Goal: Communication & Community: Answer question/provide support

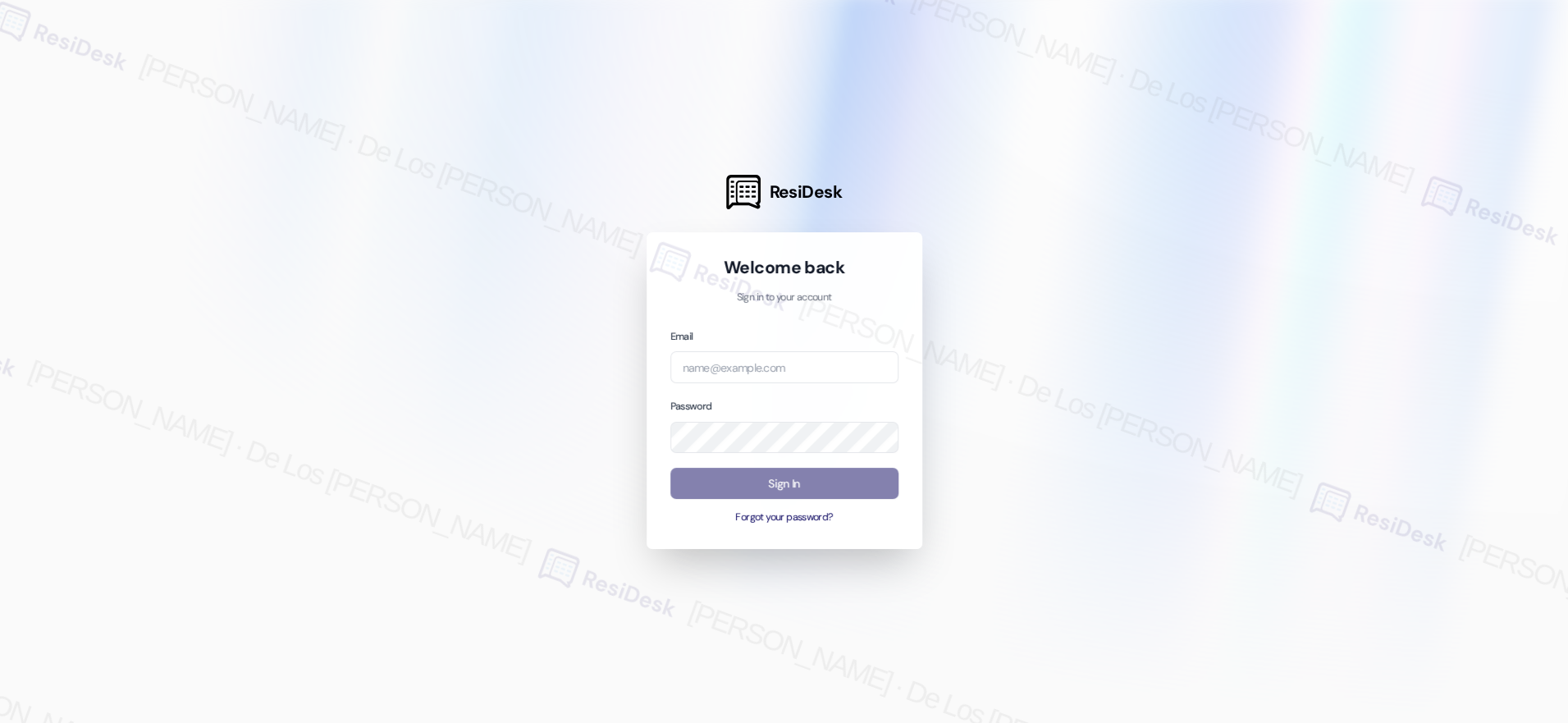
drag, startPoint x: 501, startPoint y: 242, endPoint x: 546, endPoint y: 287, distance: 63.6
click at [501, 242] on div at bounding box center [784, 361] width 1568 height 723
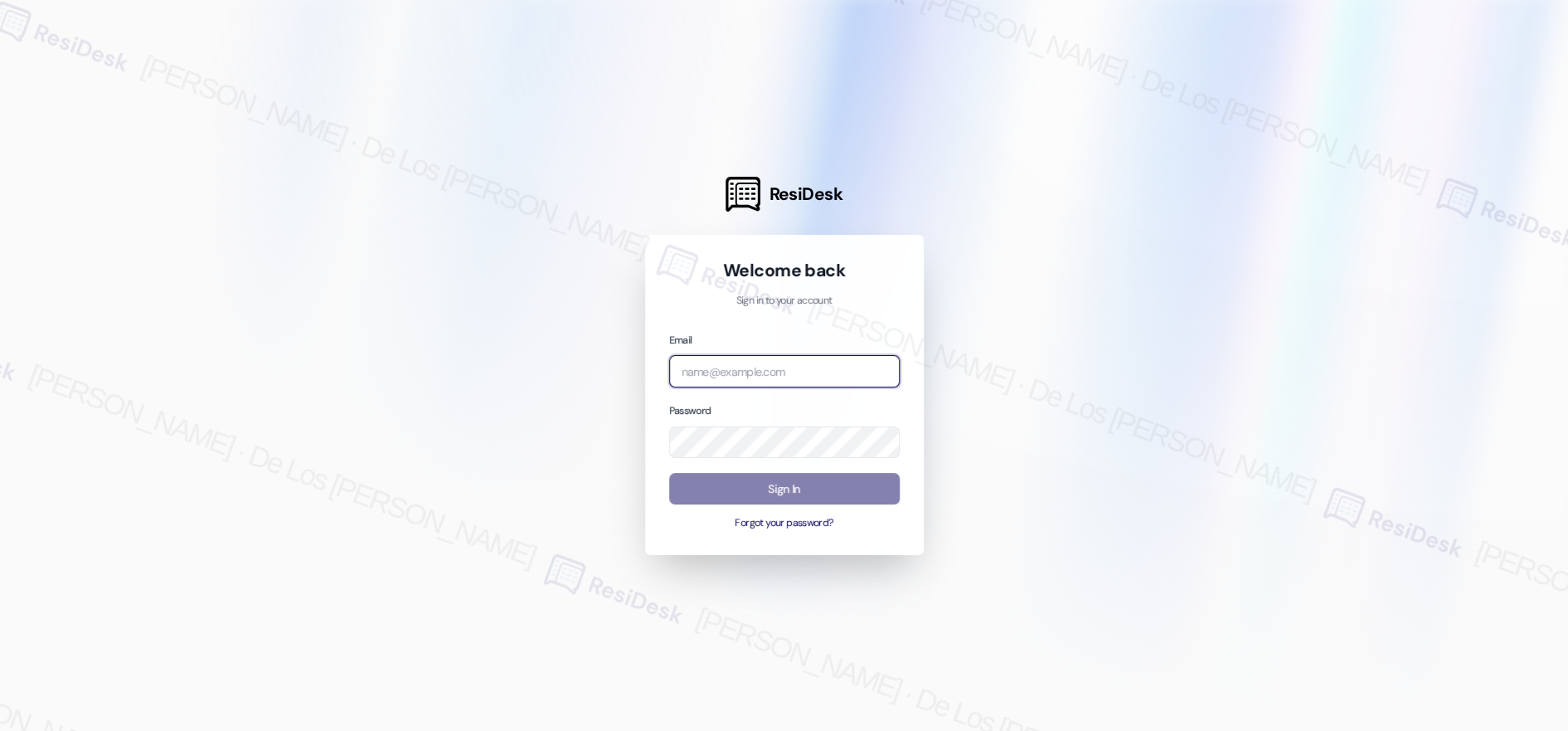
click at [718, 374] on input "email" at bounding box center [784, 371] width 231 height 33
type input "a"
type input "automated-surveys-a_c_lewis-[PERSON_NAME].[PERSON_NAME]@a_c_[DOMAIN_NAME]"
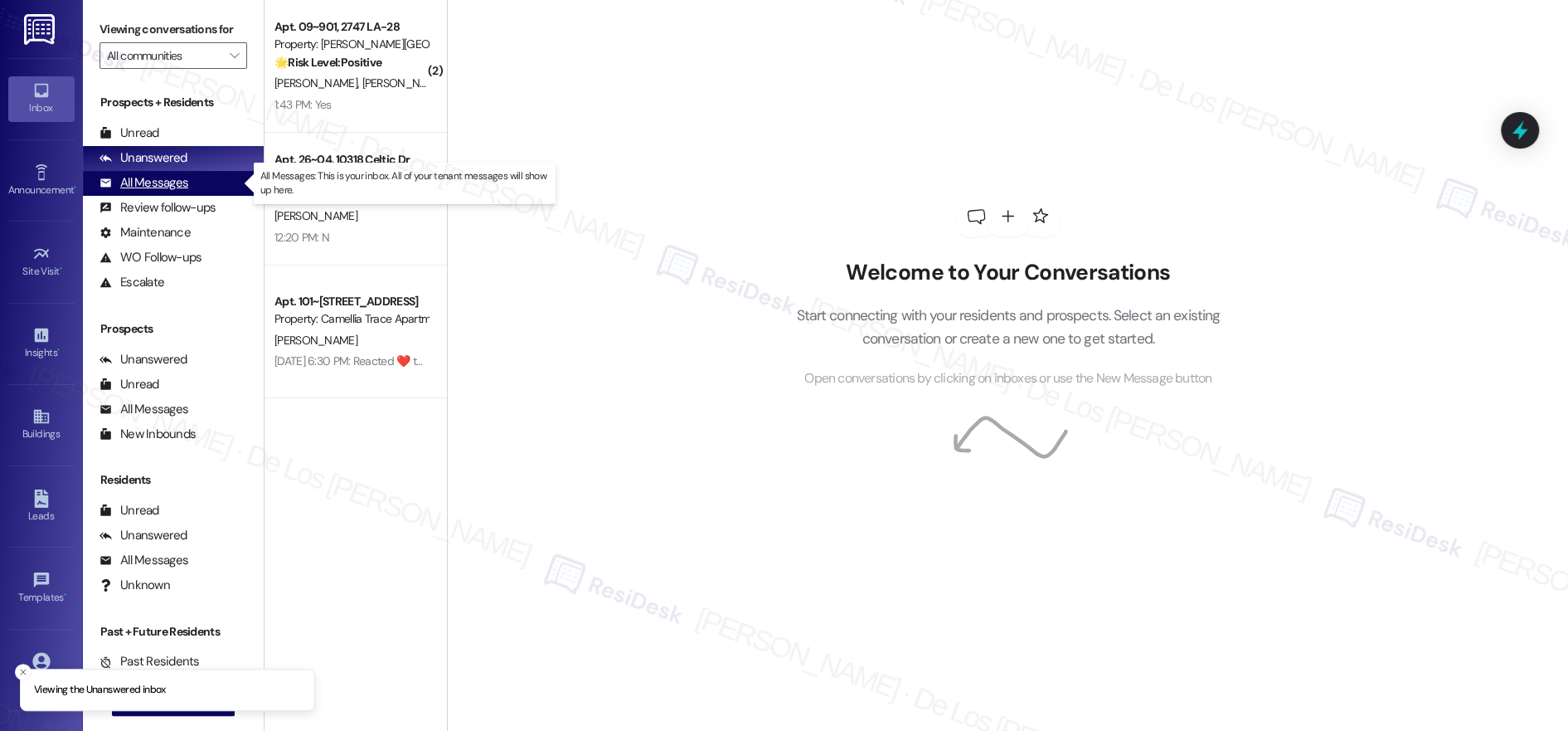
click at [188, 183] on div "All Messages (undefined)" at bounding box center [173, 183] width 181 height 25
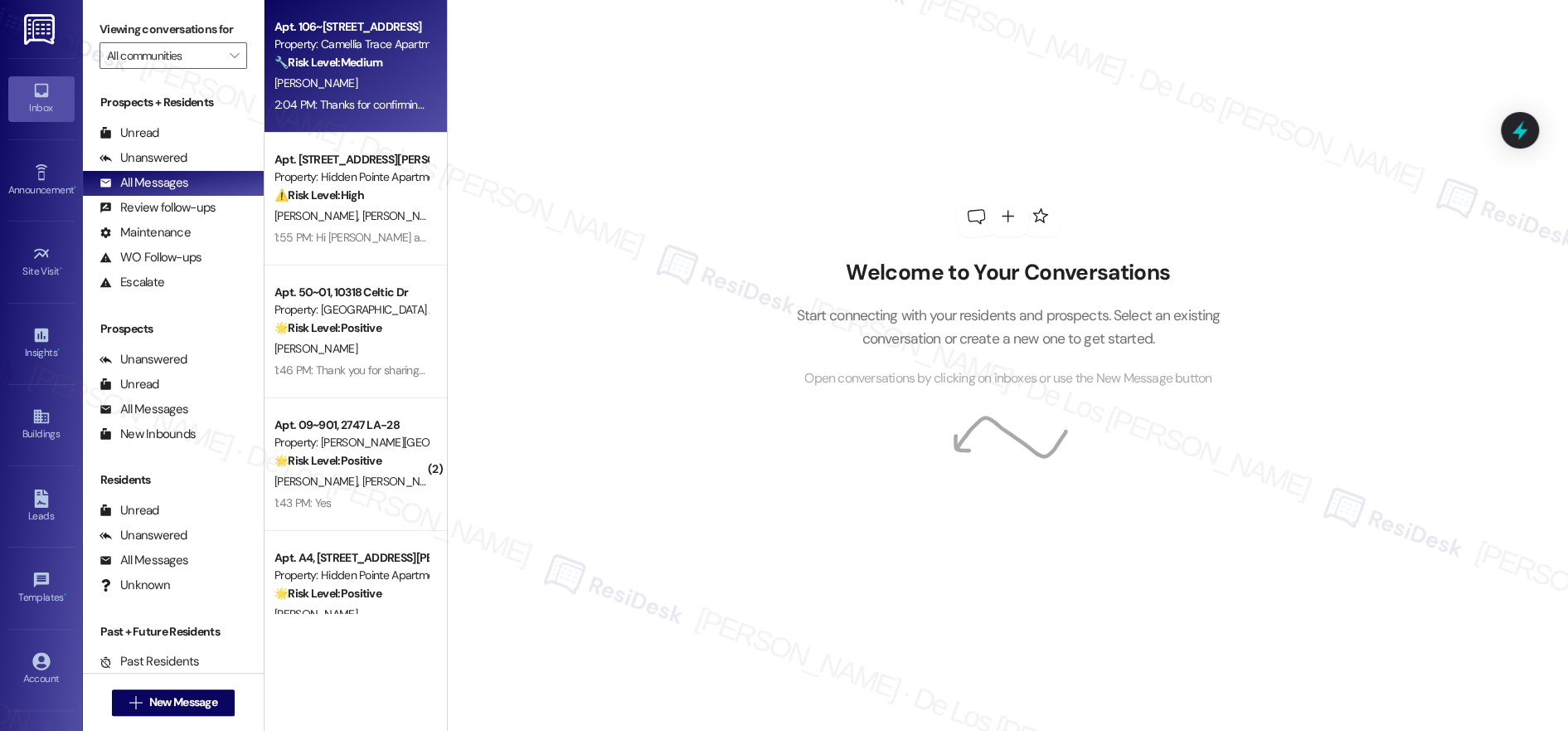
click at [381, 99] on div "2:04 PM: Thanks for confirming! I'll submit a new work order for the light. The…" at bounding box center [656, 104] width 764 height 15
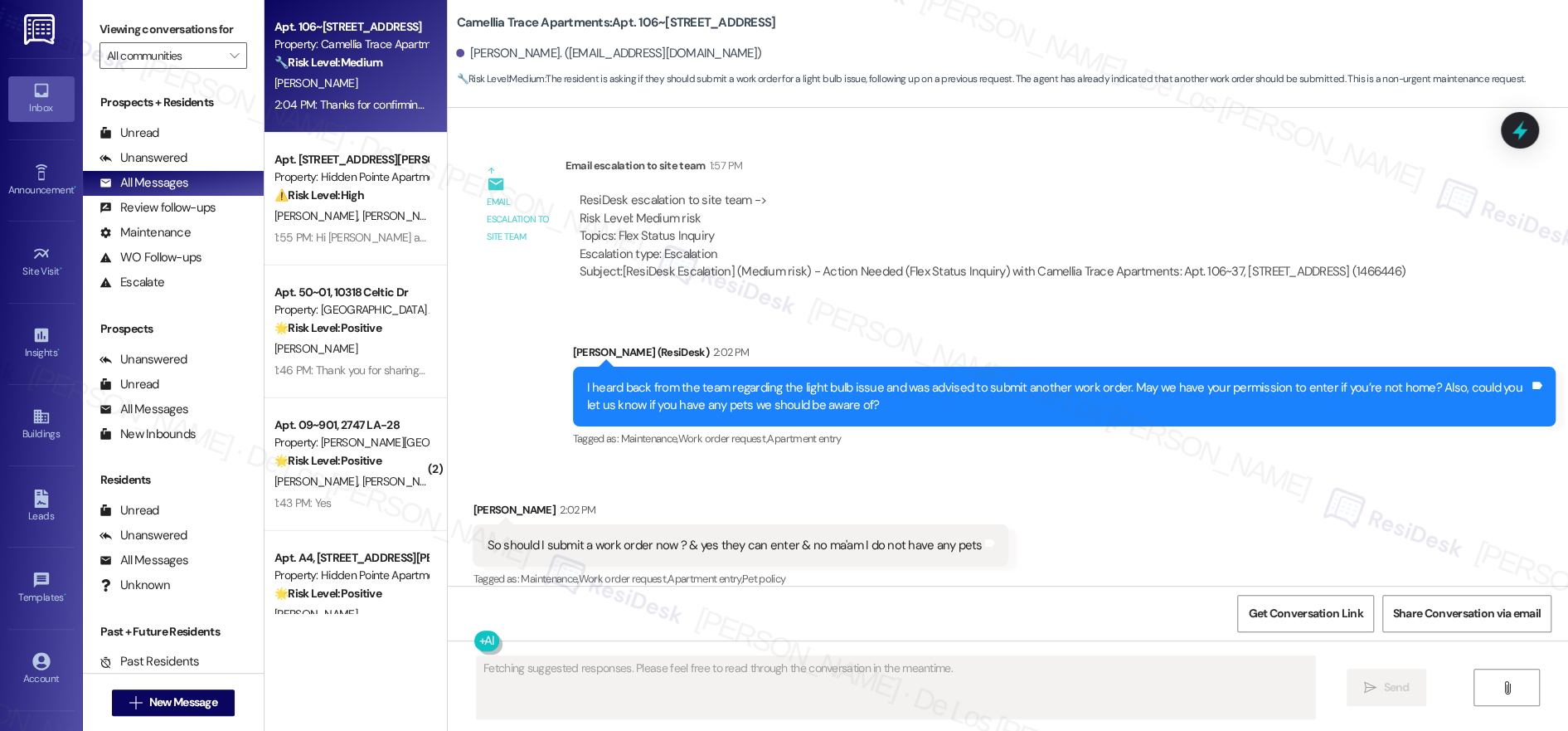
scroll to position [2621, 0]
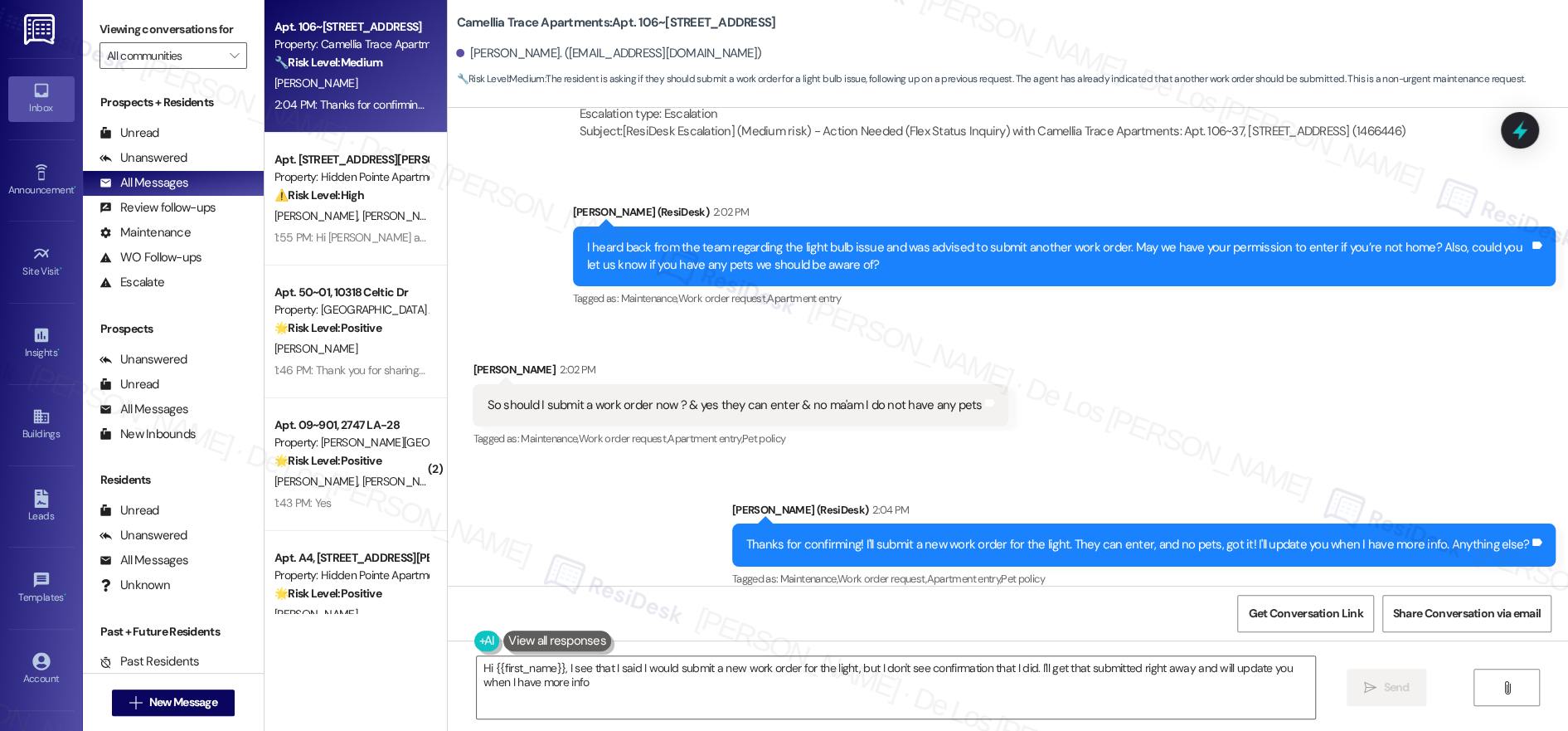
type textarea "Hi {{first_name}}, I see that I said I would submit a new work order for the li…"
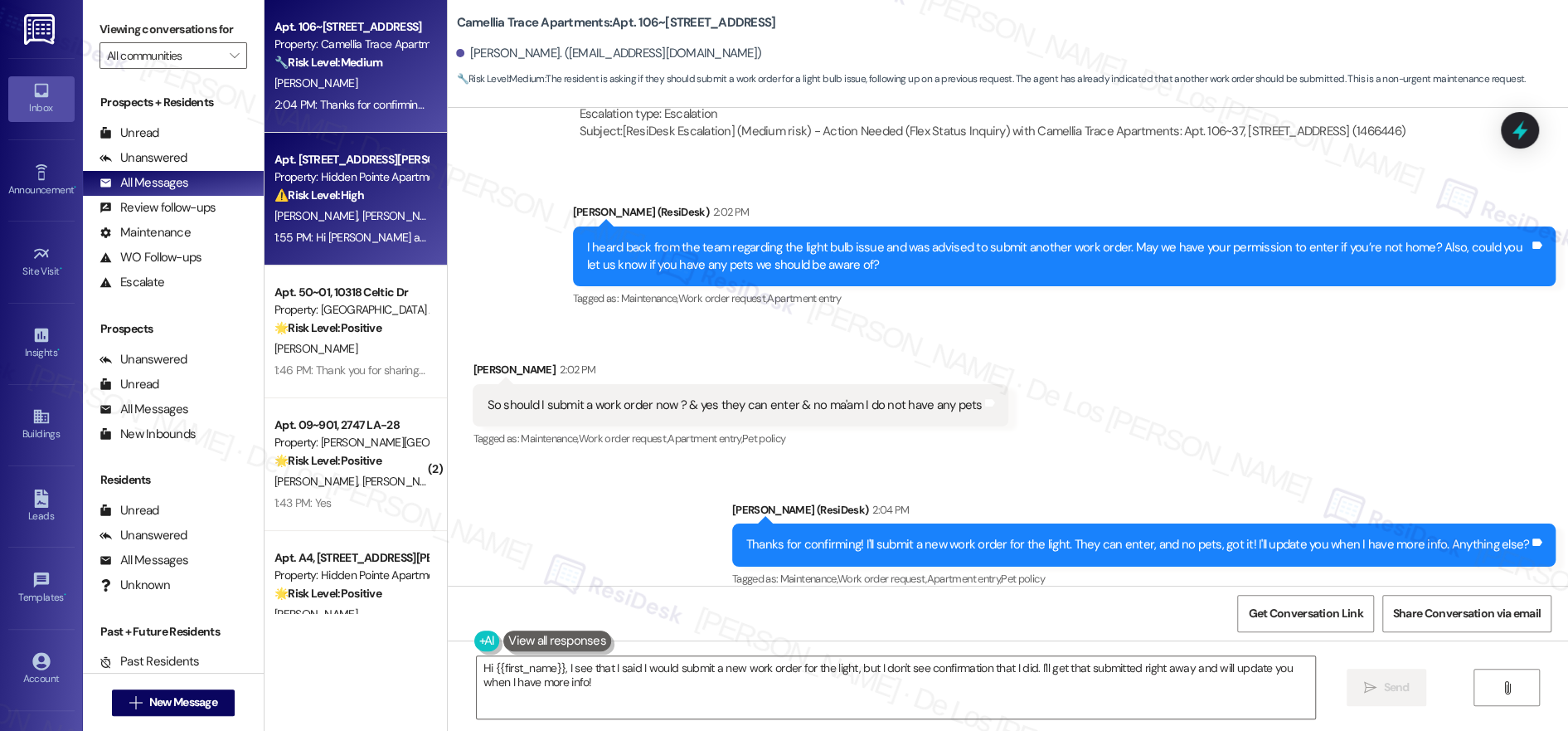
click at [364, 213] on div "[PERSON_NAME] [PERSON_NAME]" at bounding box center [351, 216] width 157 height 21
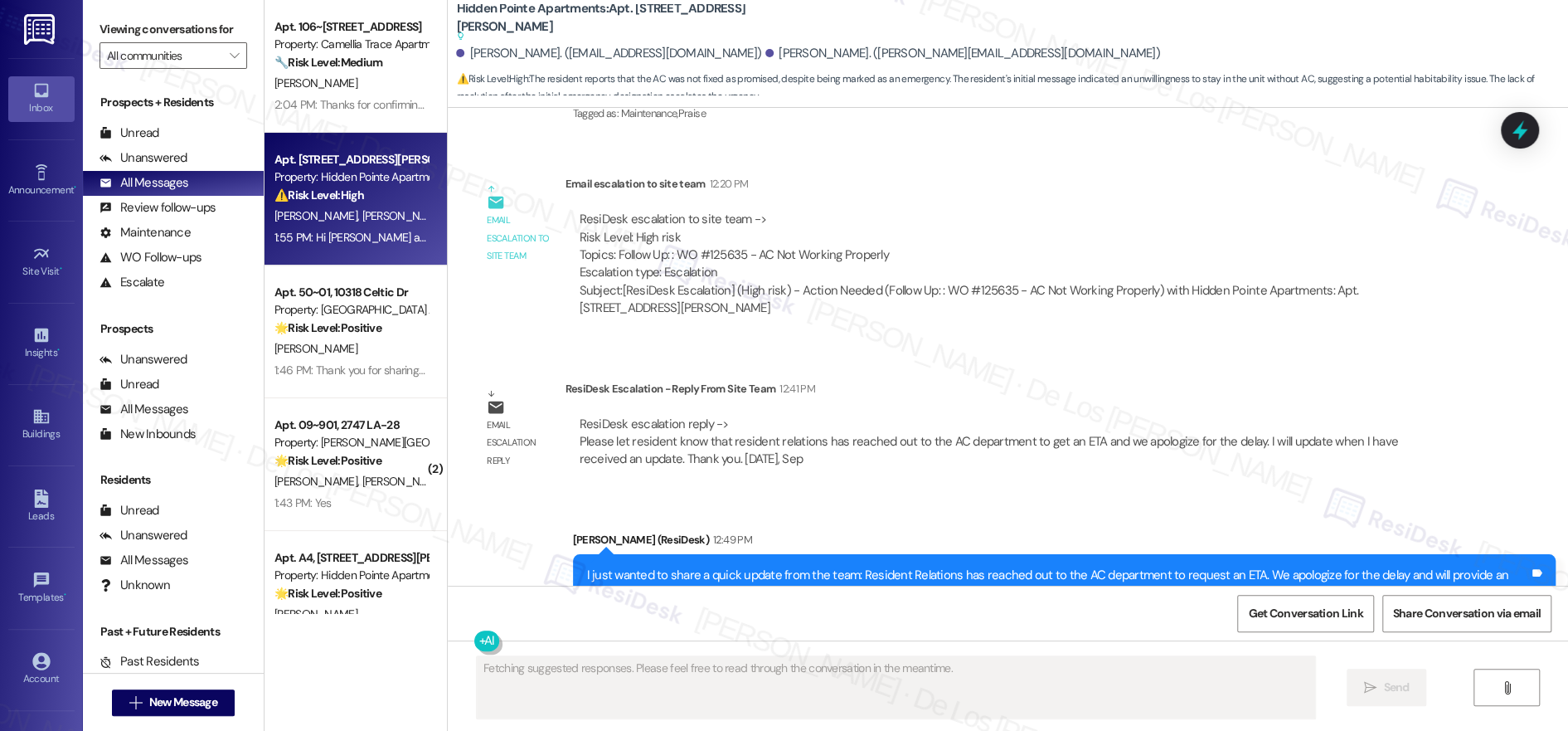
scroll to position [3988, 0]
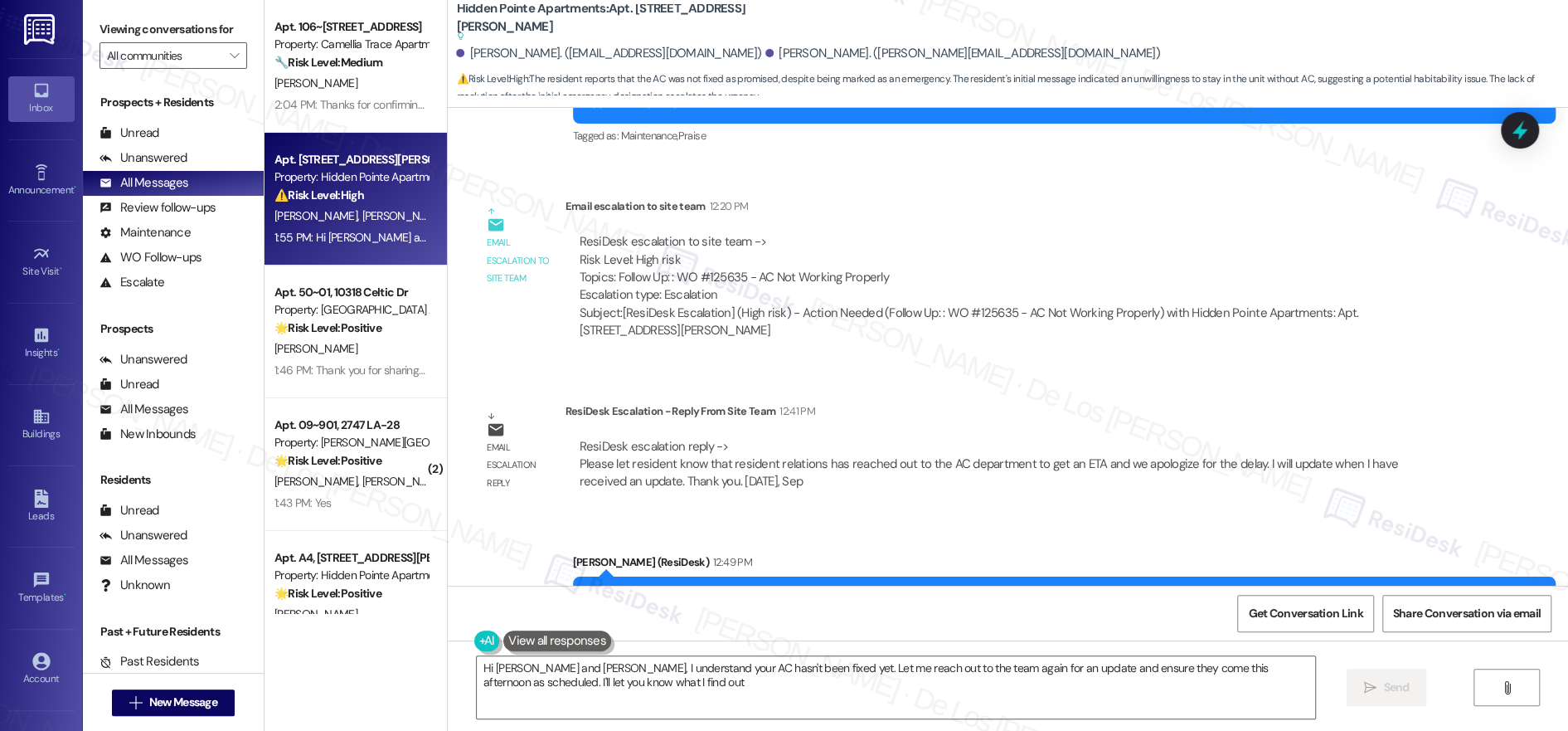
type textarea "Hi [PERSON_NAME] and [PERSON_NAME], I understand your AC hasn't been fixed yet.…"
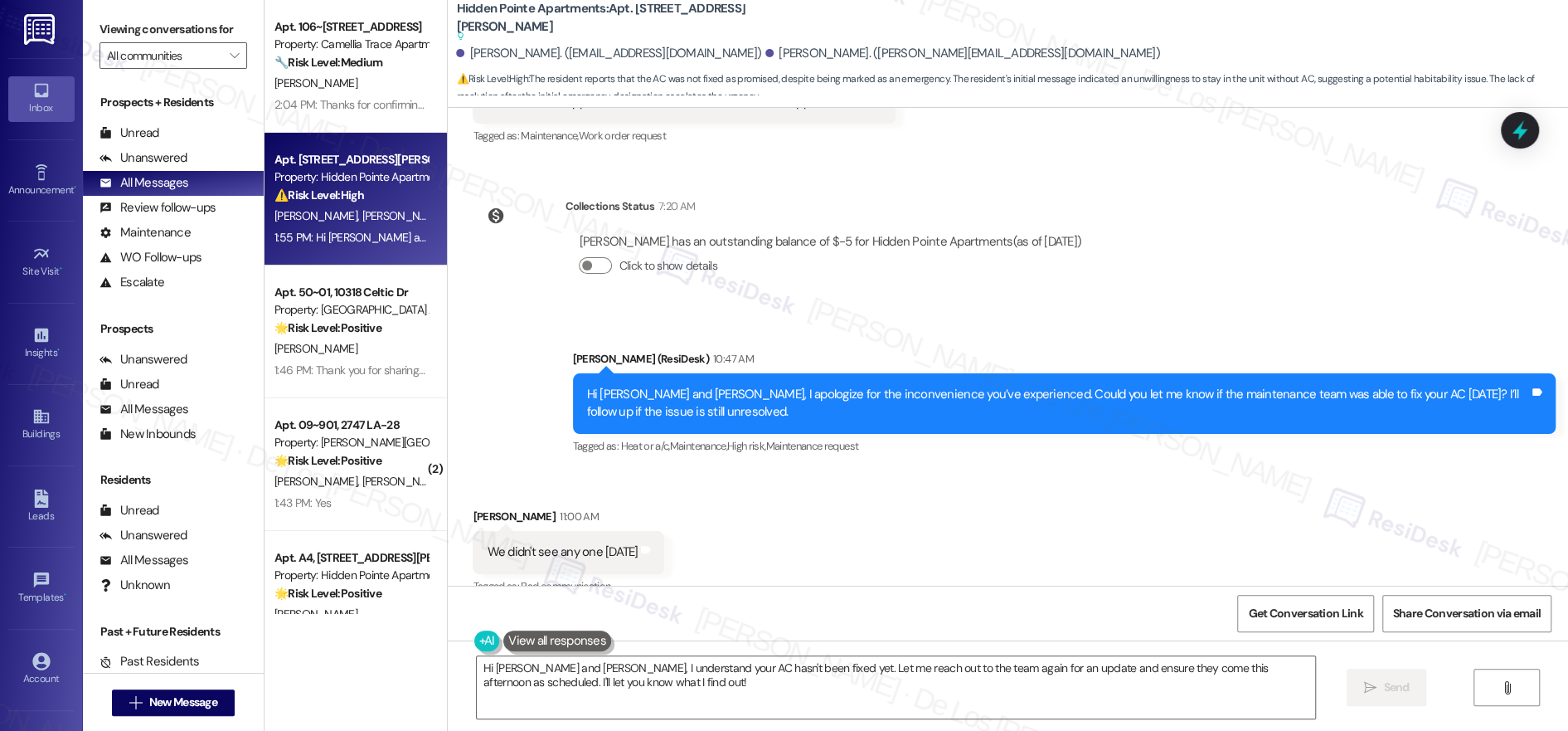
scroll to position [3280, 0]
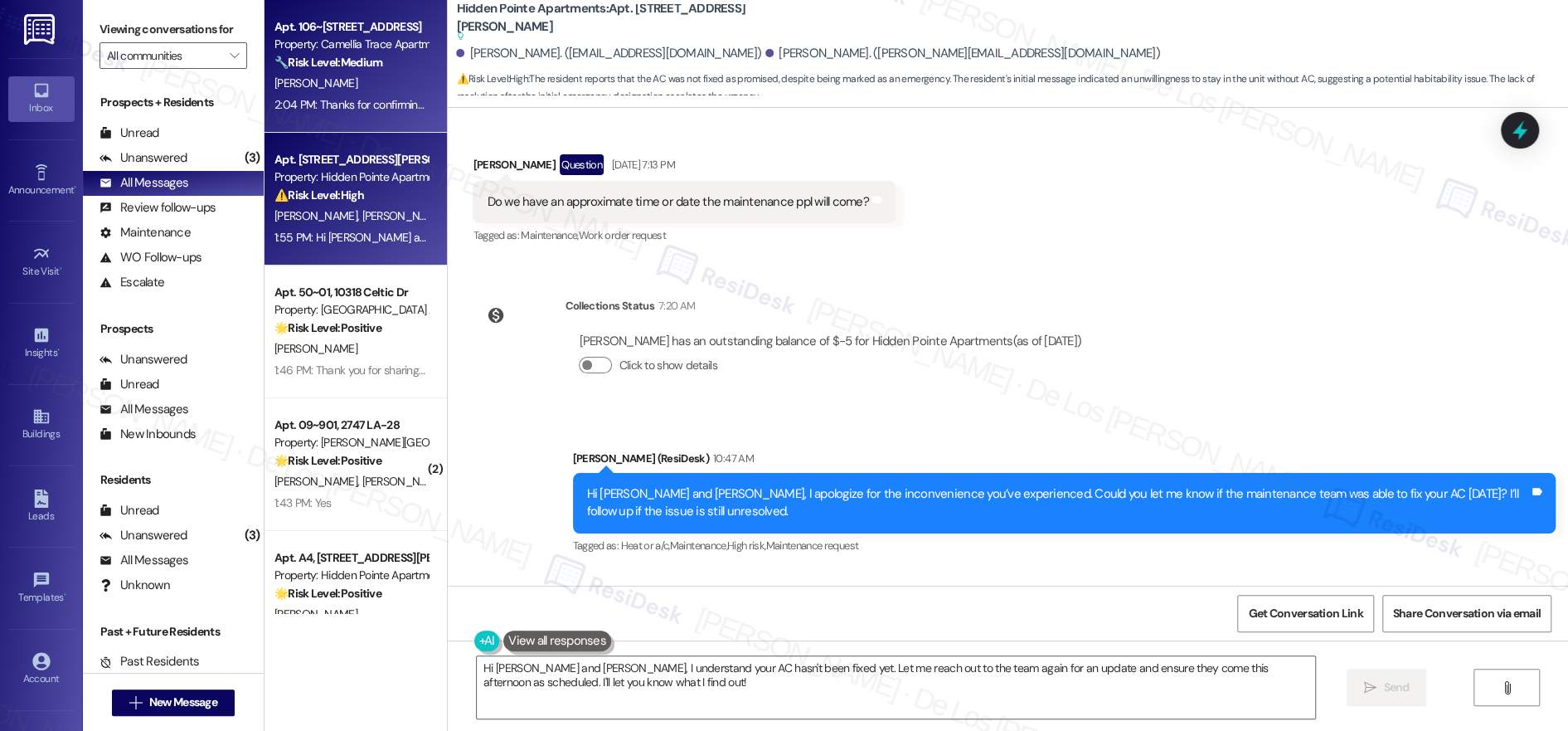
click at [313, 73] on div "[PERSON_NAME]" at bounding box center [351, 83] width 157 height 21
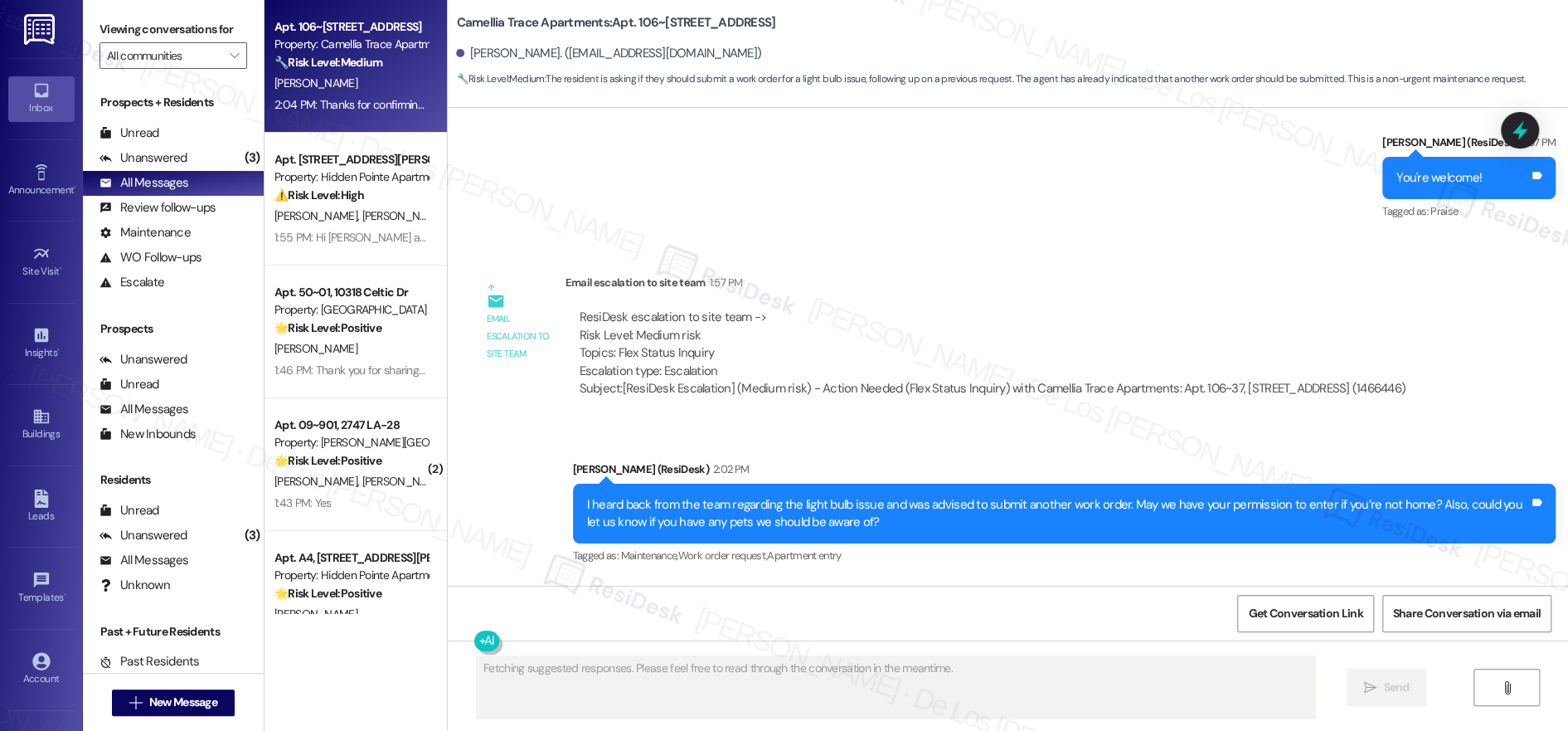
scroll to position [2341, 0]
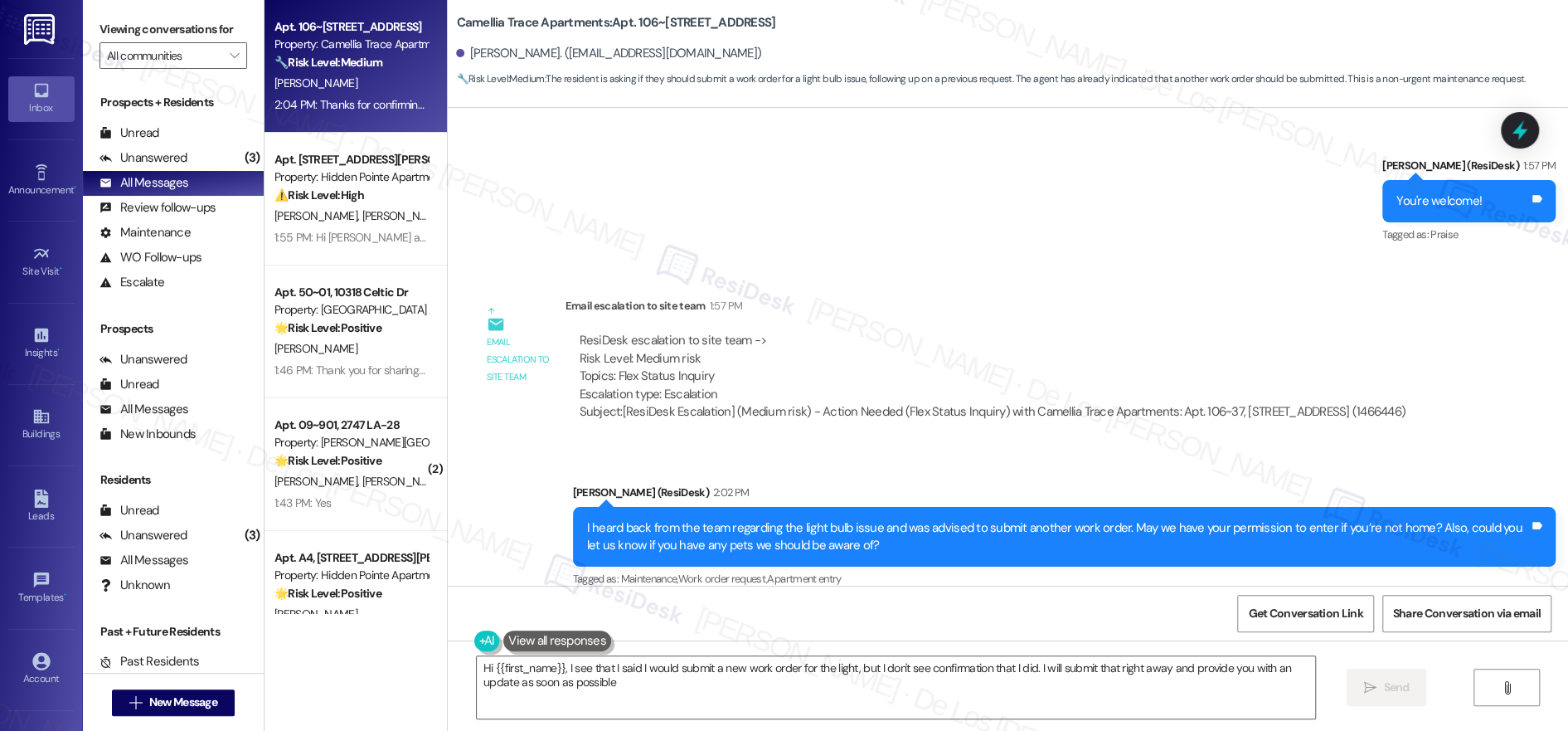
type textarea "Hi {{first_name}}, I see that I said I would submit a new work order for the li…"
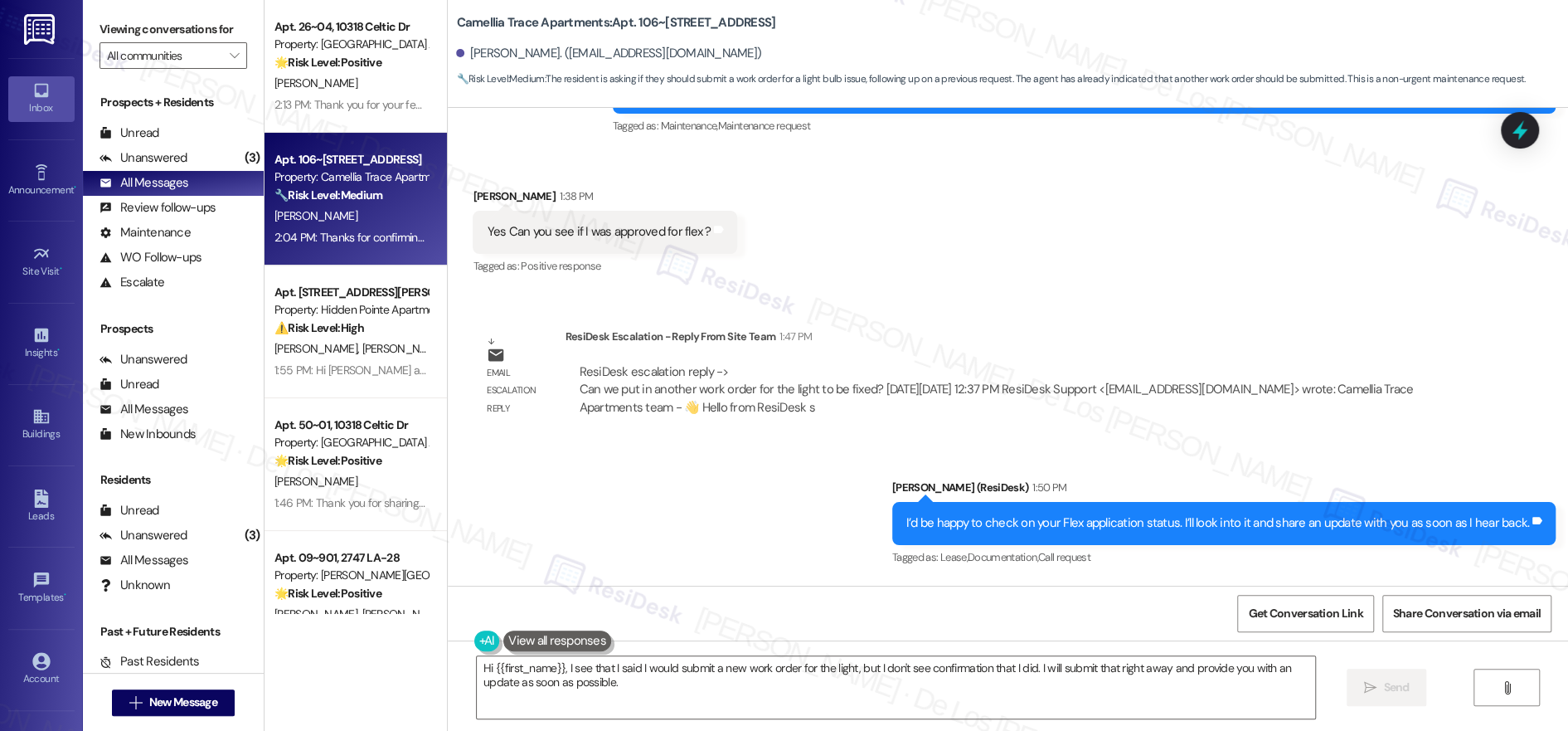
scroll to position [2621, 0]
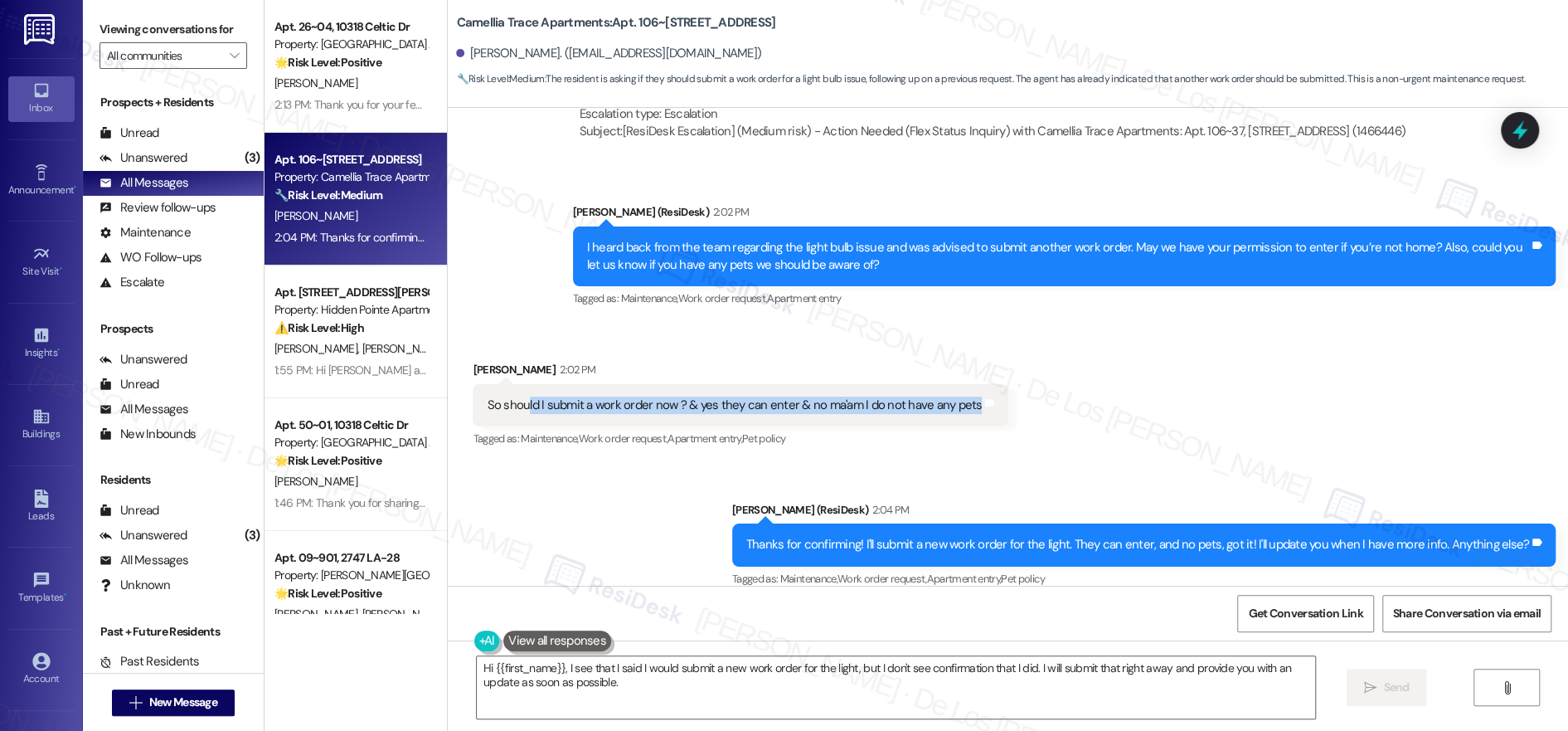
drag, startPoint x: 528, startPoint y: 389, endPoint x: 834, endPoint y: 403, distance: 306.3
click at [834, 403] on div "So should I submit a work order now ? & yes they can enter & no ma'am I do not …" at bounding box center [740, 405] width 536 height 43
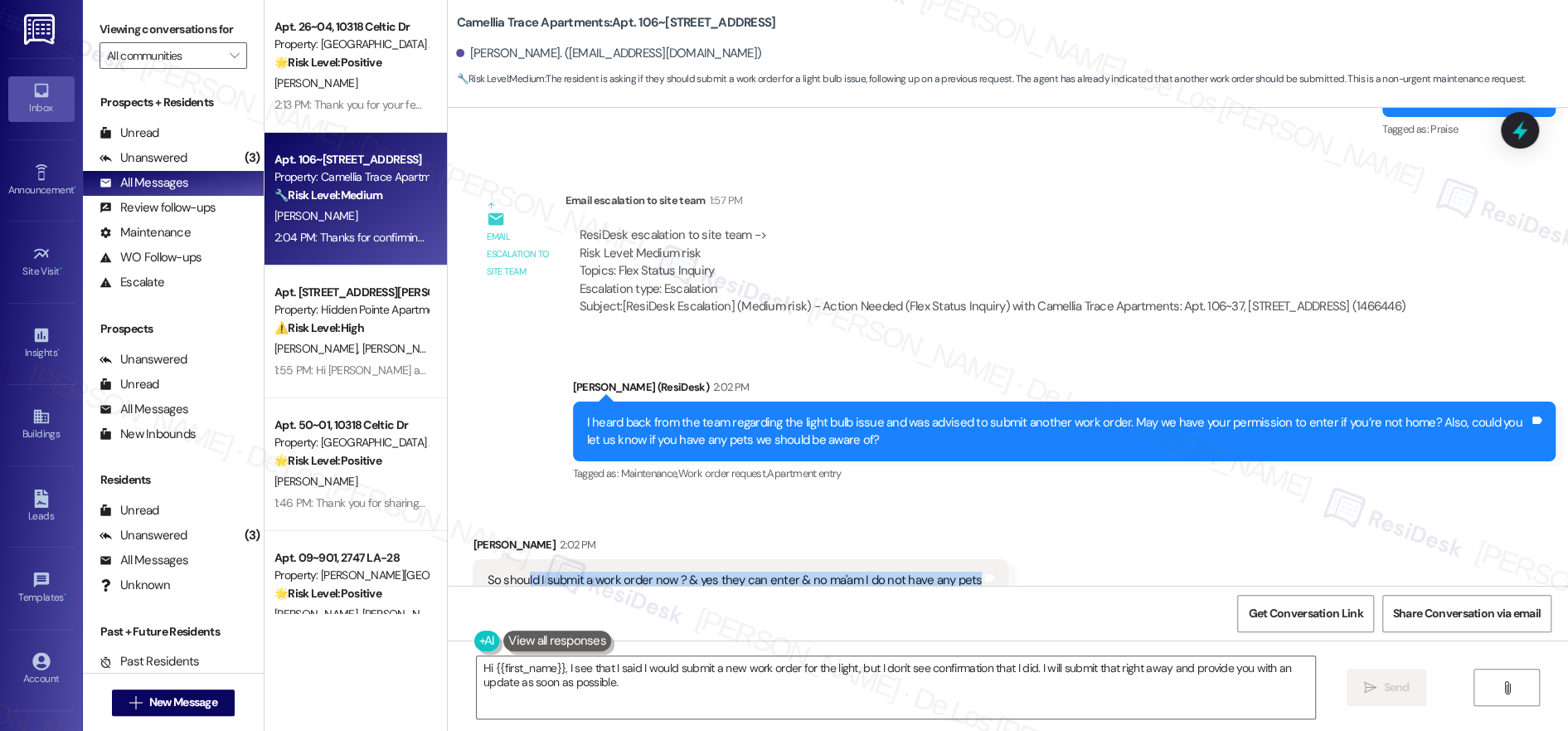
scroll to position [2547, 0]
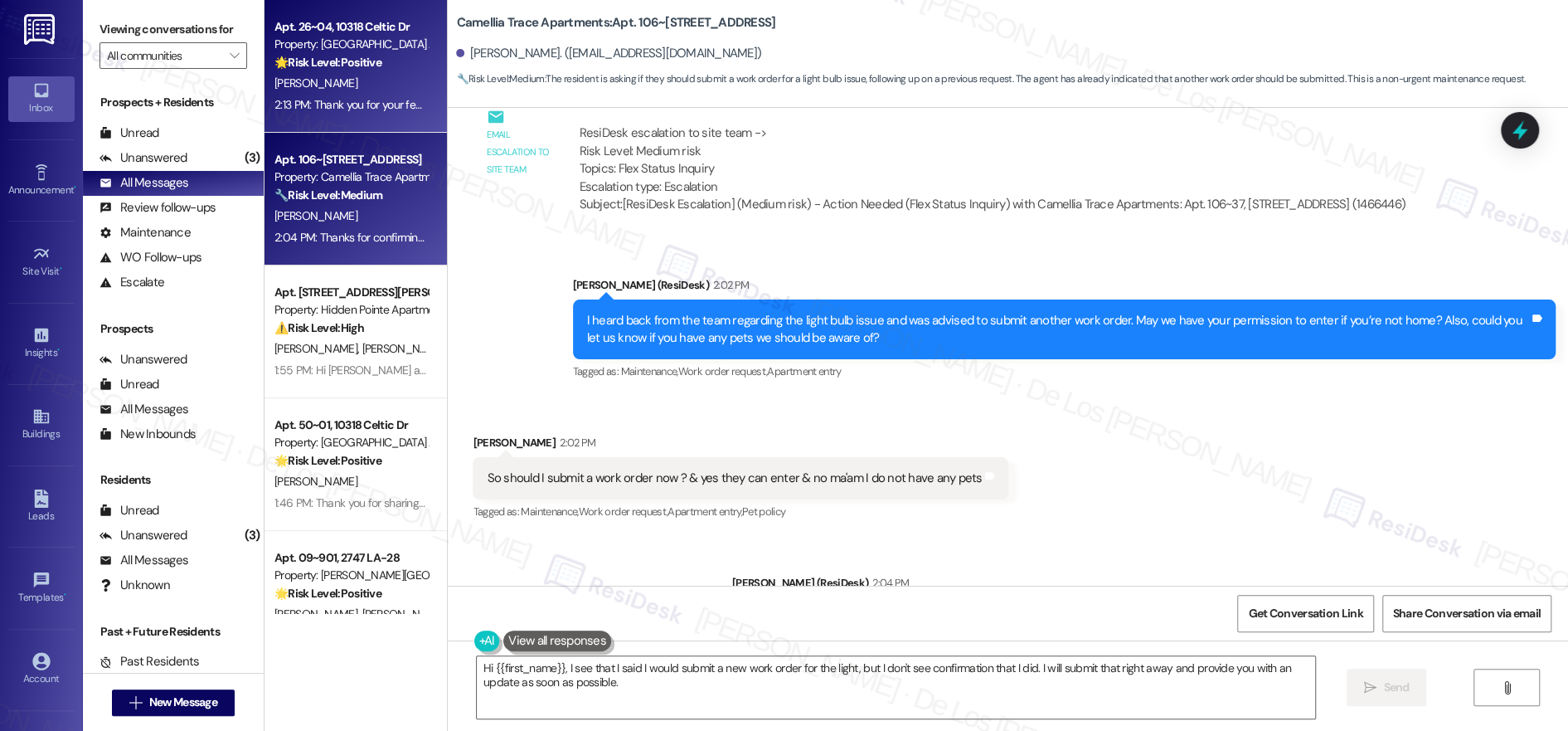
click at [343, 103] on div "2:13 PM: Thank you for your feedback, [PERSON_NAME]. I understand you're not ha…" at bounding box center [732, 104] width 916 height 15
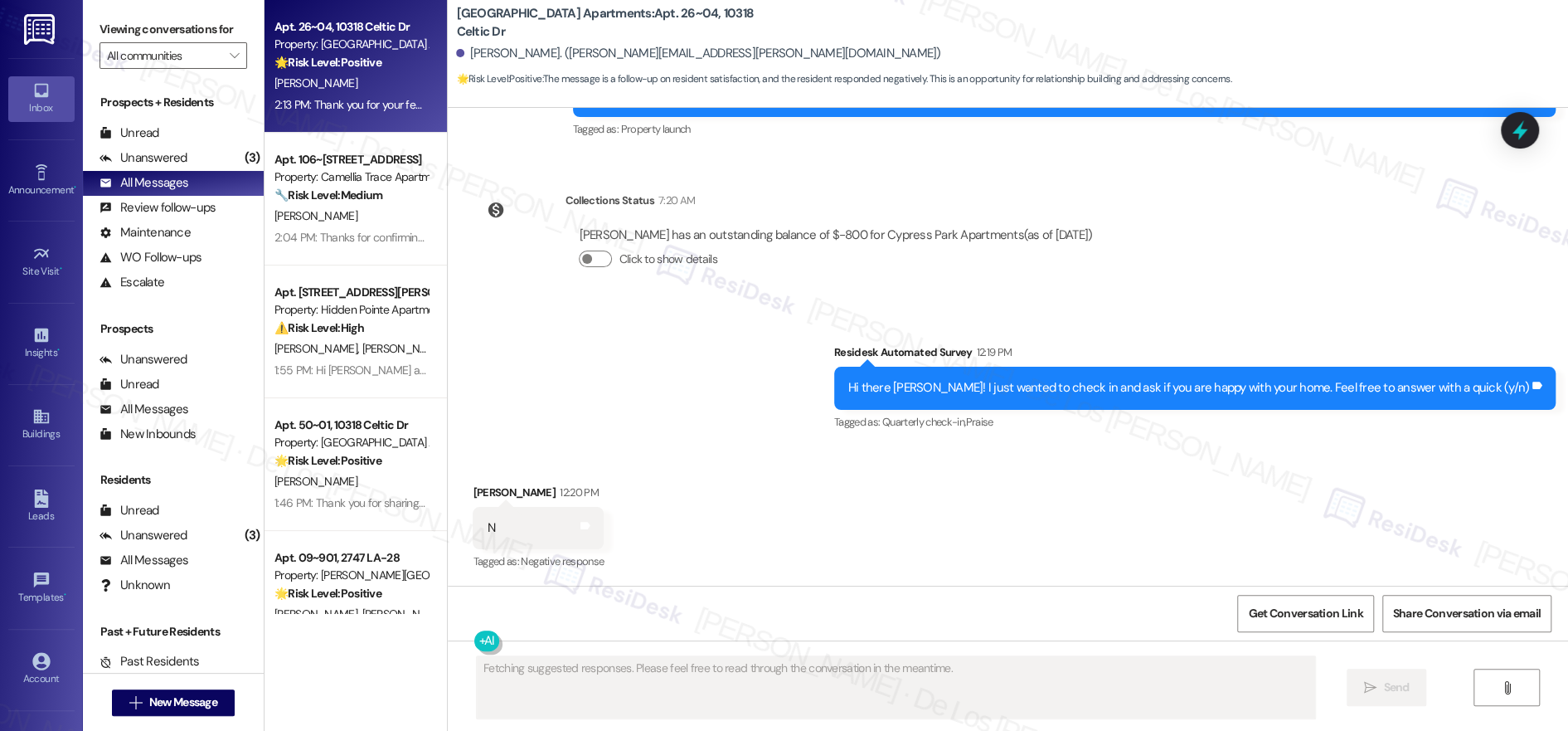
scroll to position [382, 0]
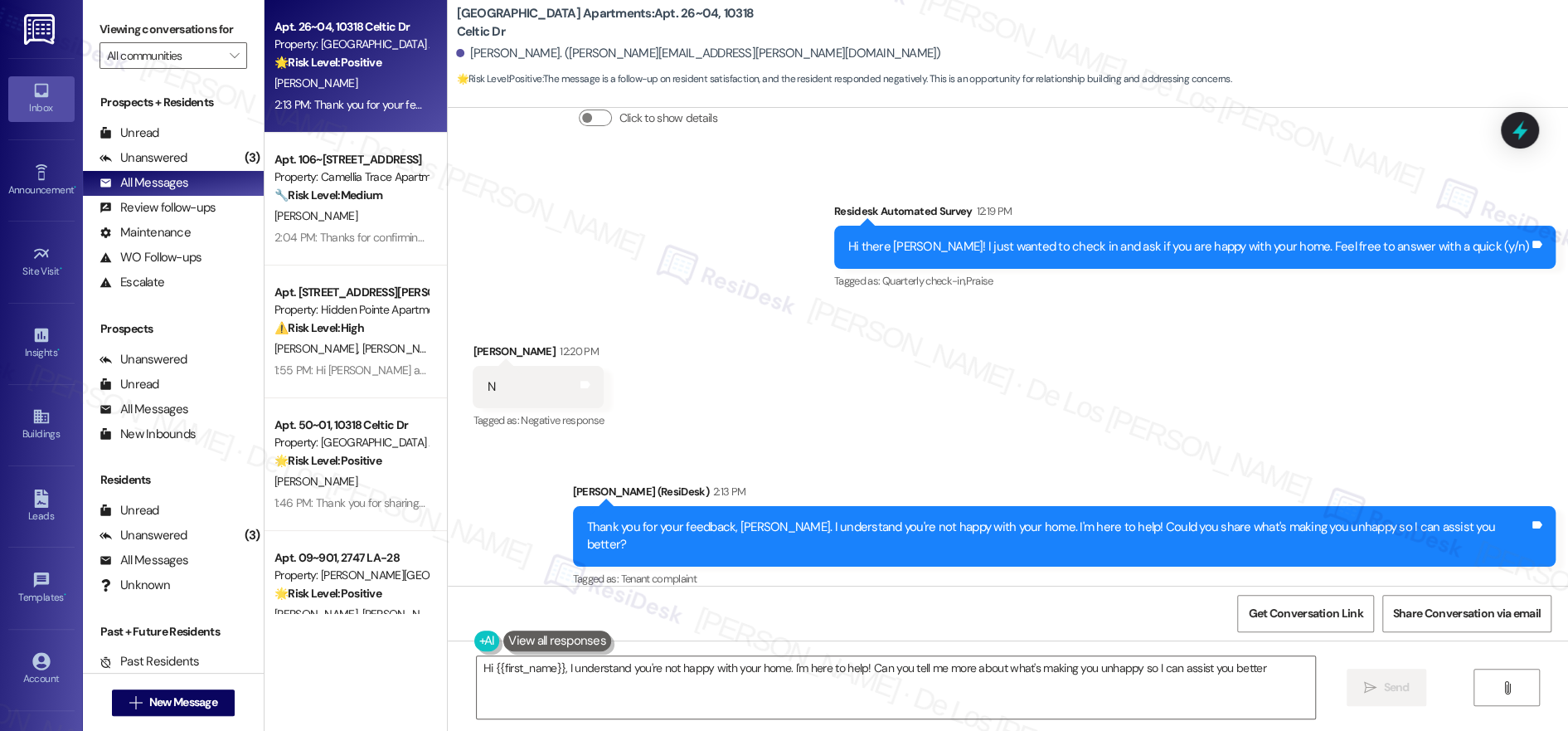
type textarea "Hi {{first_name}}, I understand you're not happy with your home. I'm here to he…"
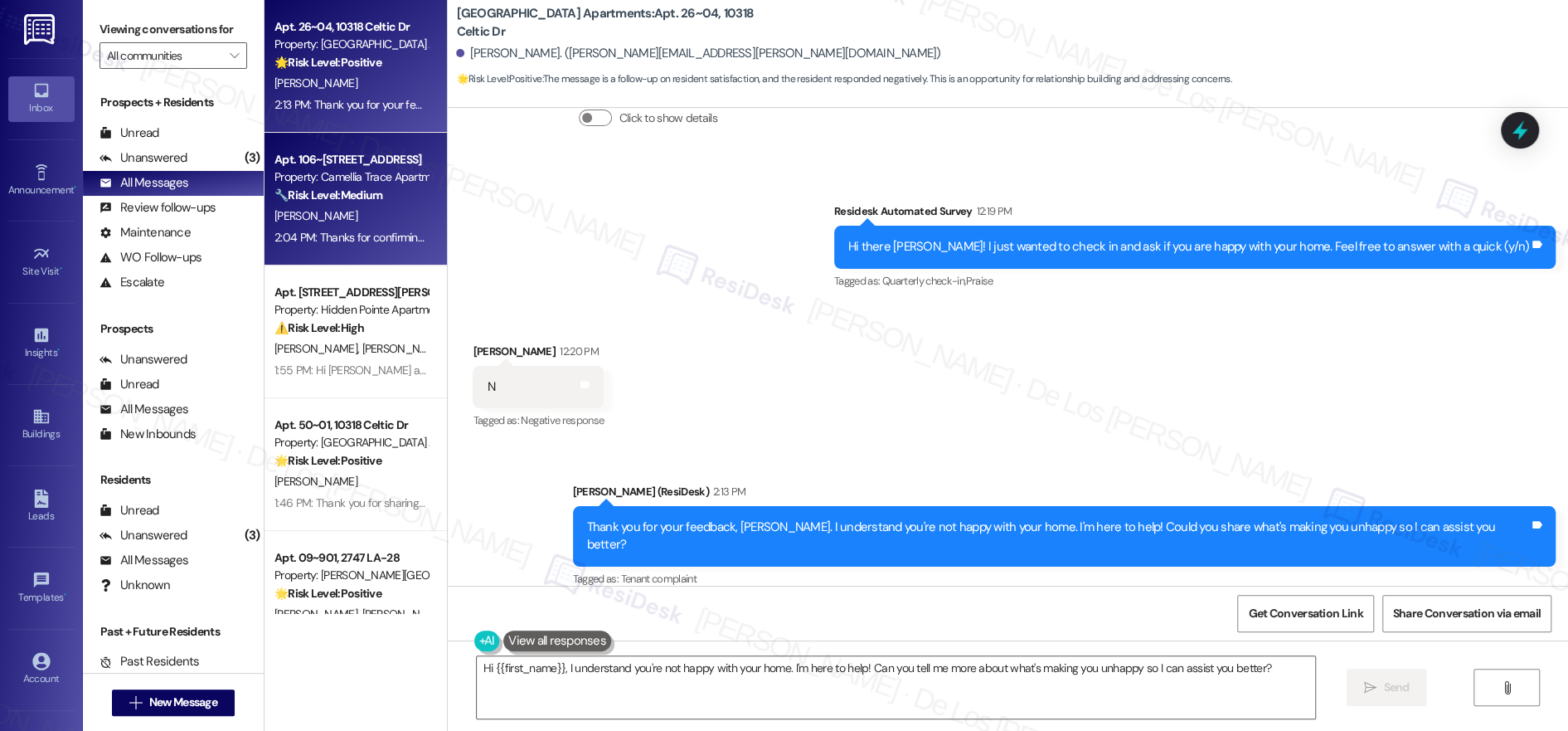
click at [312, 188] on strong "🔧 Risk Level: Medium" at bounding box center [328, 195] width 108 height 15
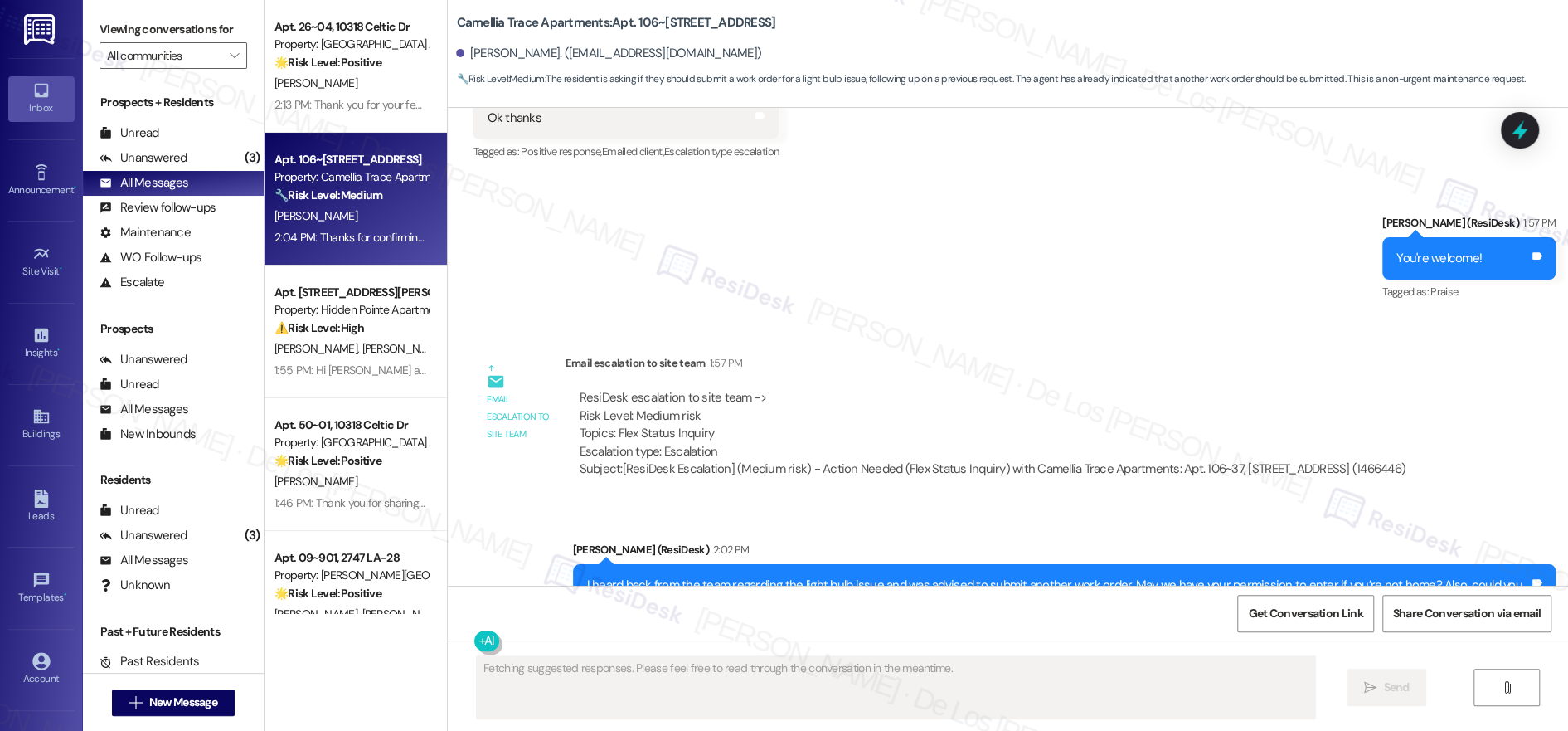
scroll to position [2022, 0]
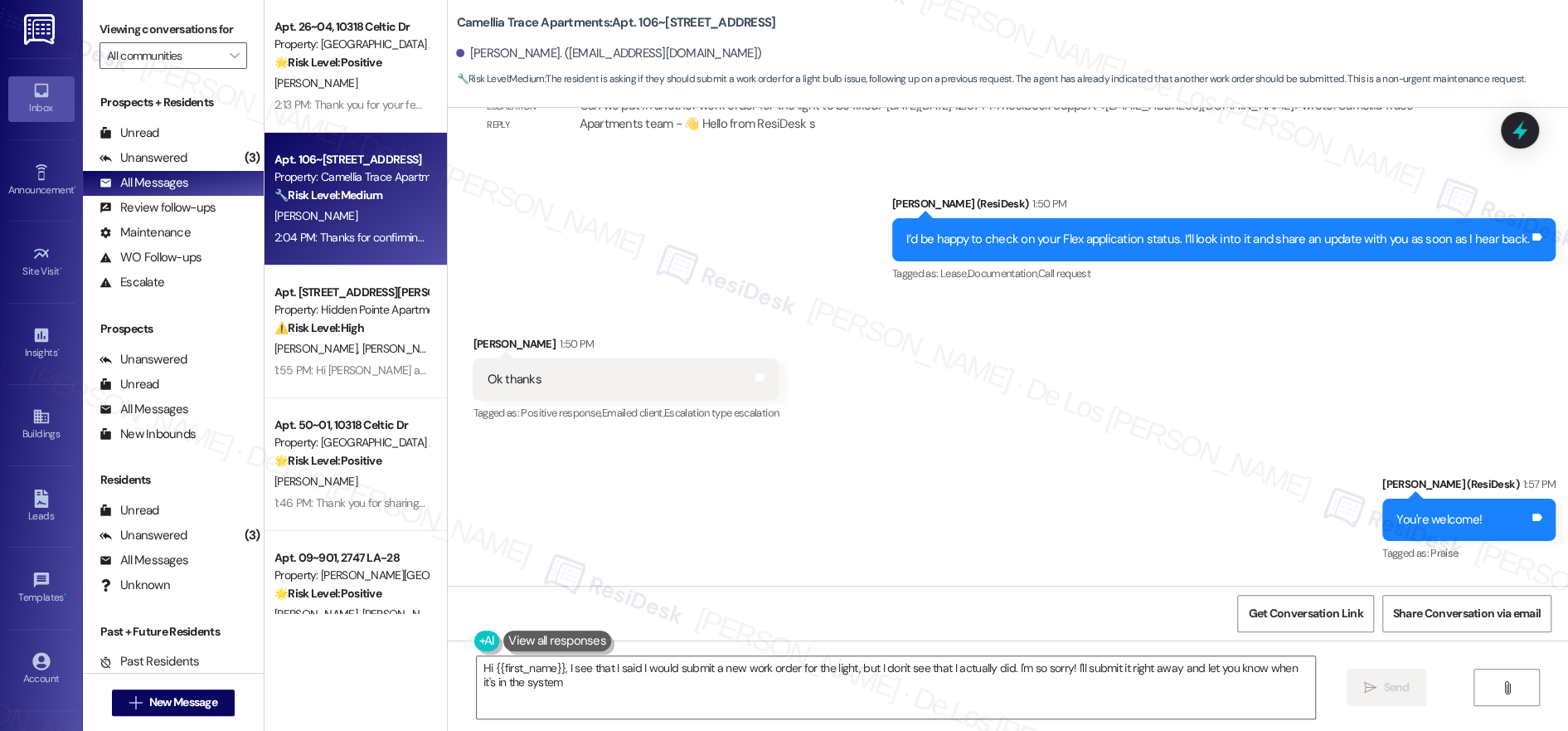
type textarea "Hi {{first_name}}, I see that I said I would submit a new work order for the li…"
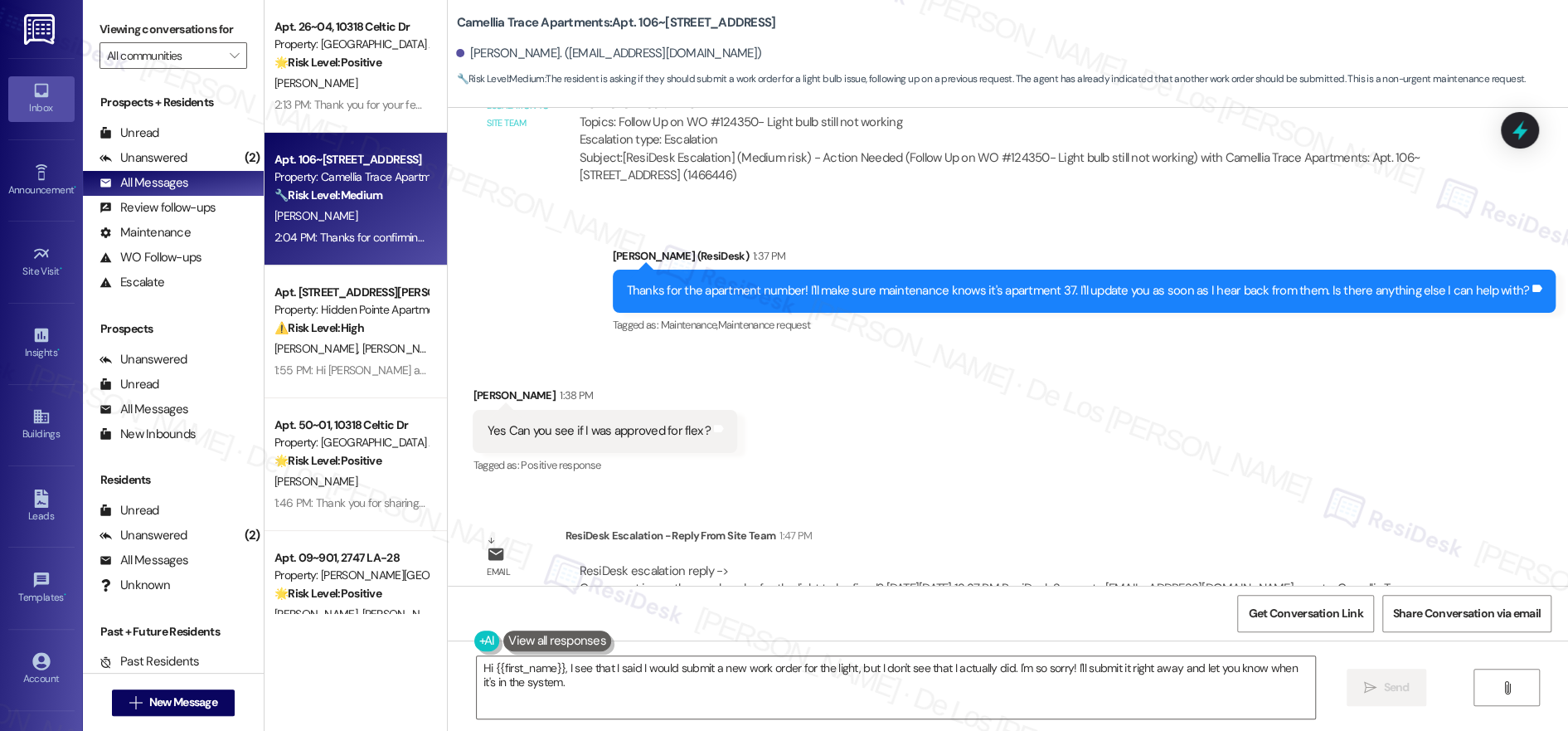
scroll to position [1535, 0]
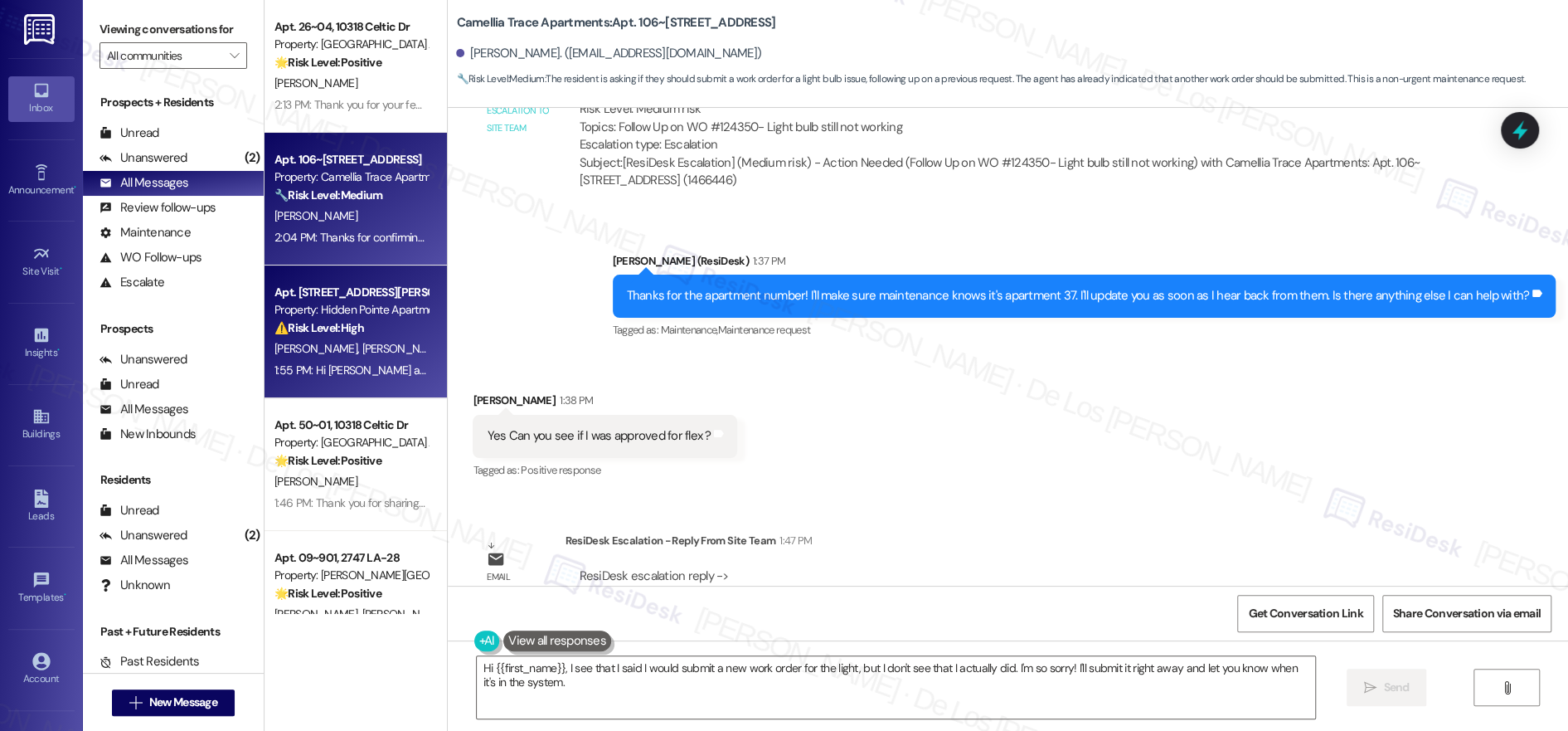
click at [363, 316] on div "Property: Hidden Pointe Apartments" at bounding box center [351, 309] width 153 height 18
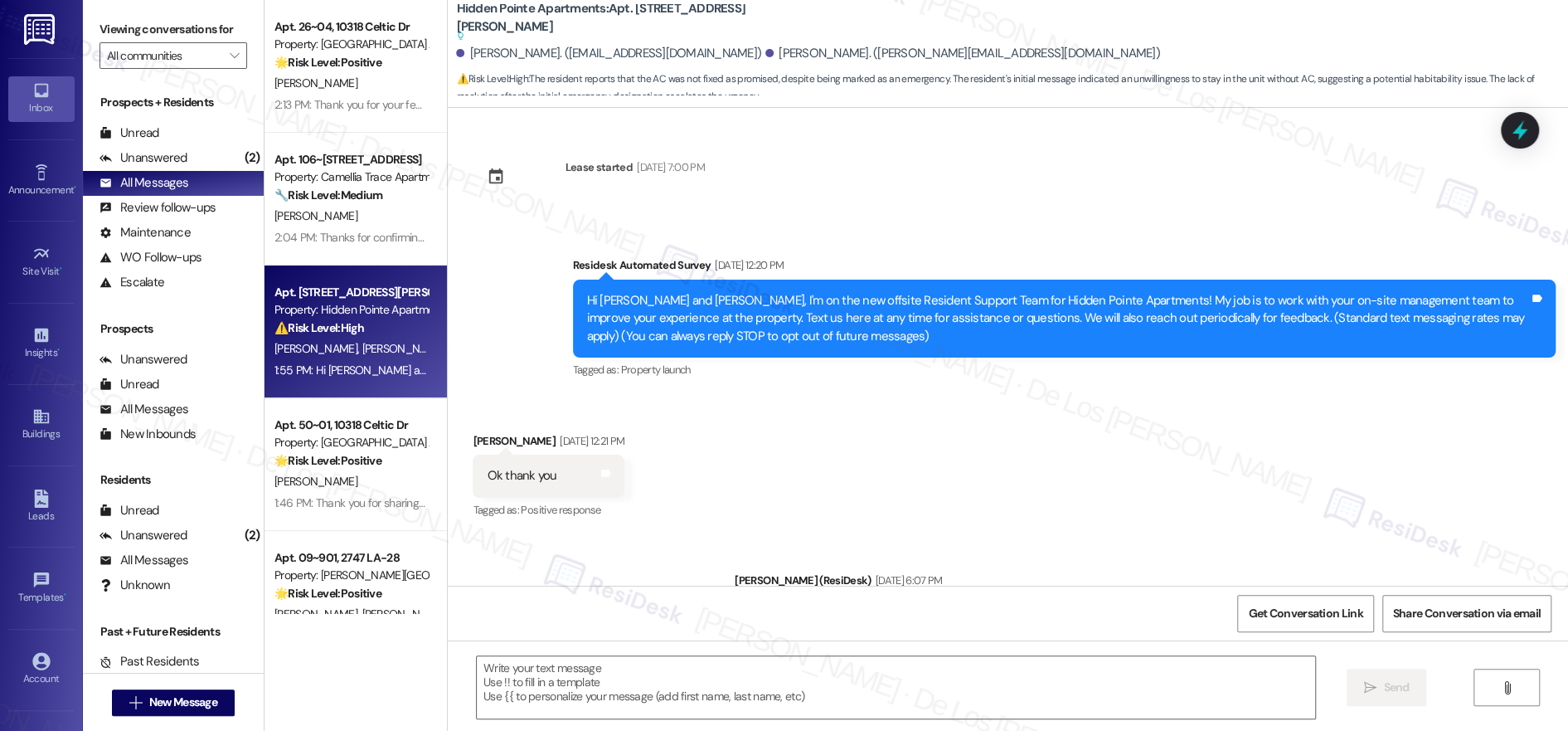
scroll to position [4363, 0]
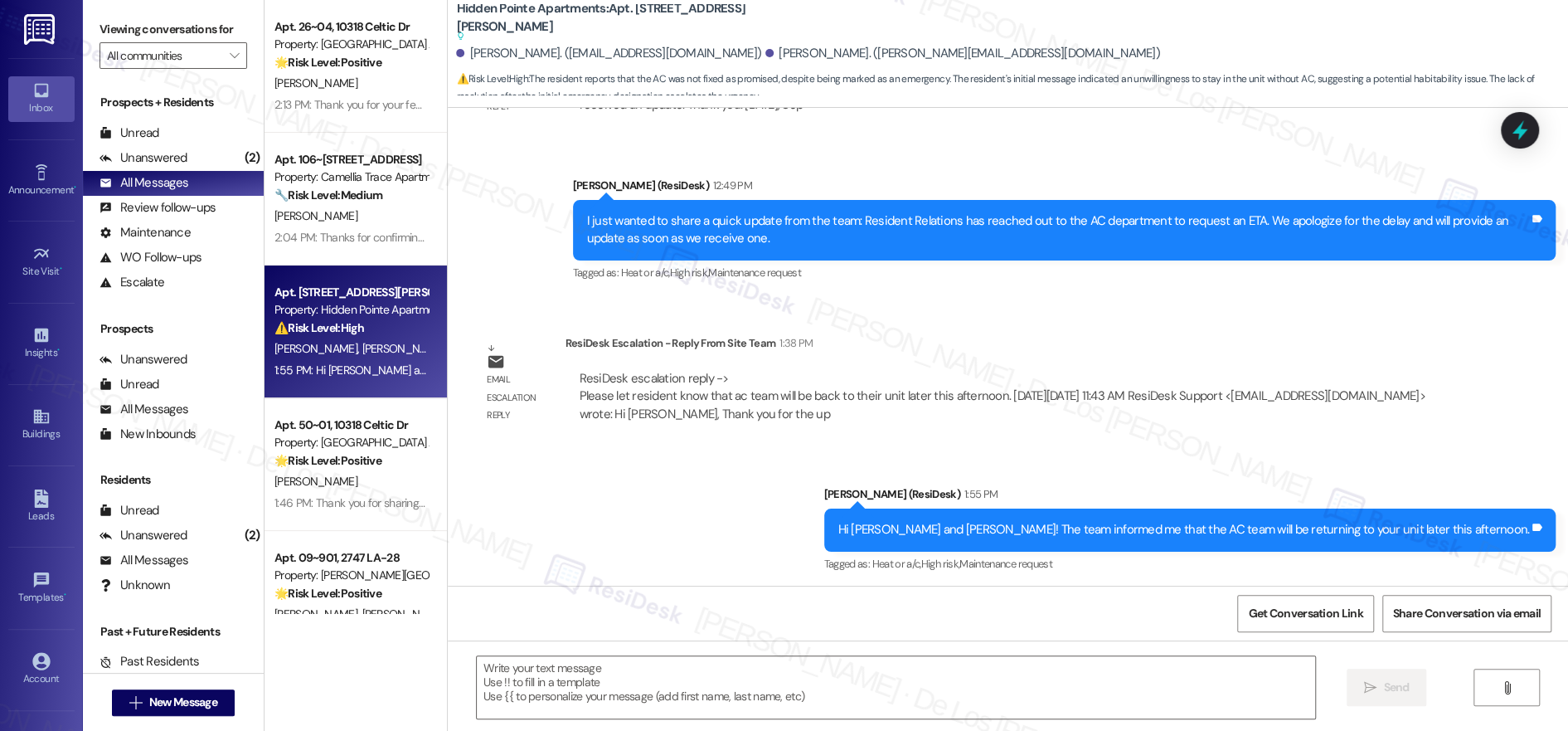
type textarea "Fetching suggested responses. Please feel free to read through the conversation…"
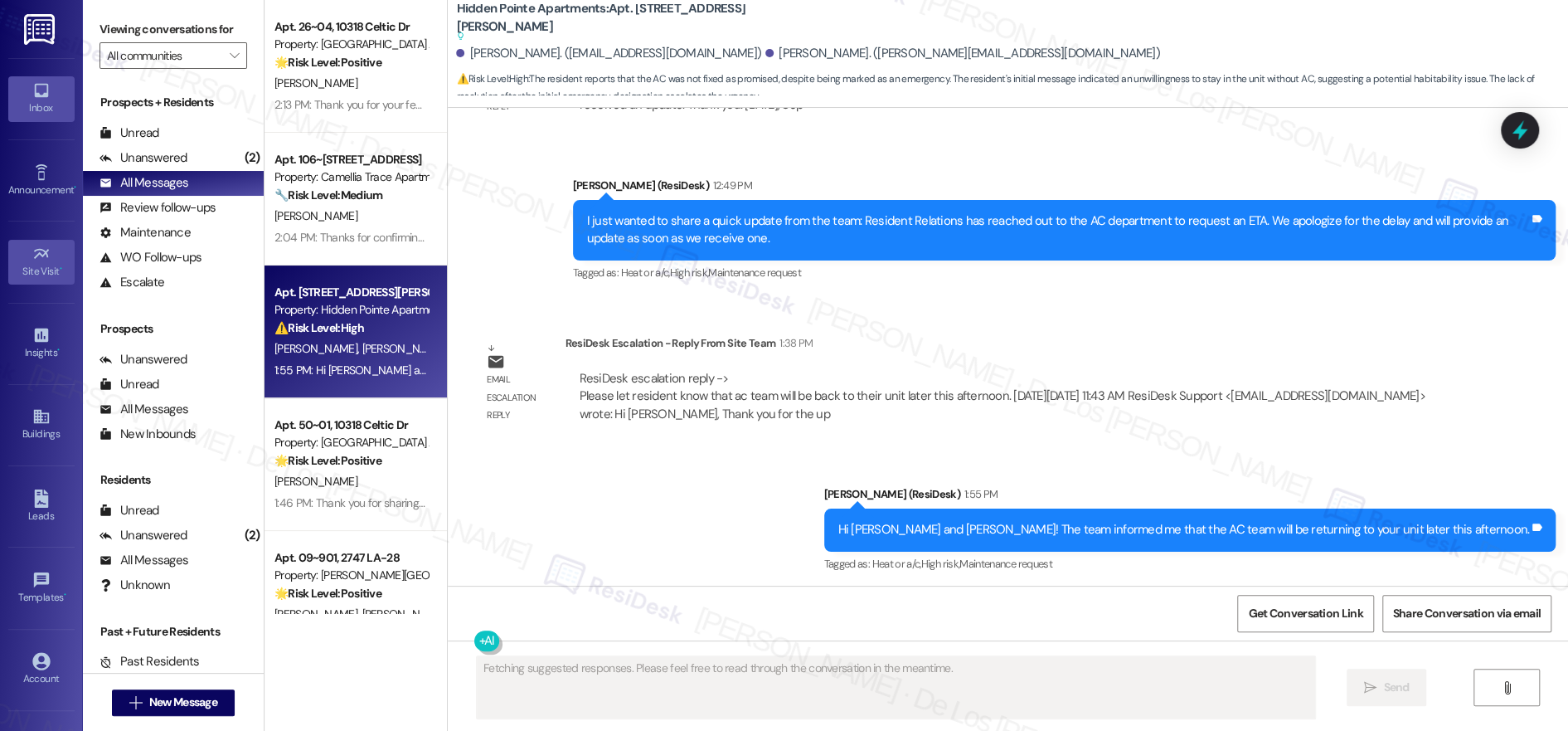
click at [22, 246] on link "Site Visit •" at bounding box center [42, 263] width 67 height 45
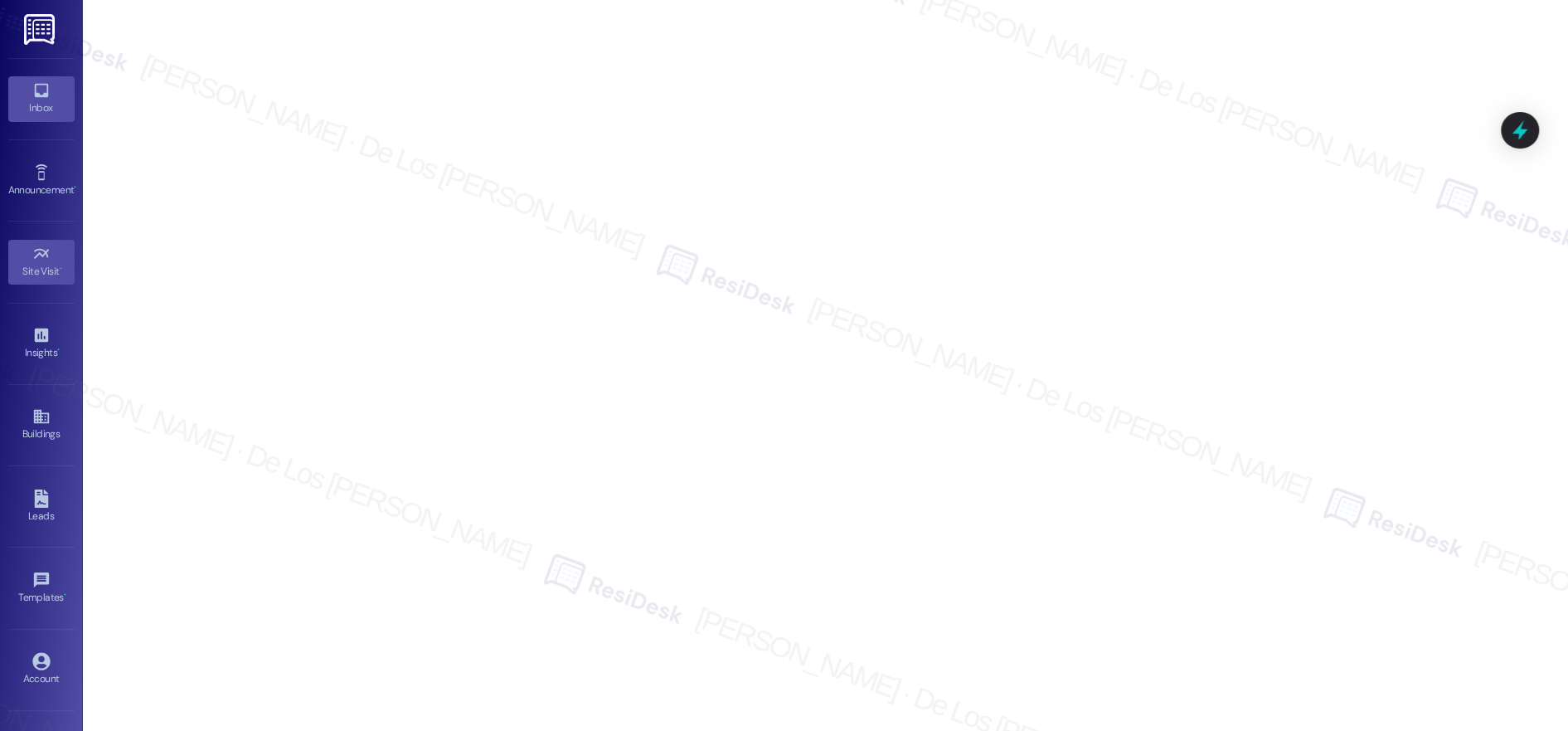
drag, startPoint x: 39, startPoint y: 109, endPoint x: 69, endPoint y: 108, distance: 30.0
click at [39, 109] on div "Inbox" at bounding box center [41, 108] width 83 height 17
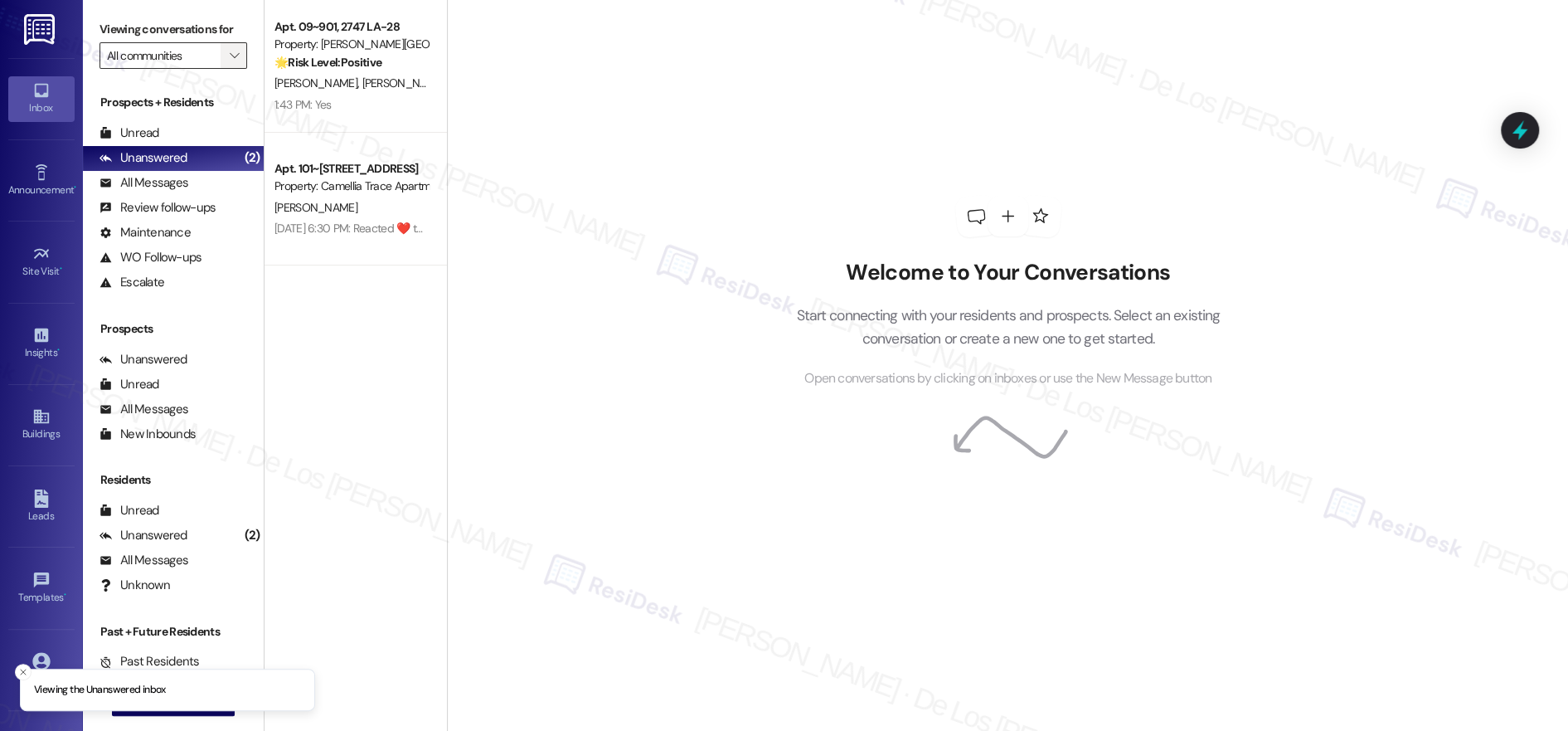
click at [227, 60] on span "" at bounding box center [234, 56] width 16 height 27
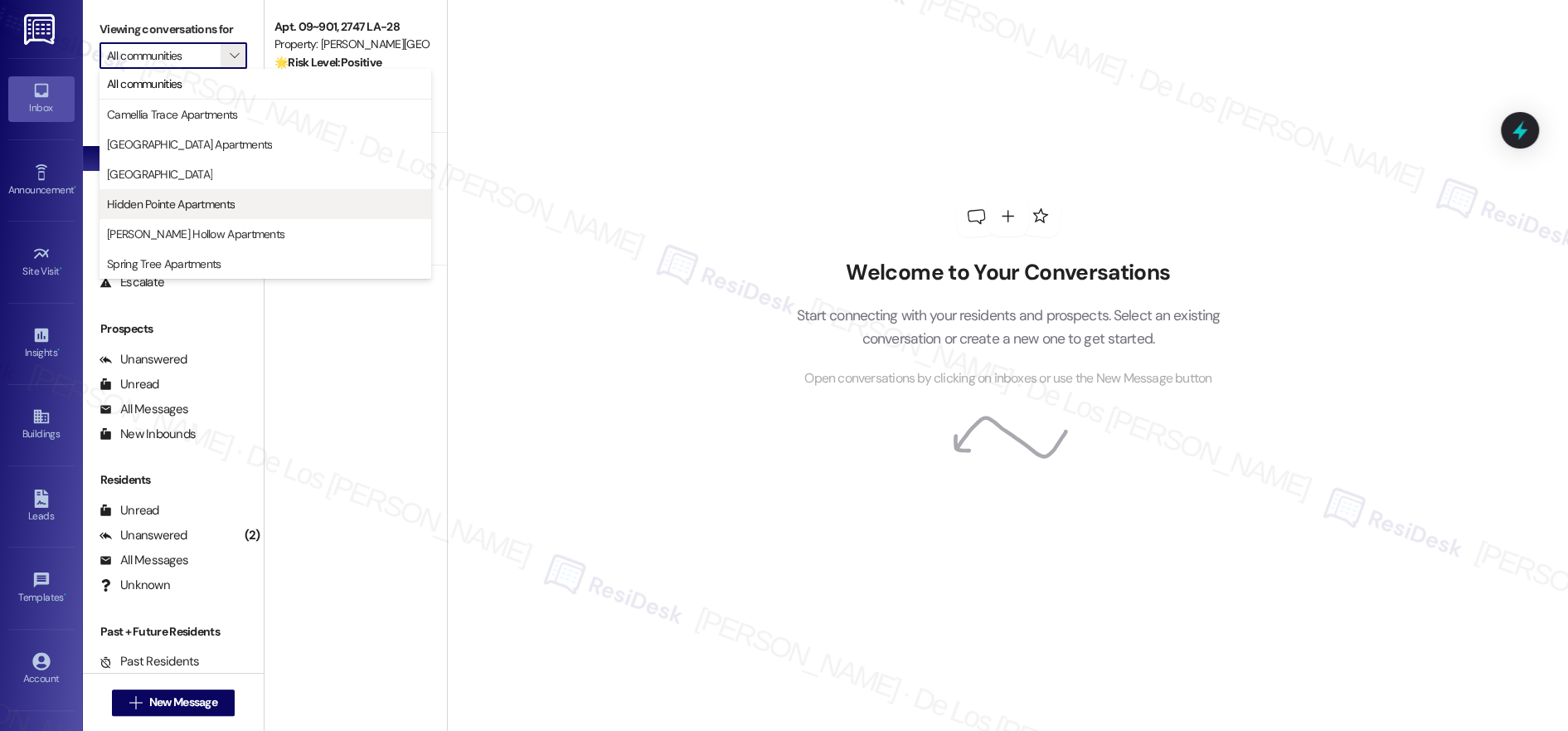
click at [184, 200] on span "Hidden Pointe Apartments" at bounding box center [170, 204] width 128 height 17
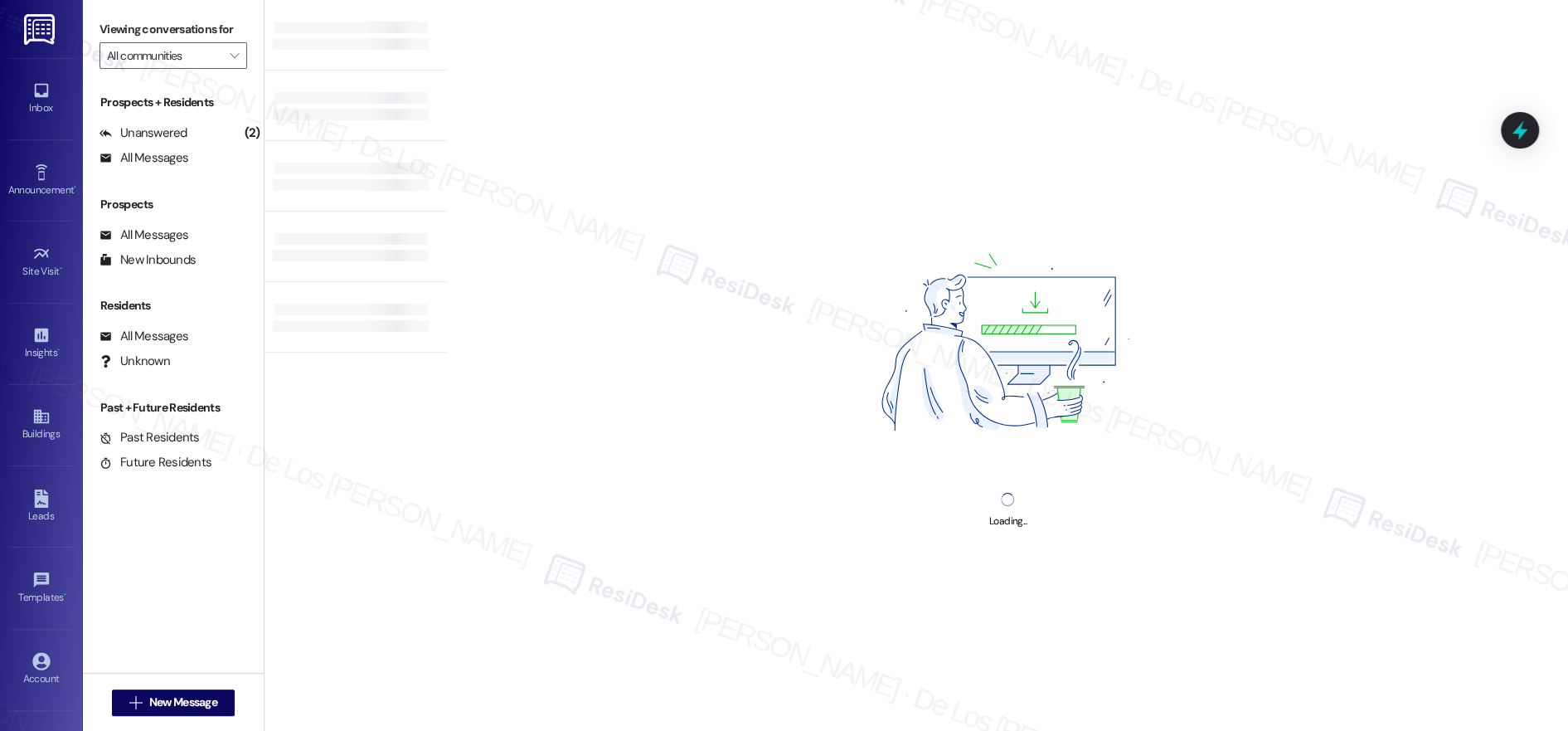
type input "Hidden Pointe Apartments"
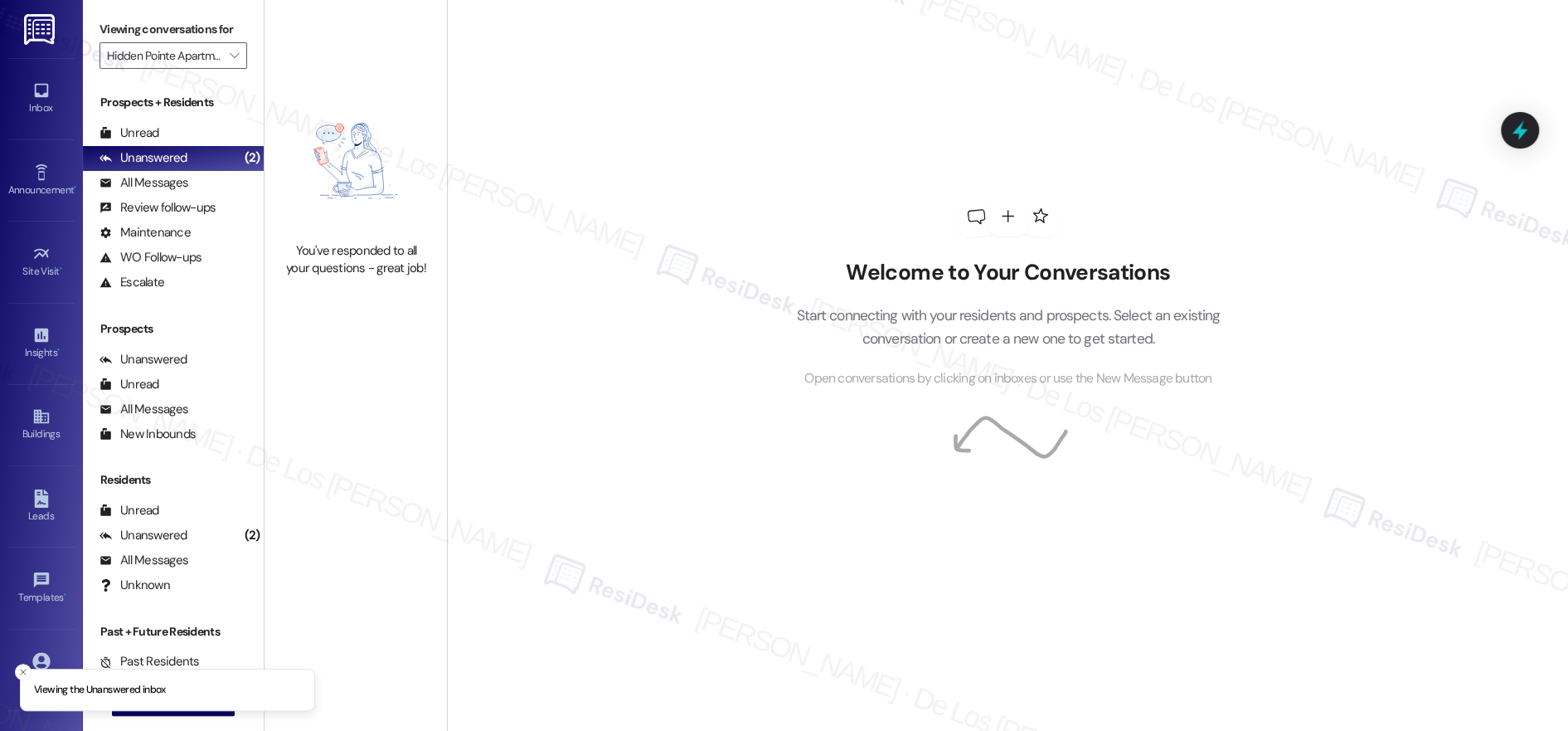
drag, startPoint x: 19, startPoint y: 669, endPoint x: 120, endPoint y: 696, distance: 104.5
click at [19, 670] on icon "Close toast" at bounding box center [23, 672] width 10 height 10
click at [156, 703] on span "New Message" at bounding box center [183, 702] width 68 height 18
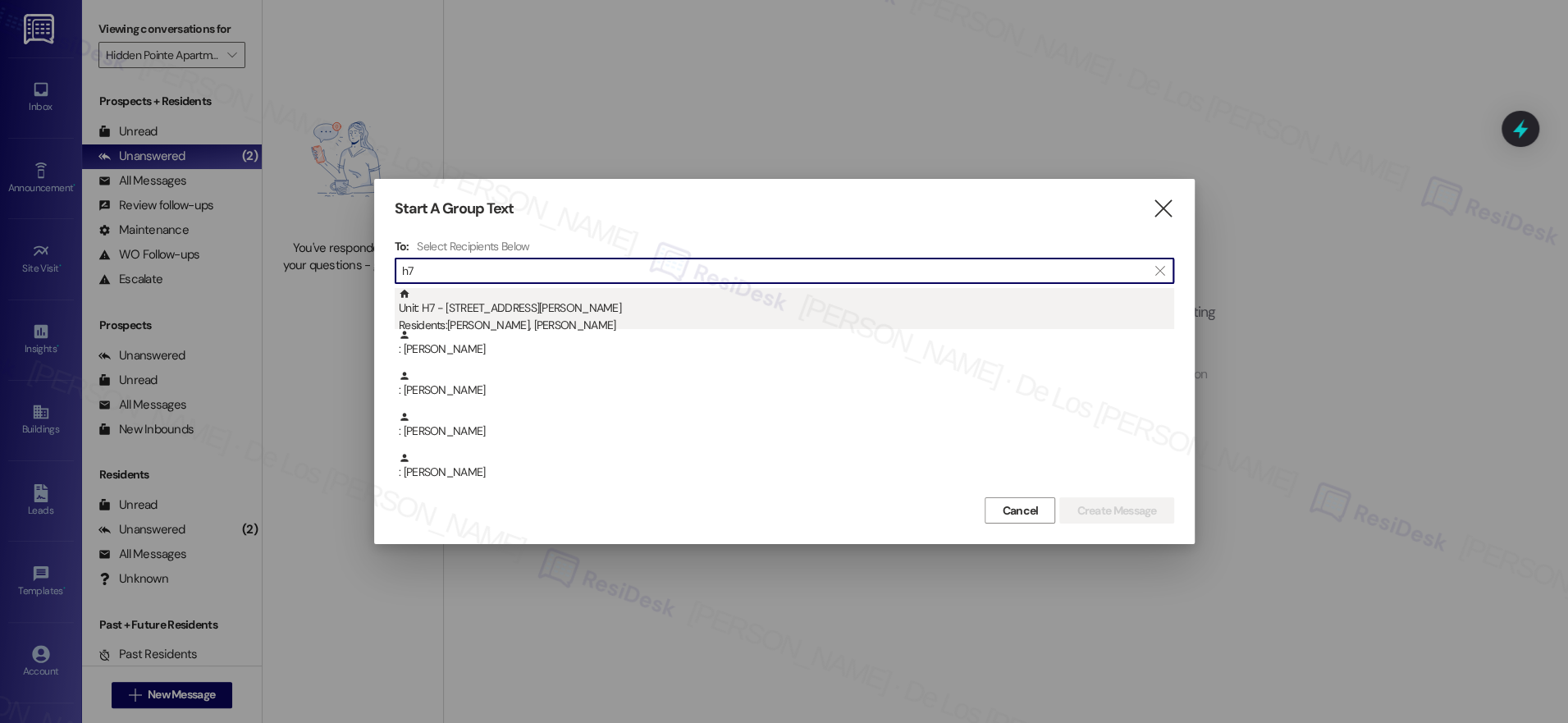
type input "h7"
click at [803, 301] on div "Unit: H7 - [STREET_ADDRESS][PERSON_NAME] Residents: [PERSON_NAME], [PERSON_NAME]" at bounding box center [787, 311] width 775 height 47
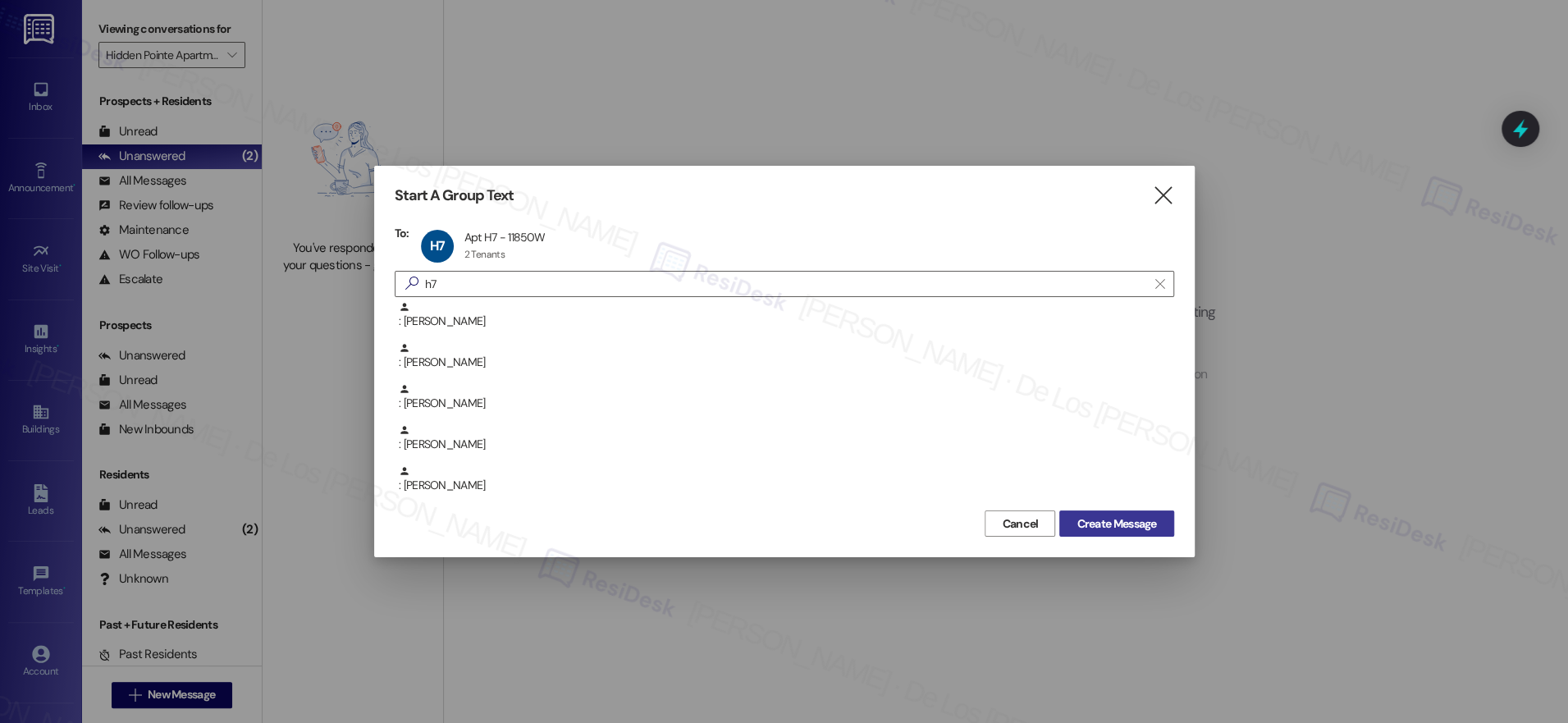
click at [1110, 526] on span "Create Message" at bounding box center [1116, 523] width 80 height 17
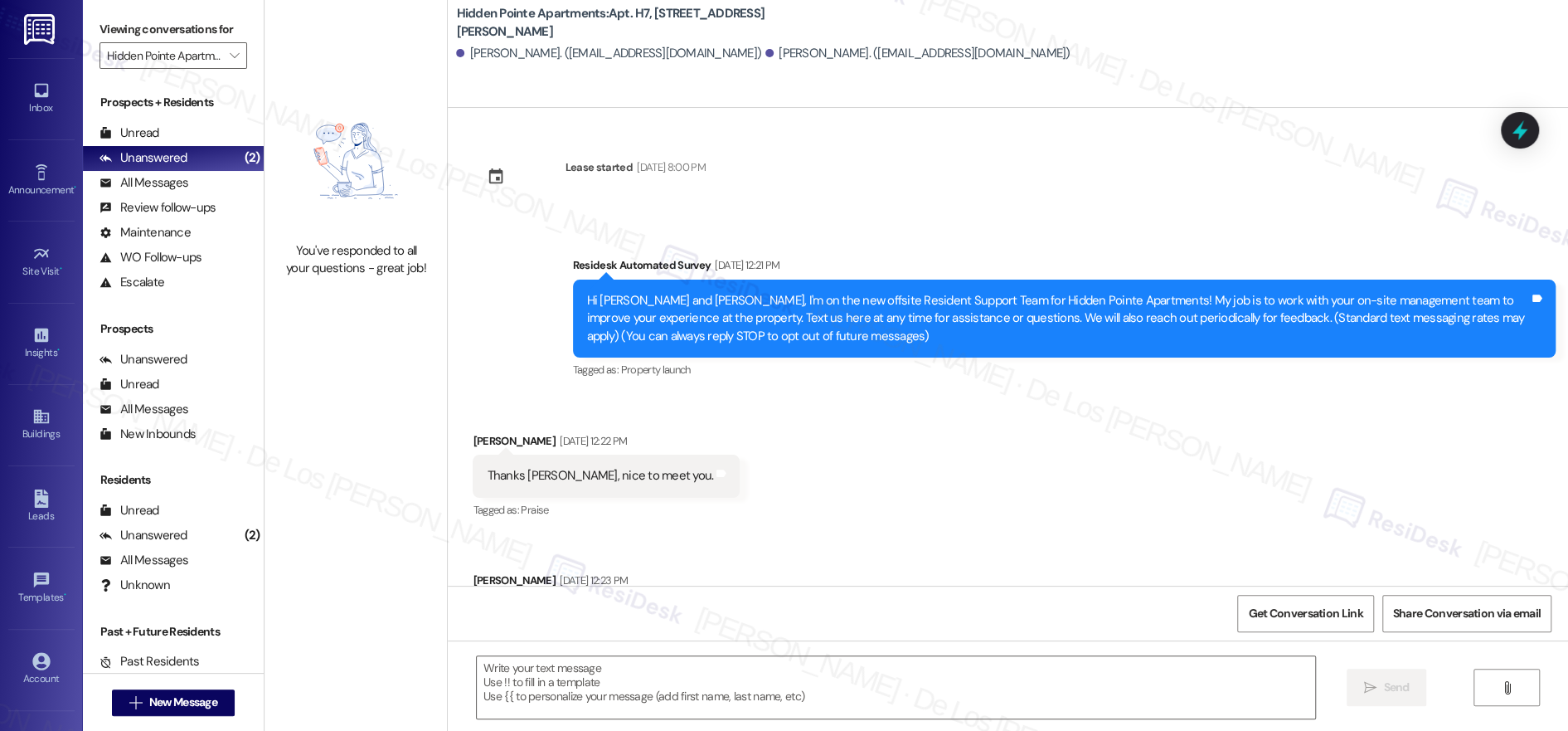
scroll to position [88, 0]
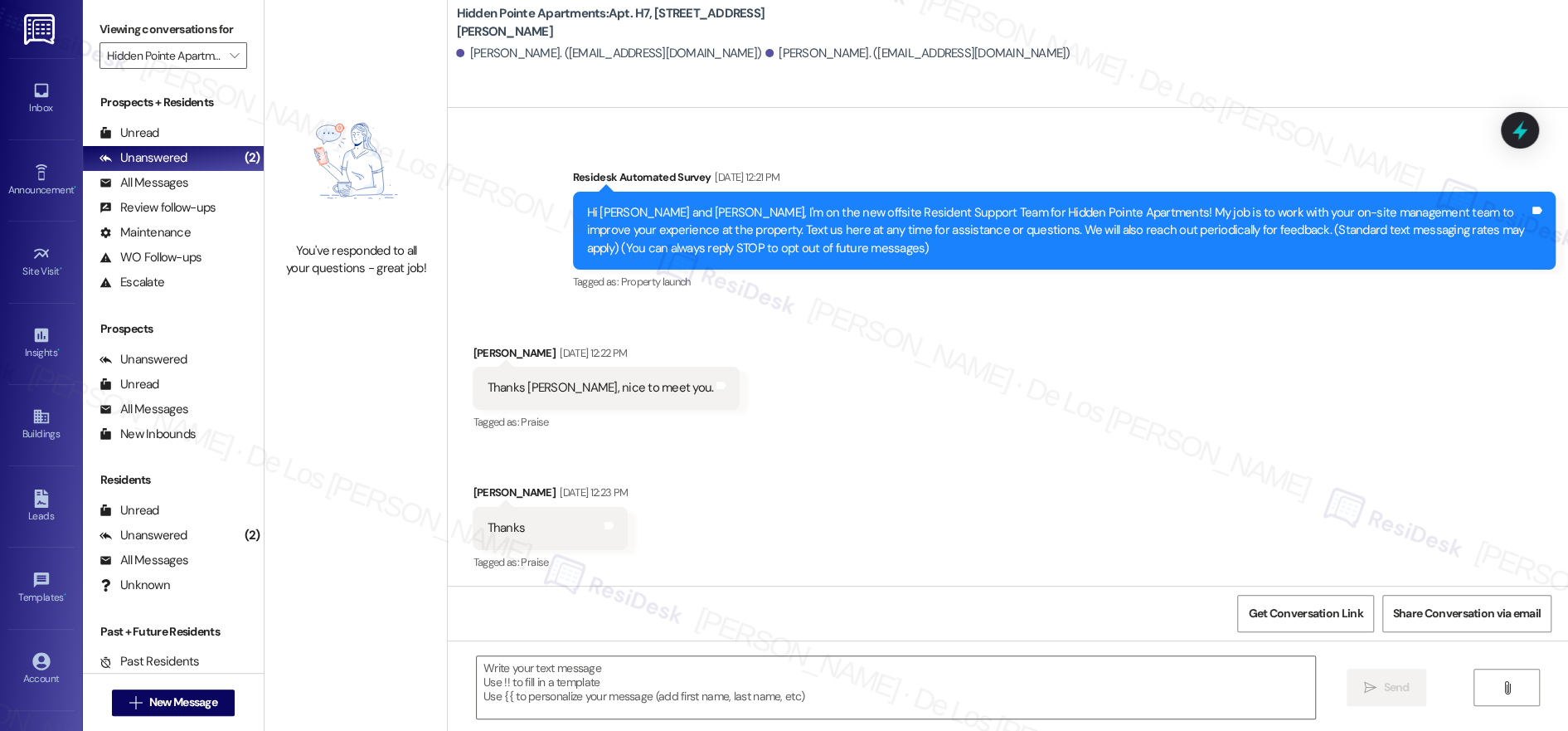
type textarea "Fetching suggested responses. Please feel free to read through the conversation…"
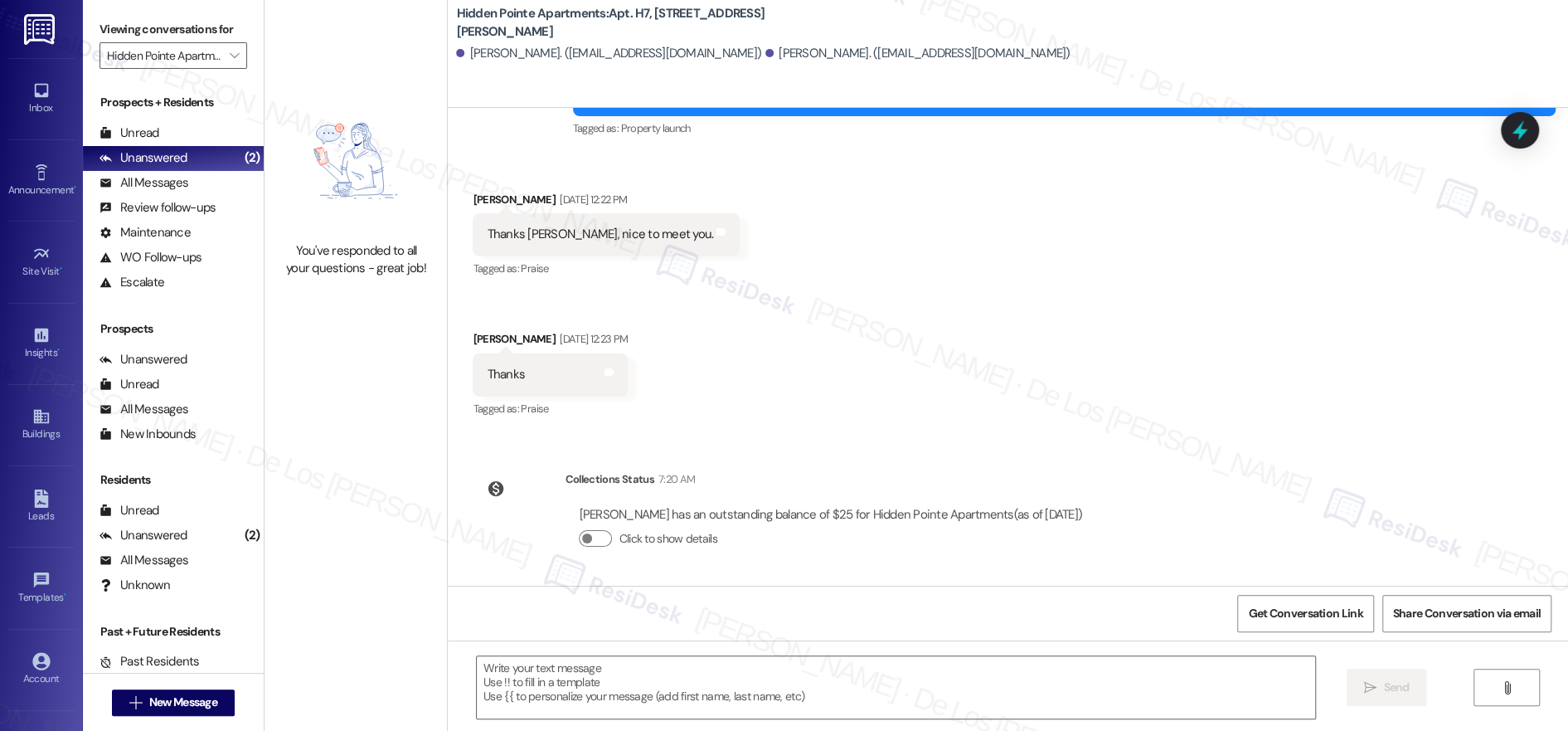
scroll to position [1, 0]
click at [1279, 608] on span "Get Conversation Link" at bounding box center [1305, 613] width 114 height 18
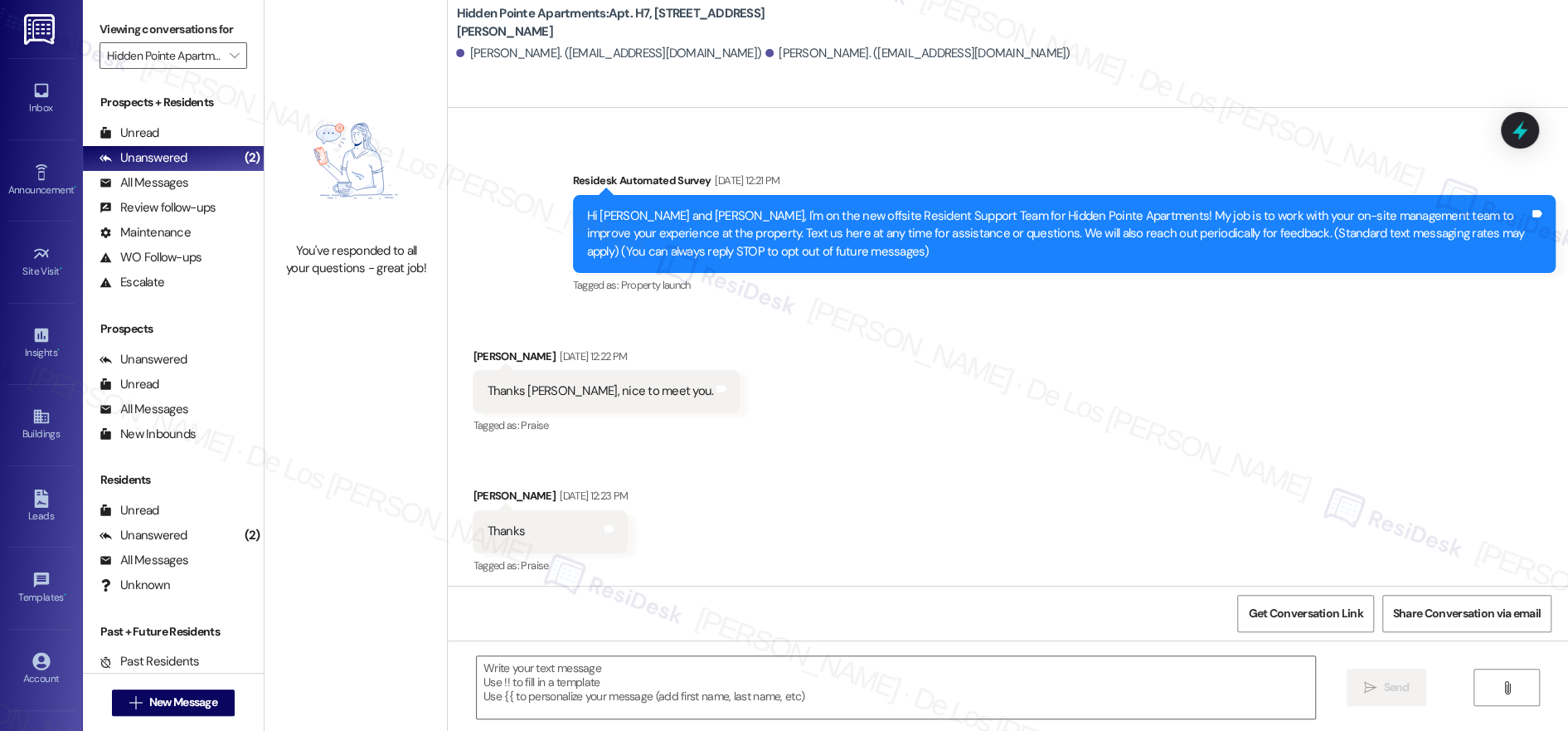
scroll to position [0, 0]
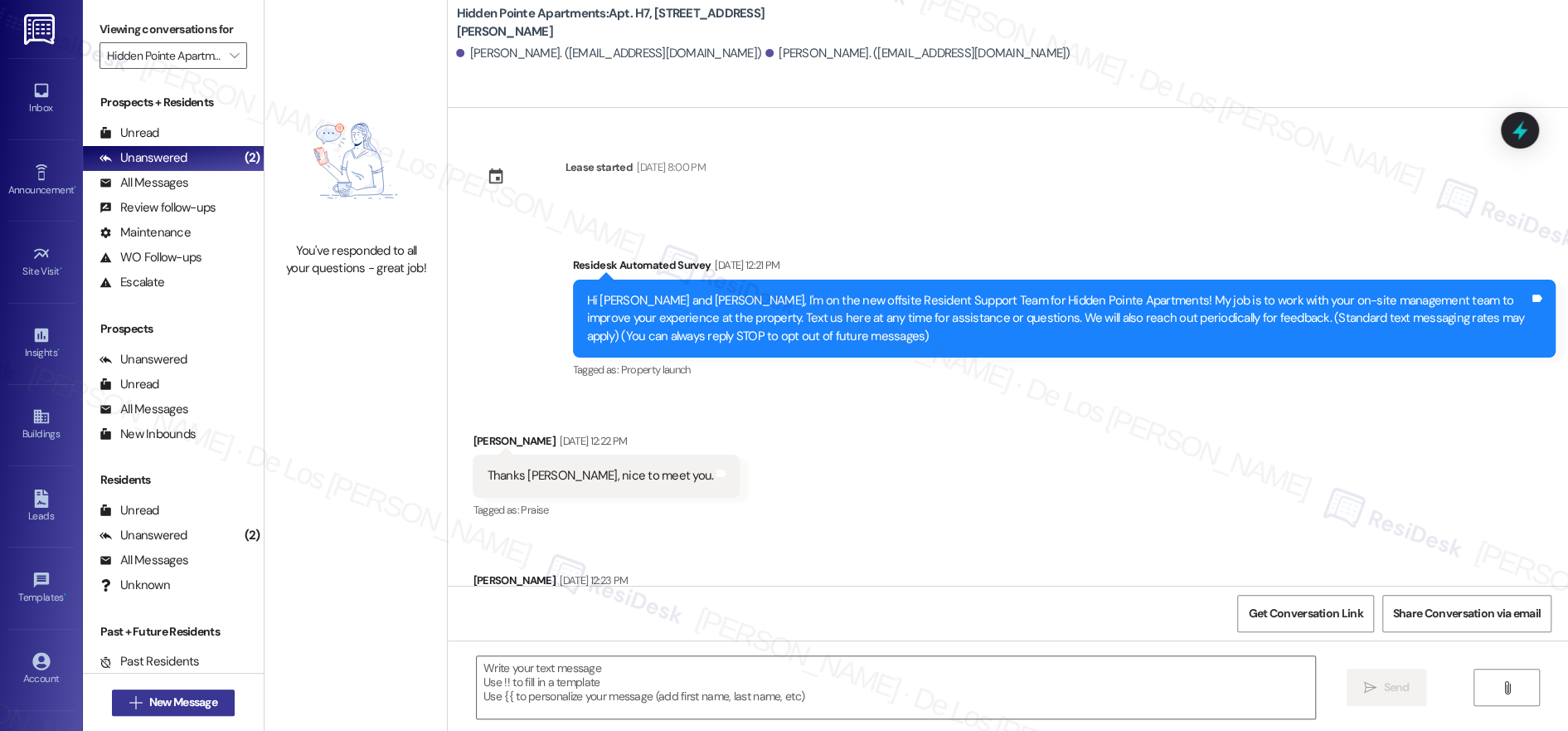
click at [183, 696] on span "New Message" at bounding box center [183, 702] width 68 height 18
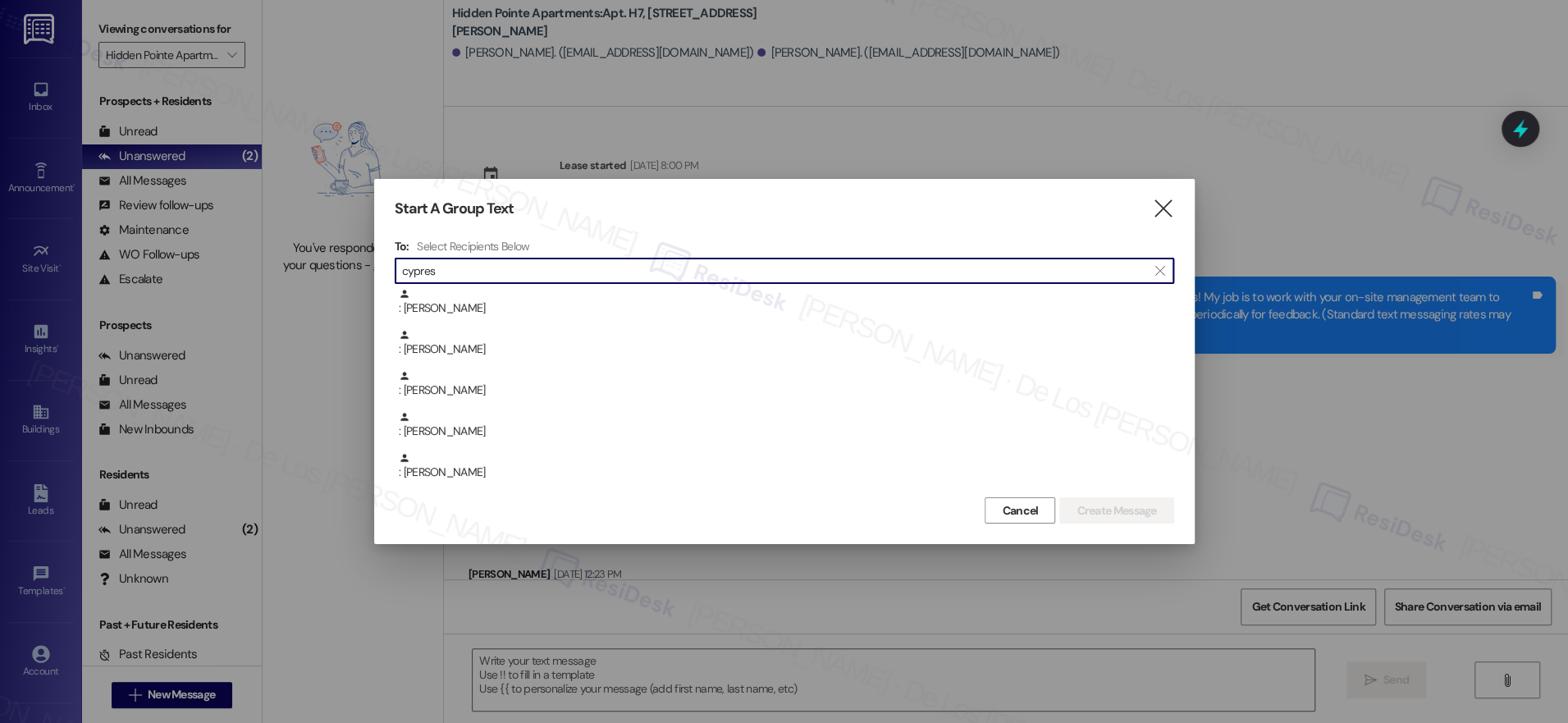
type input "cypress"
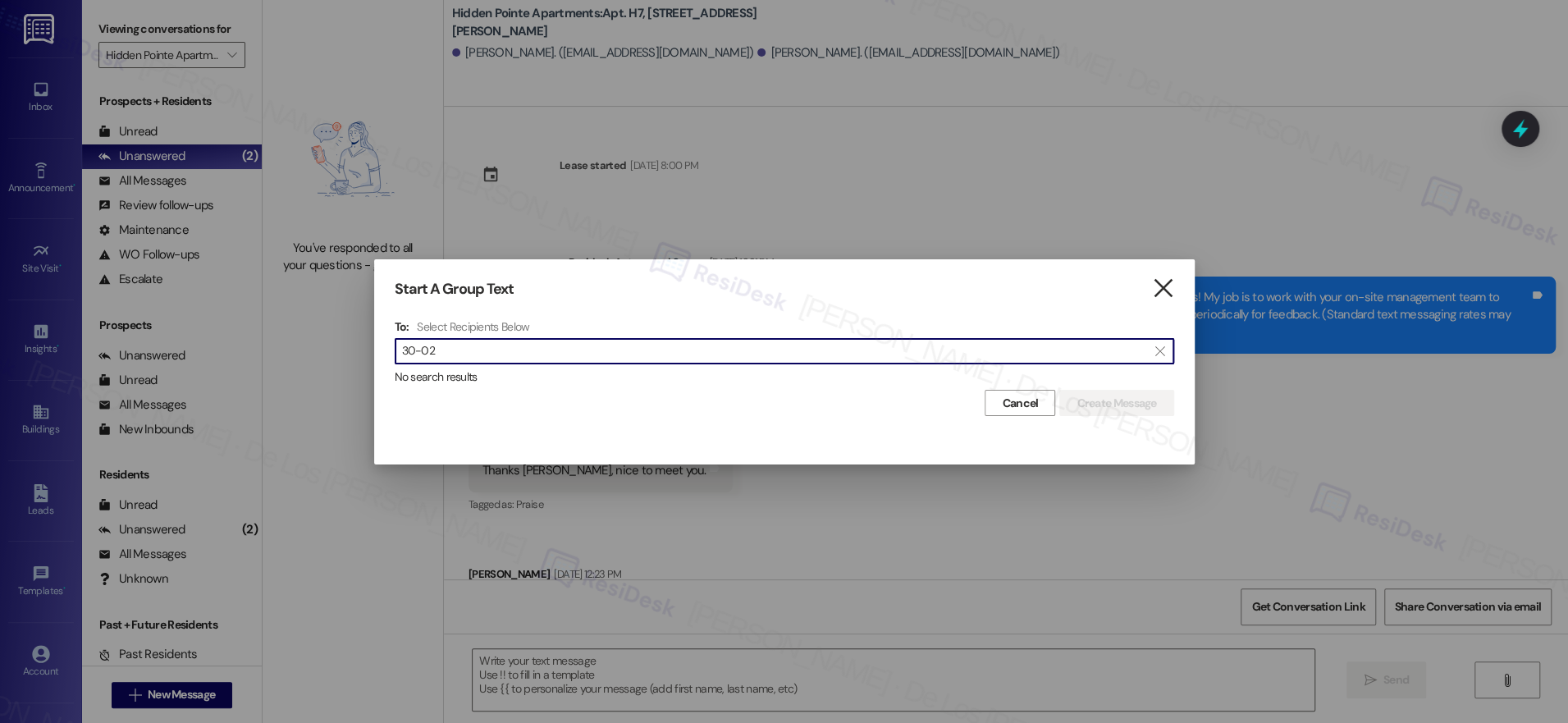
type input "30-02"
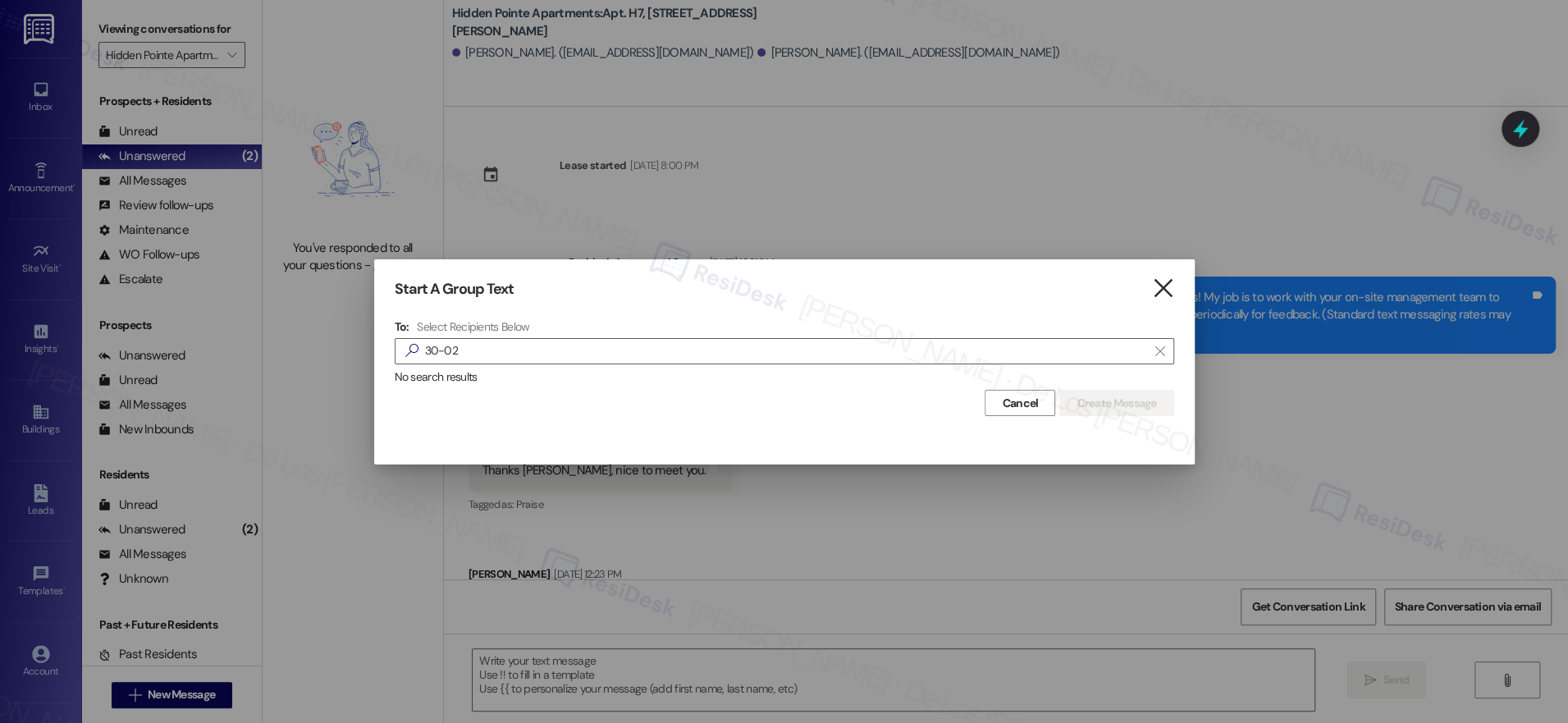
click at [1162, 297] on icon "" at bounding box center [1163, 288] width 22 height 17
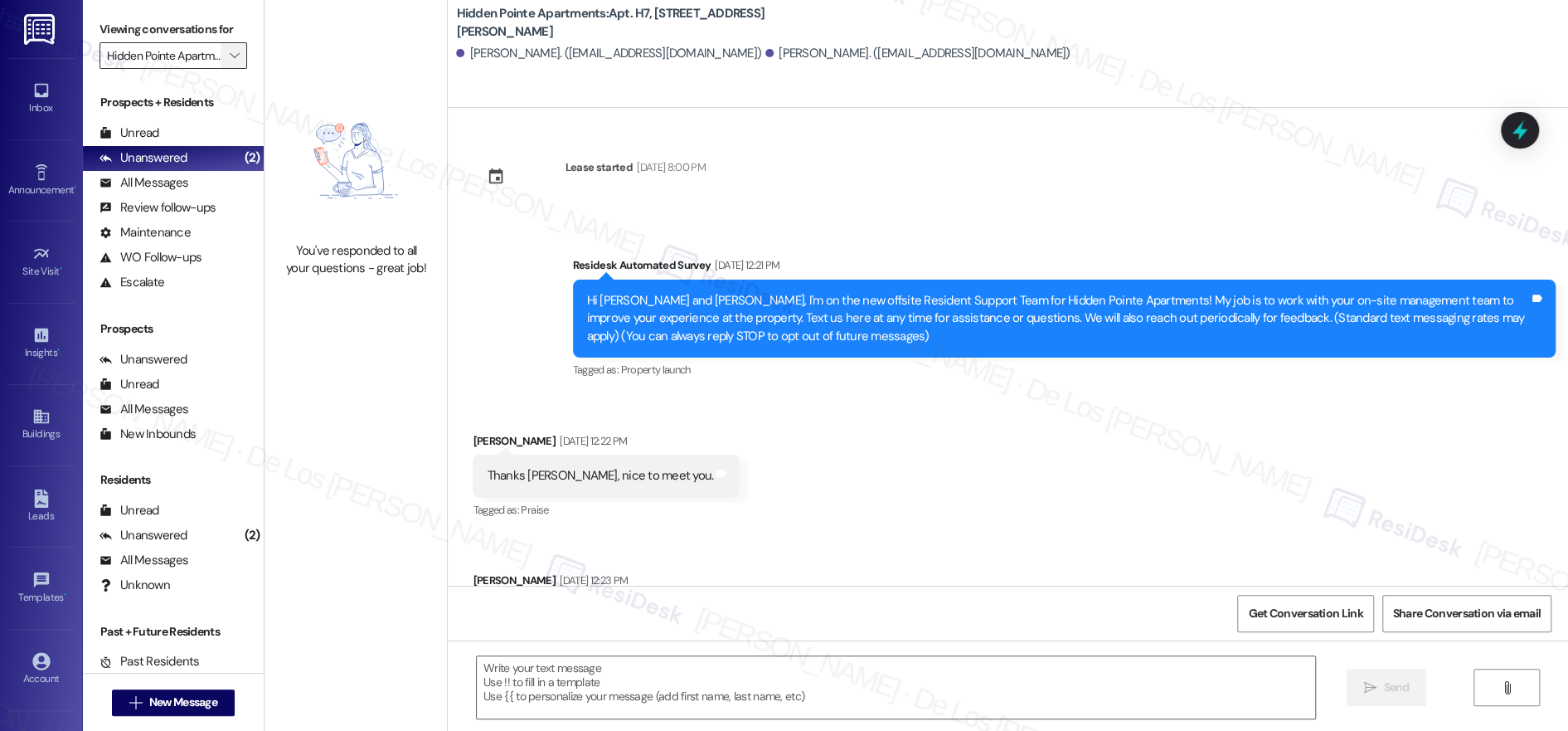
click at [230, 53] on icon "" at bounding box center [234, 56] width 9 height 13
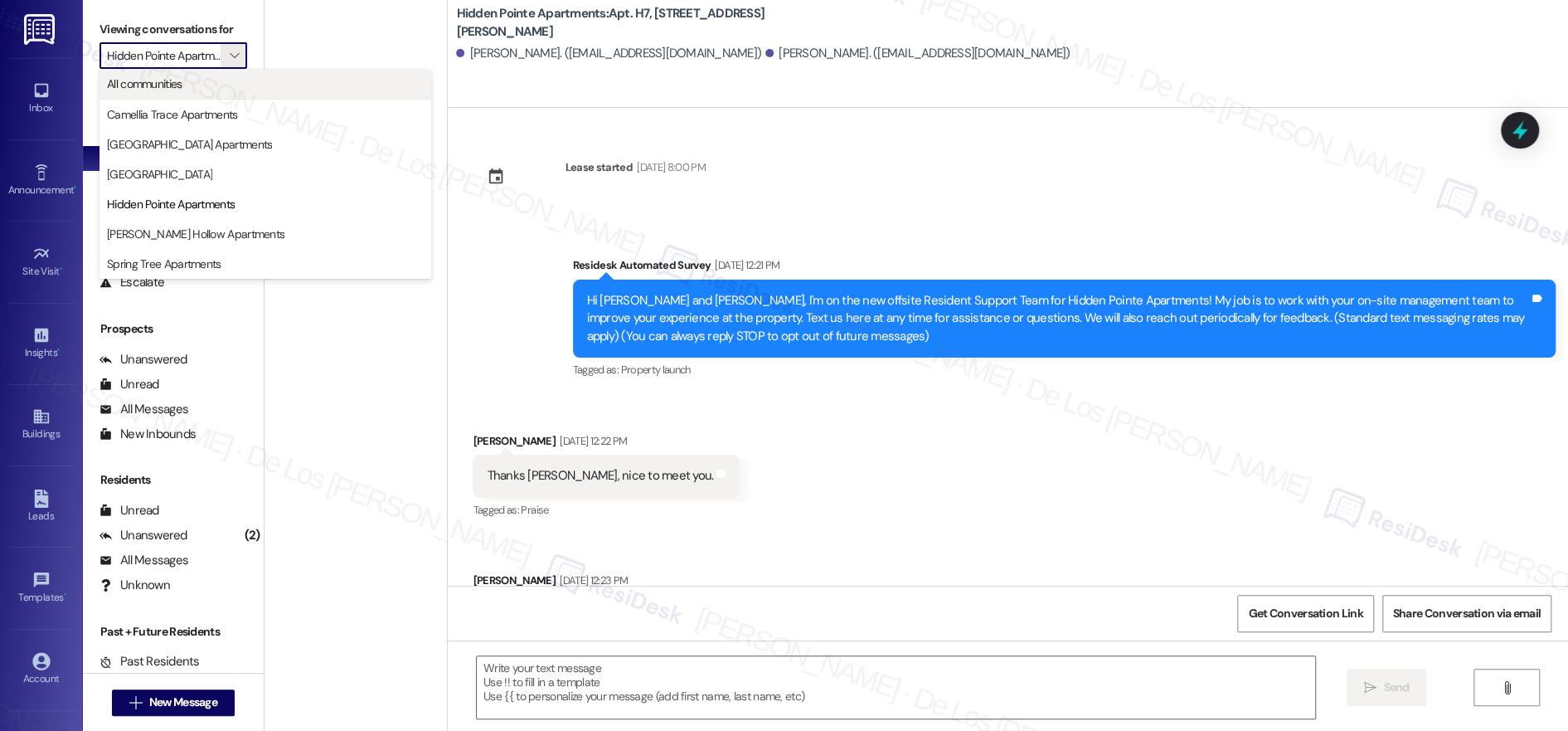
scroll to position [0, 28]
click at [202, 132] on button "[GEOGRAPHIC_DATA] Apartments" at bounding box center [265, 144] width 332 height 30
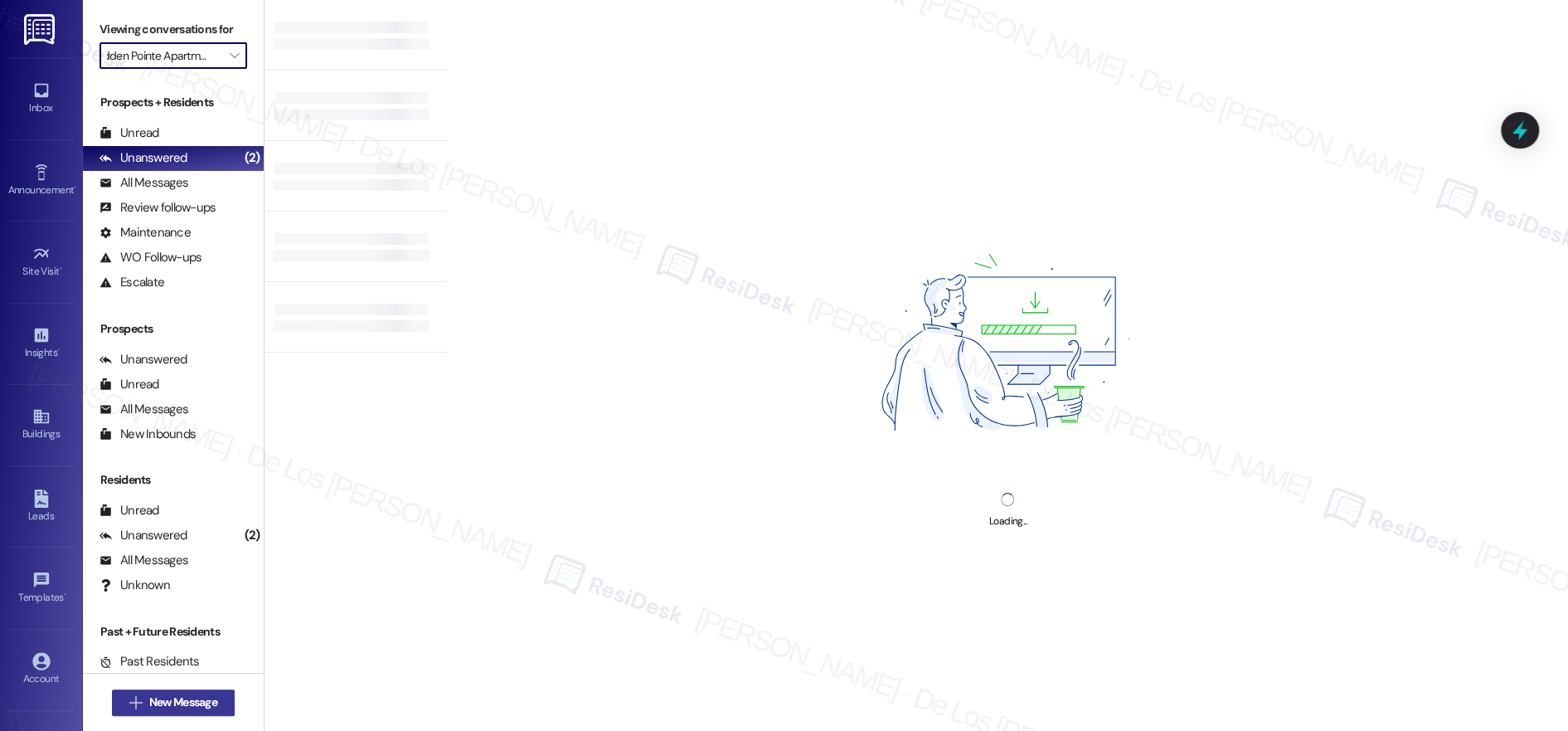
type input "[GEOGRAPHIC_DATA] Apartments"
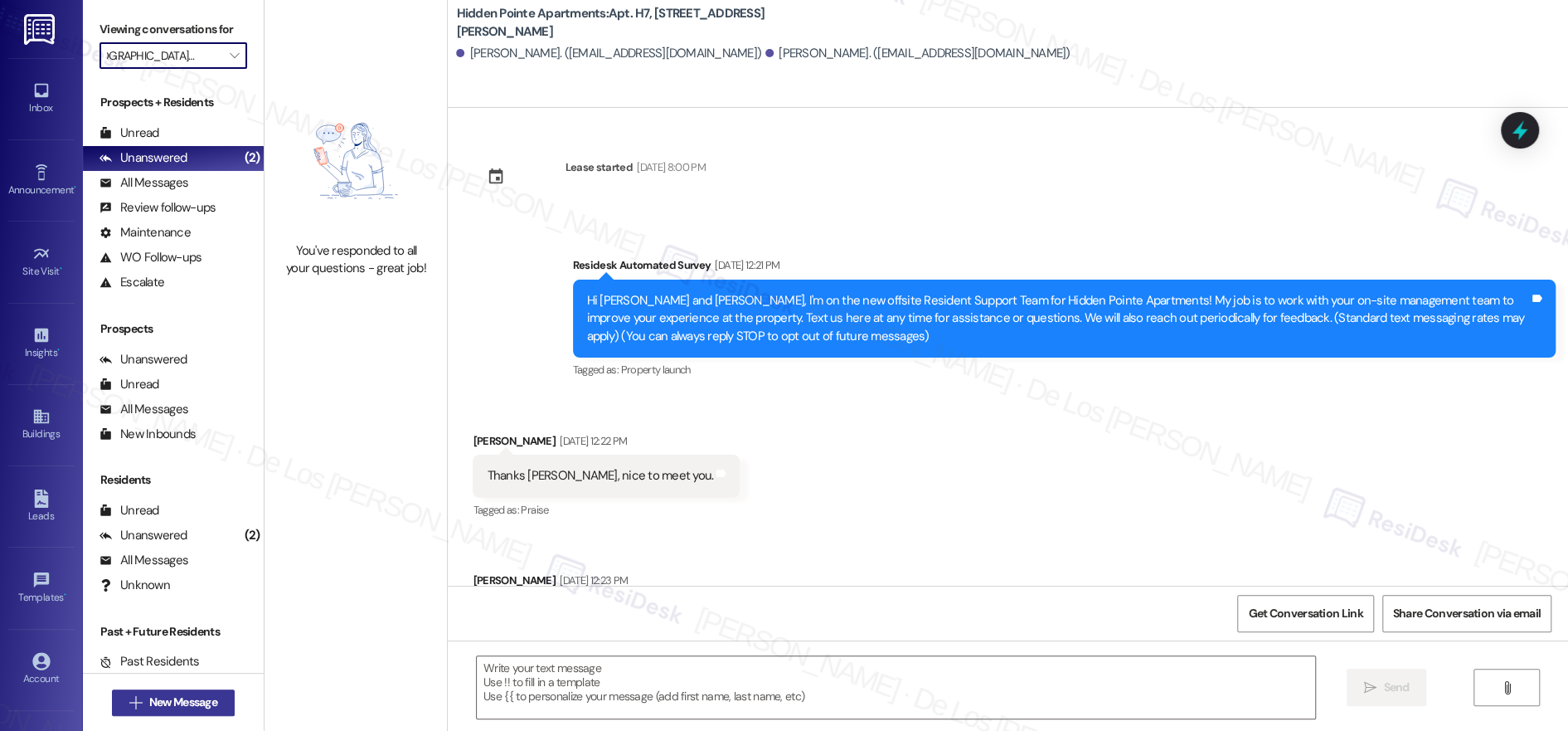
scroll to position [88, 0]
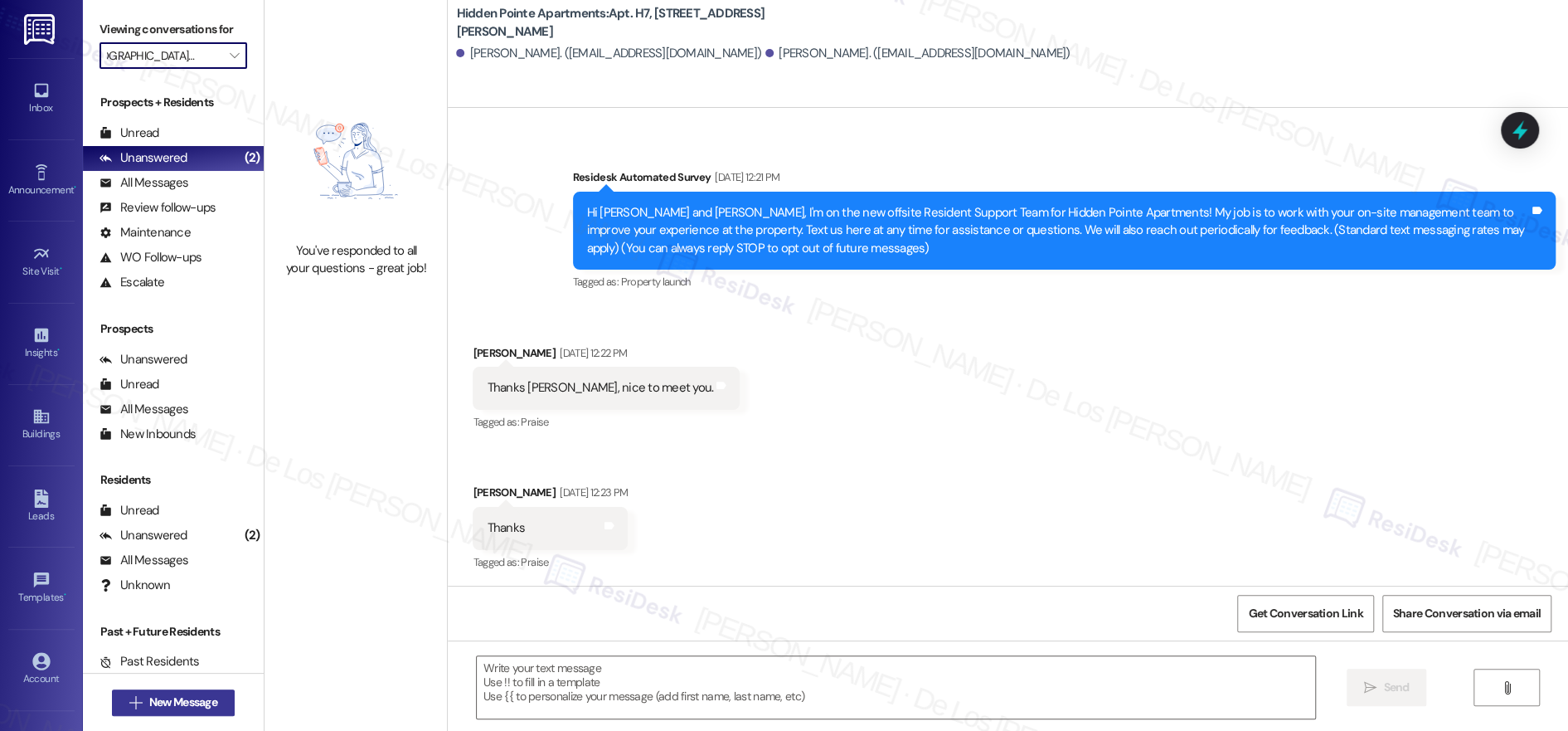
type textarea "Fetching suggested responses. Please feel free to read through the conversation…"
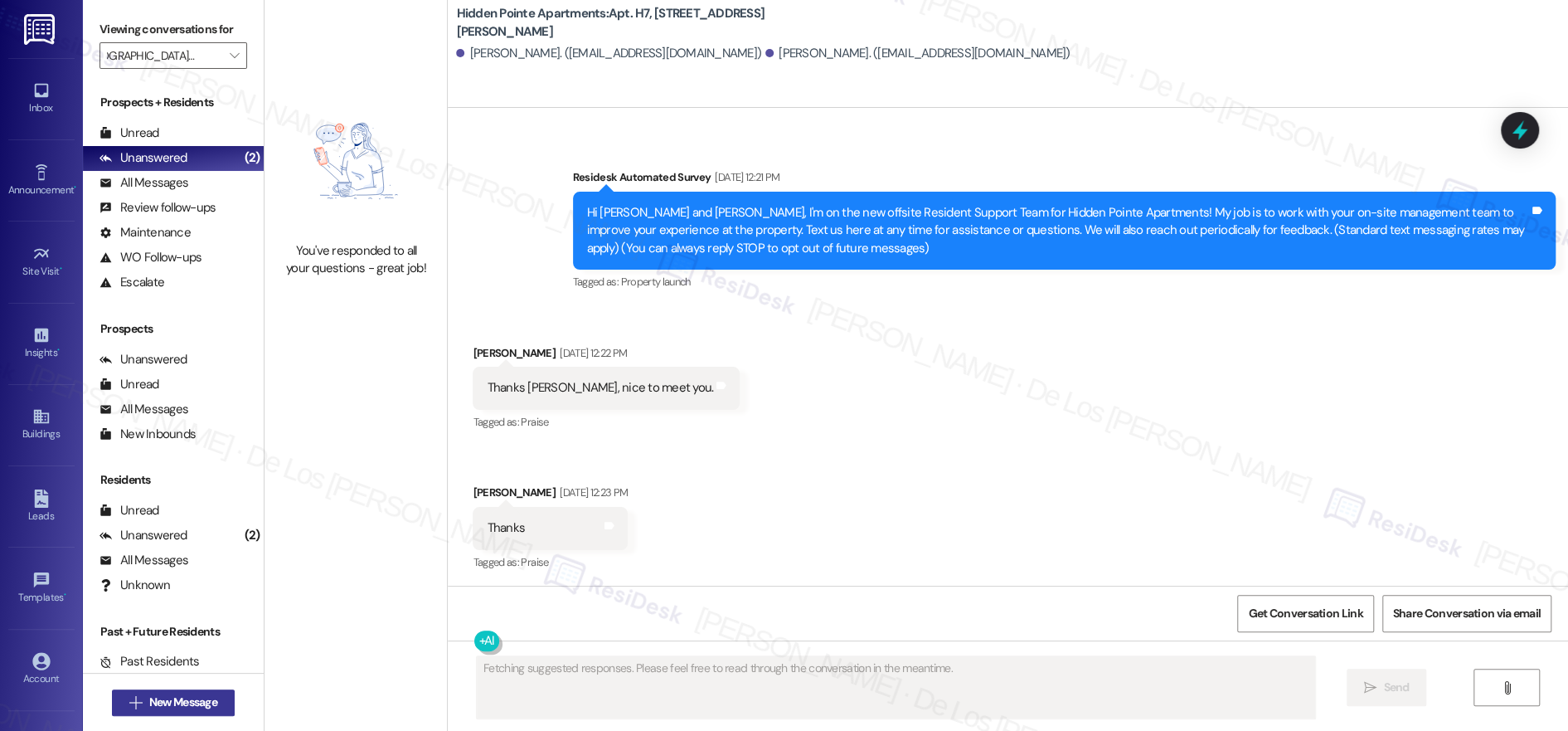
scroll to position [0, 0]
click at [195, 701] on span "New Message" at bounding box center [183, 702] width 68 height 18
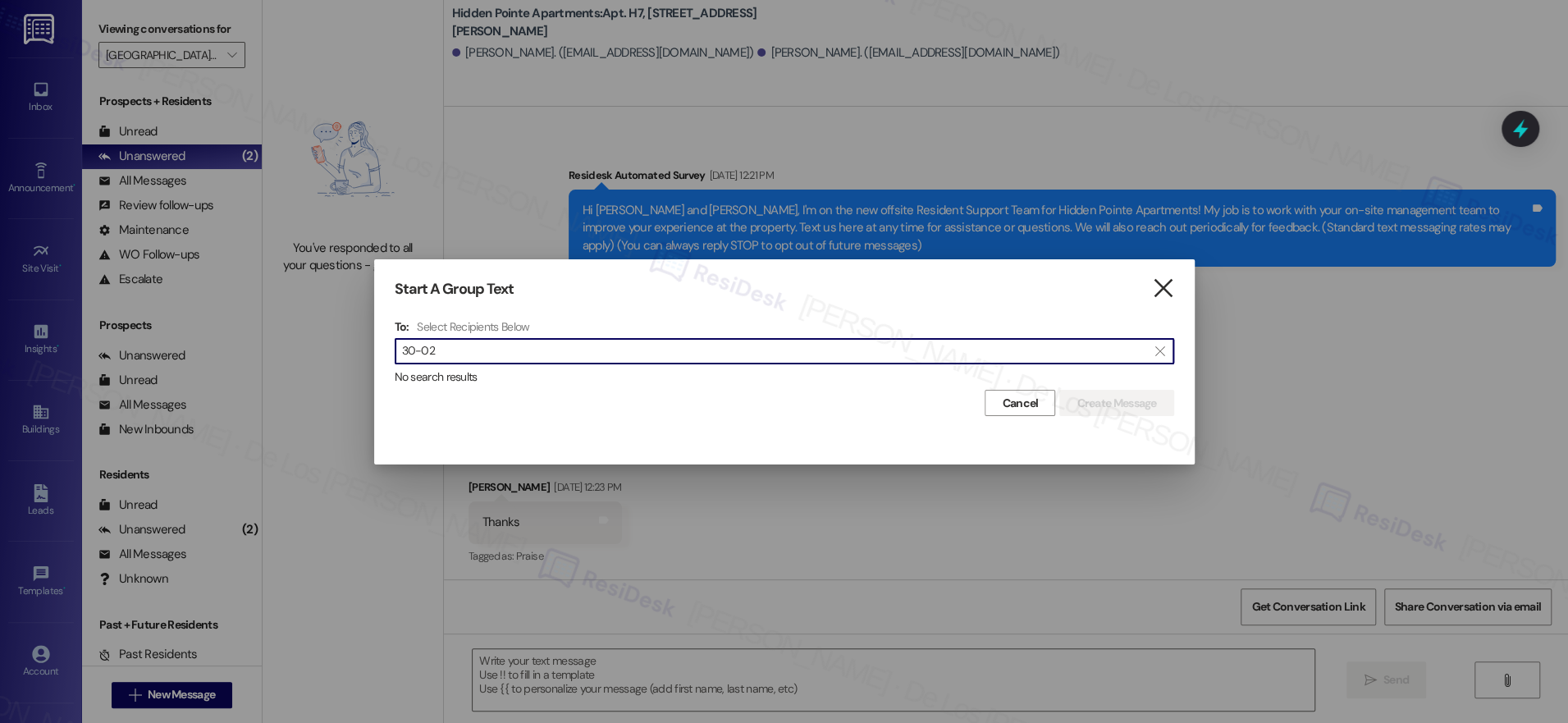
type input "30-02"
click at [1165, 282] on icon "" at bounding box center [1163, 288] width 22 height 17
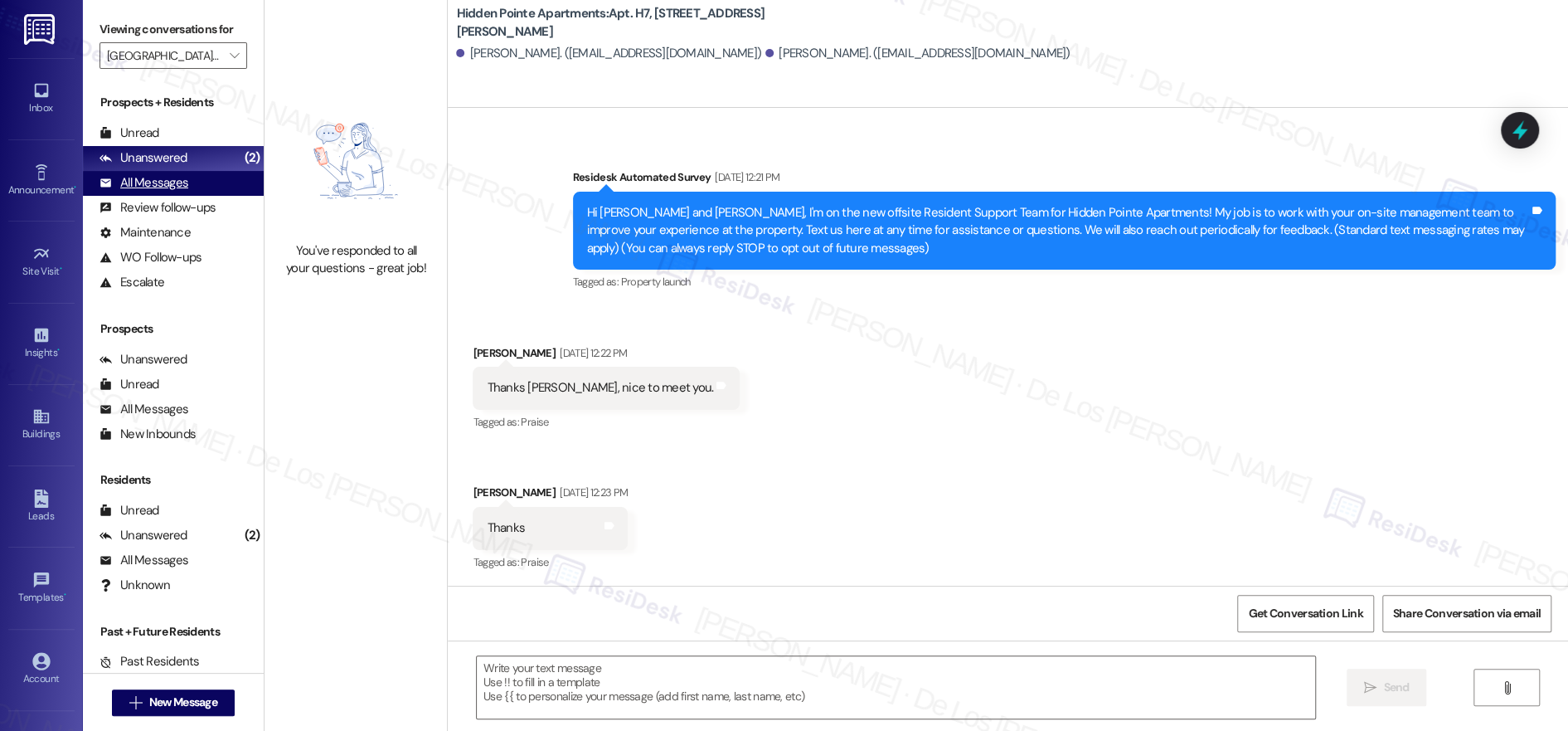
click at [190, 178] on div "All Messages (undefined)" at bounding box center [173, 183] width 181 height 25
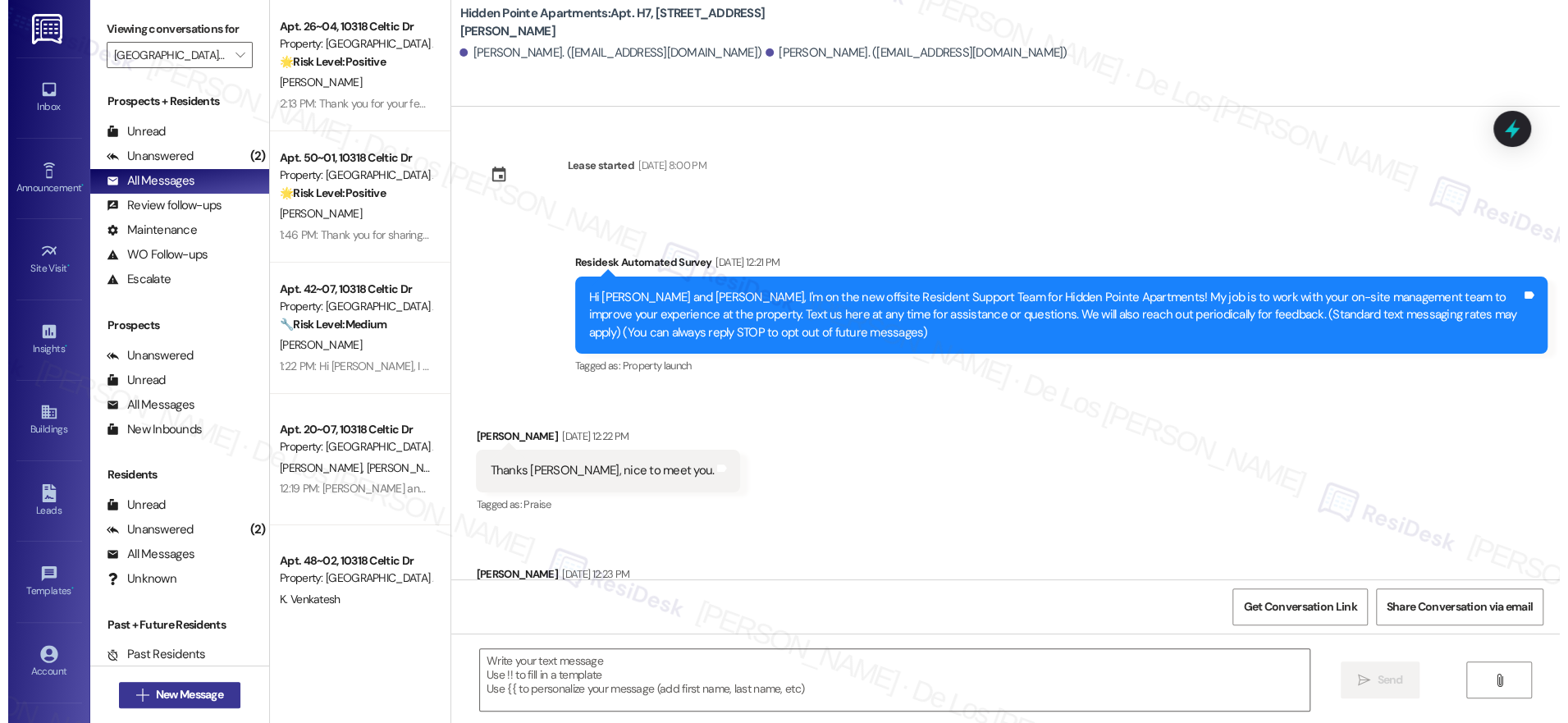
scroll to position [87, 0]
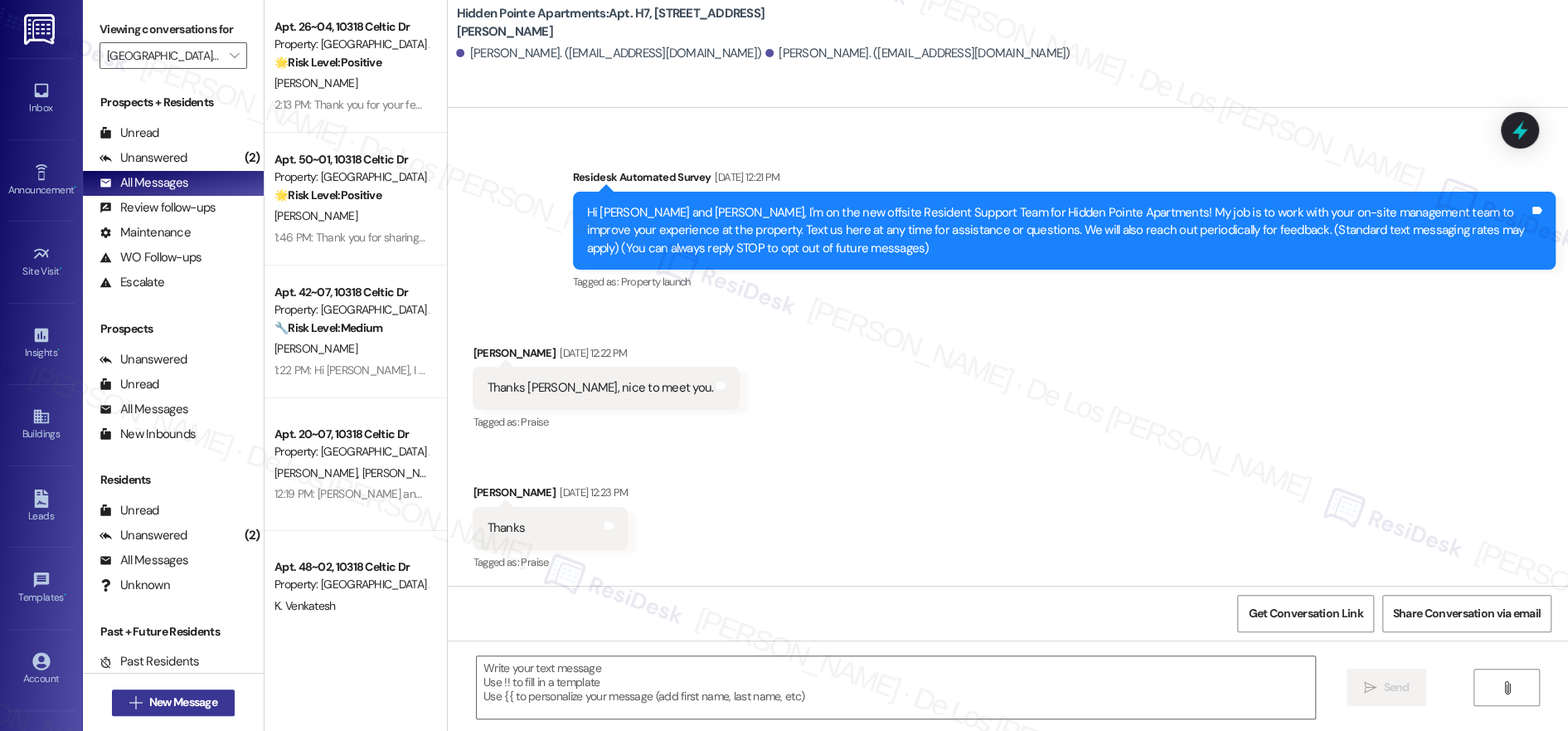
type textarea "Fetching suggested responses. Please feel free to read through the conversation…"
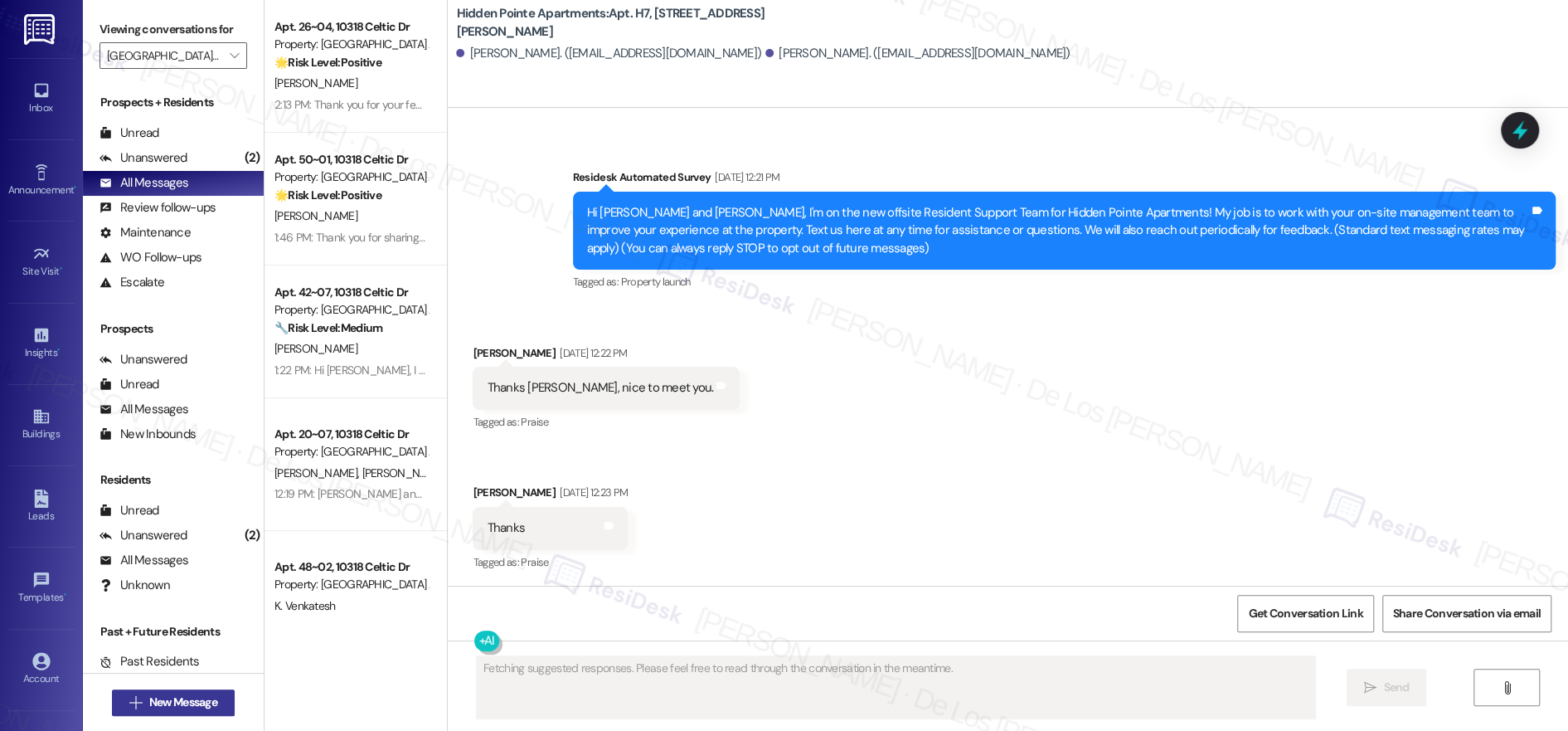
click at [206, 697] on span "New Message" at bounding box center [183, 702] width 68 height 18
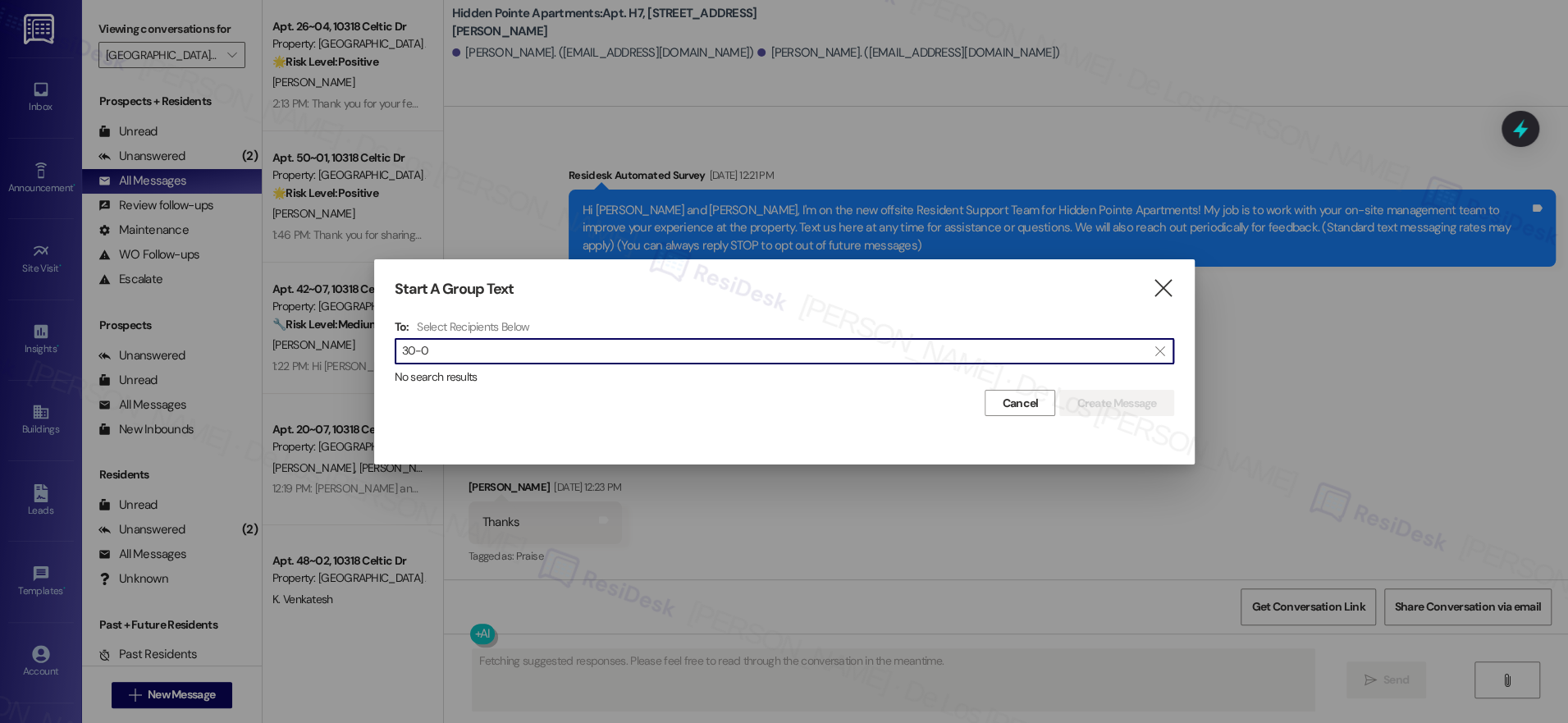
type input "30-02"
type textarea "Hi {{first_name}}, you're welcome! Glad to be of assistance. Please don't hesit…"
type input "30-02"
click at [1159, 293] on icon "" at bounding box center [1163, 288] width 22 height 17
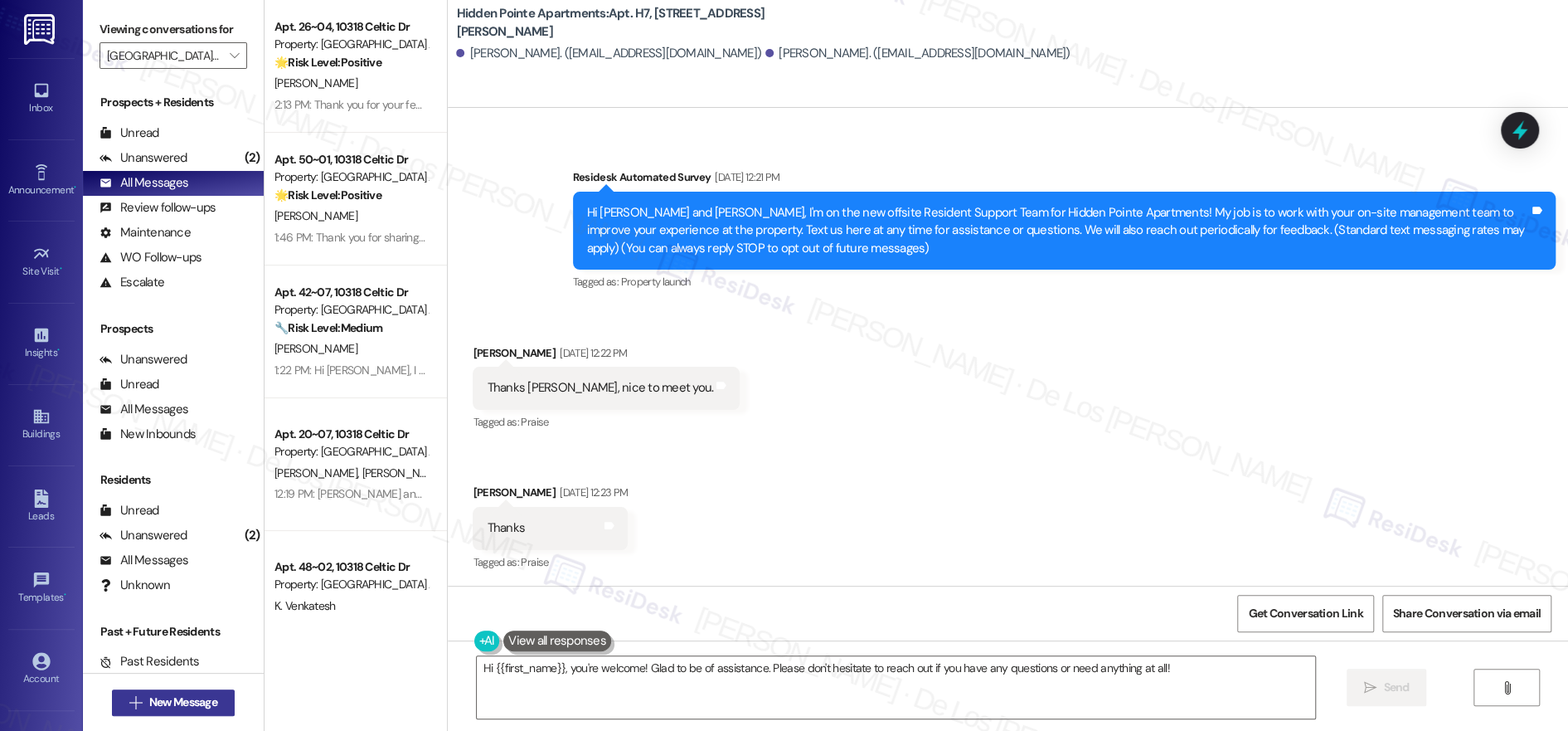
click at [173, 694] on span "New Message" at bounding box center [183, 702] width 68 height 18
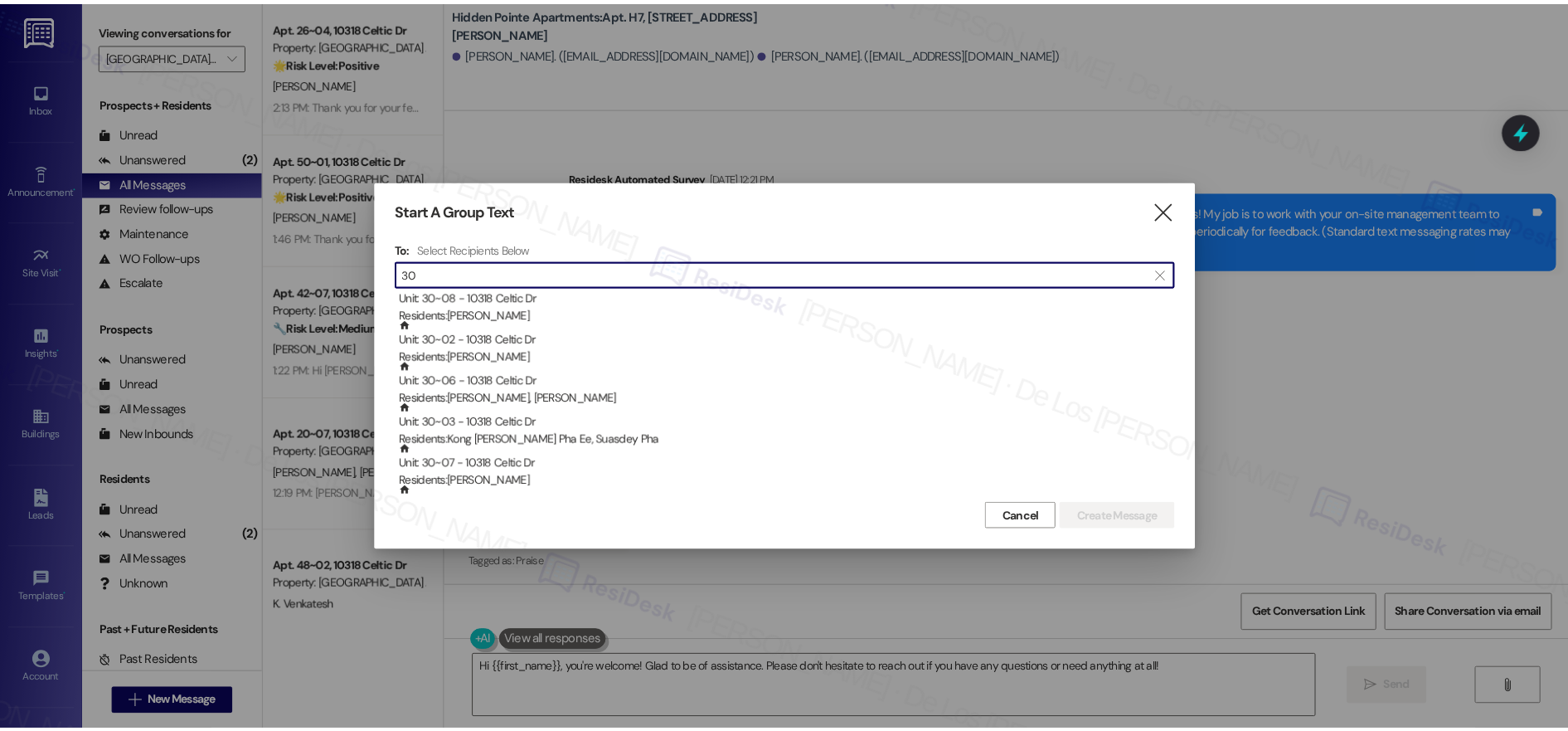
scroll to position [2598, 0]
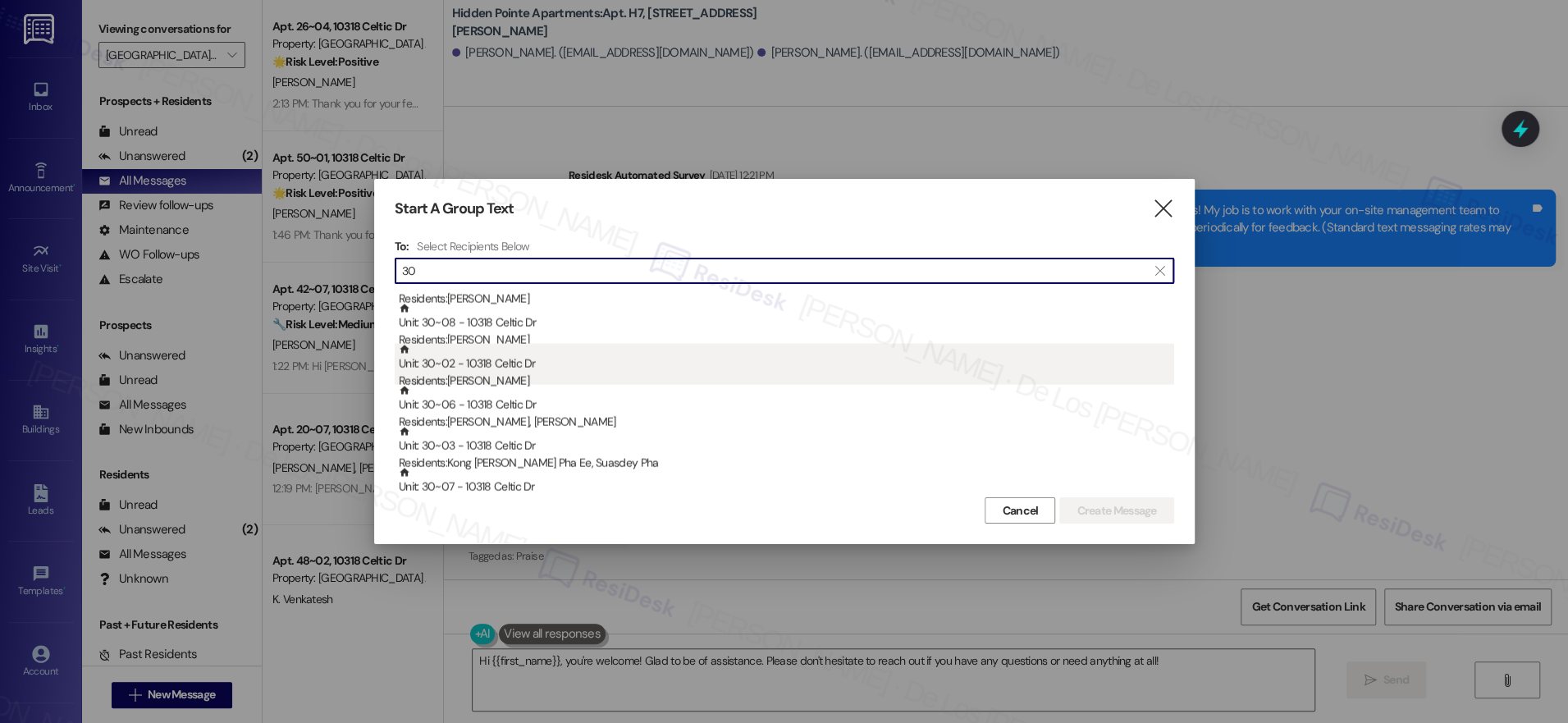
type input "30"
click at [626, 366] on div "Unit: 30~02 - 10318 Celtic Dr Residents: [PERSON_NAME]" at bounding box center [787, 366] width 775 height 47
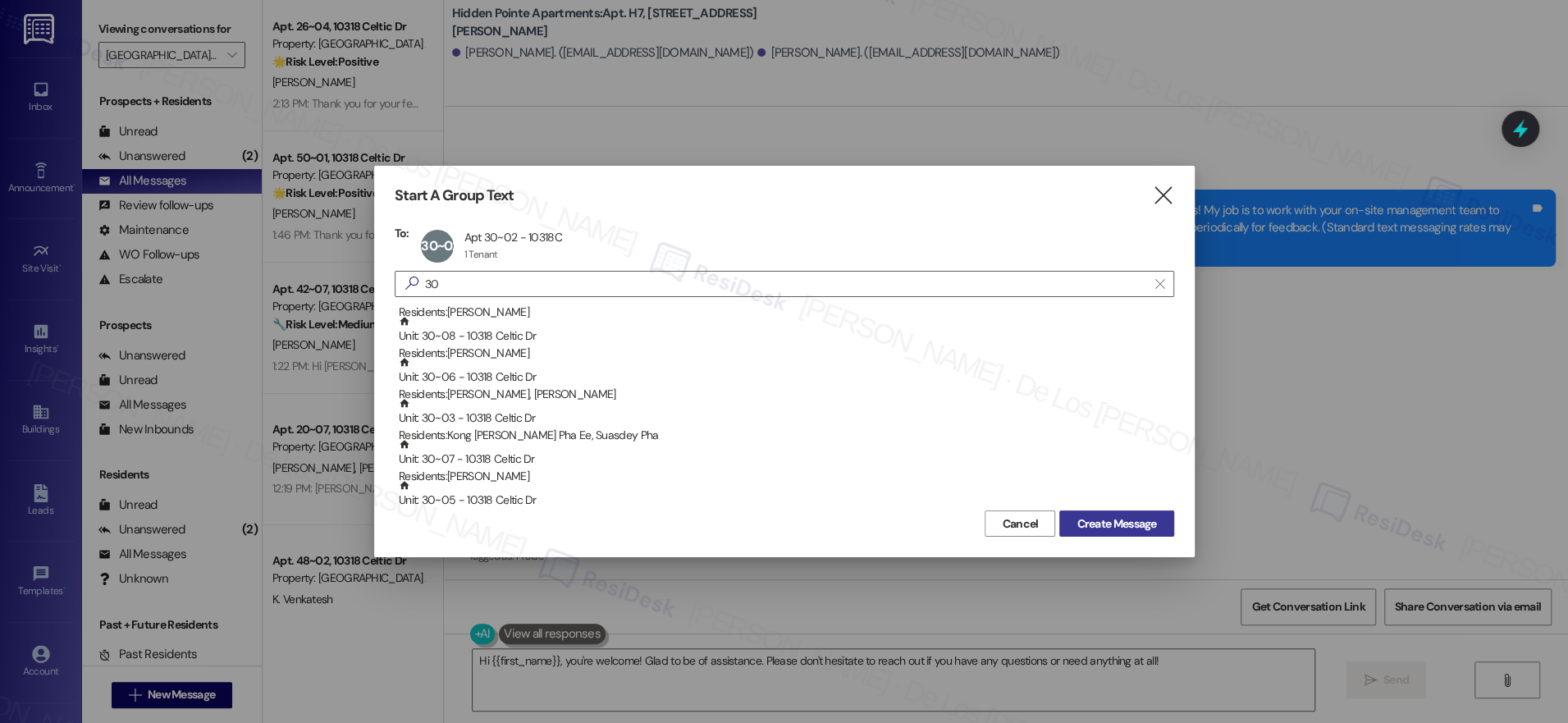
click at [1135, 523] on span "Create Message" at bounding box center [1116, 523] width 80 height 17
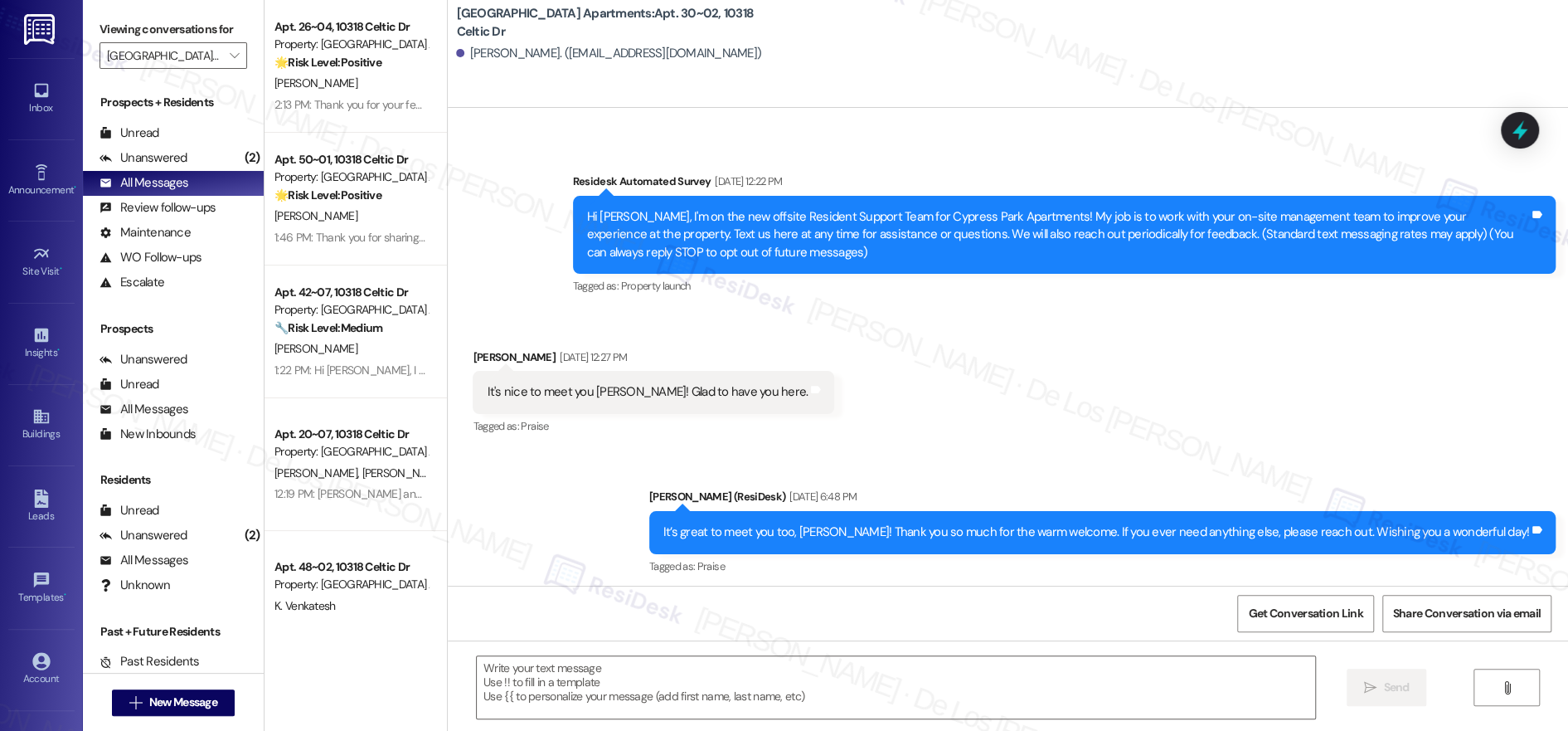
scroll to position [88, 0]
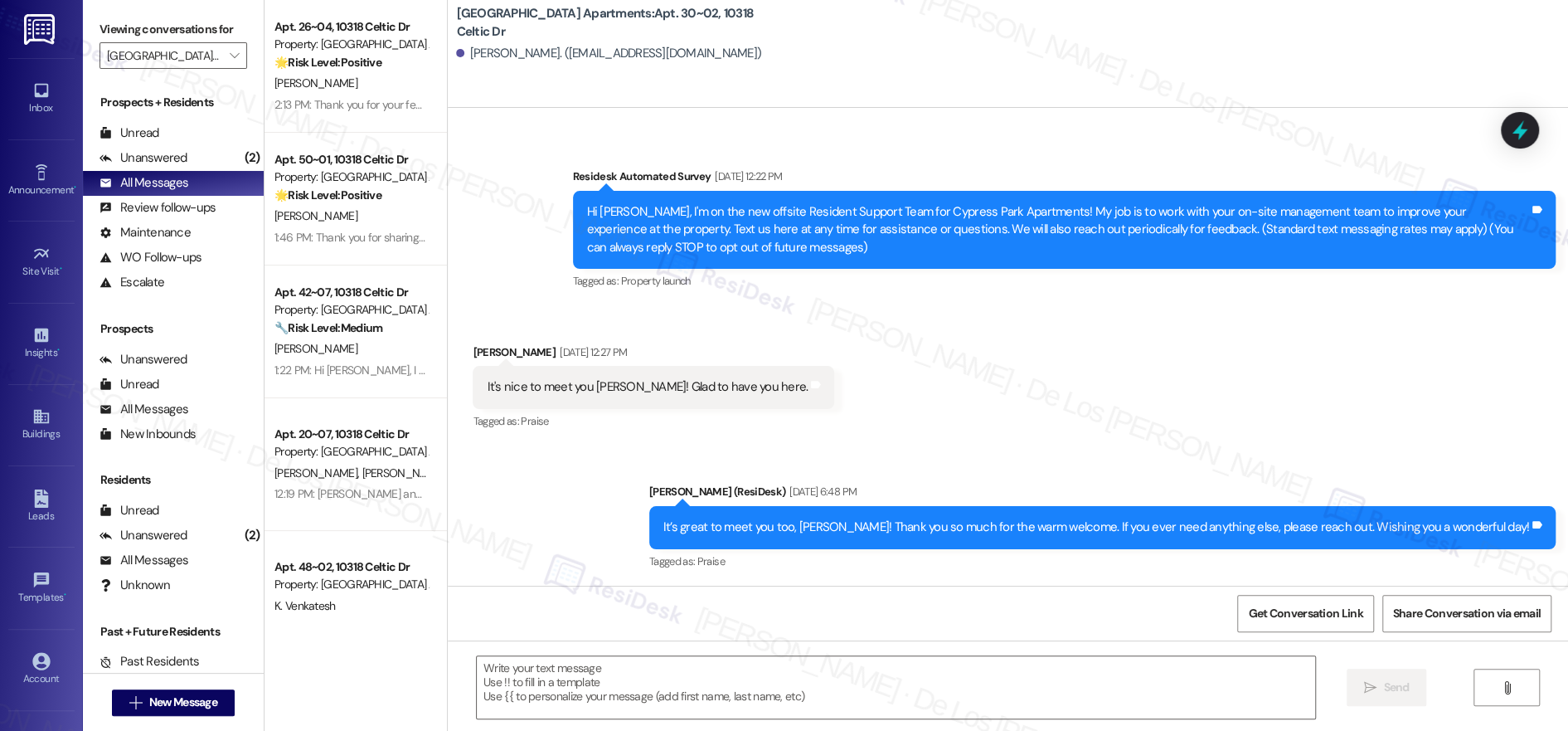
type textarea "Fetching suggested responses. Please feel free to read through the conversation…"
click at [227, 63] on span "" at bounding box center [234, 56] width 16 height 27
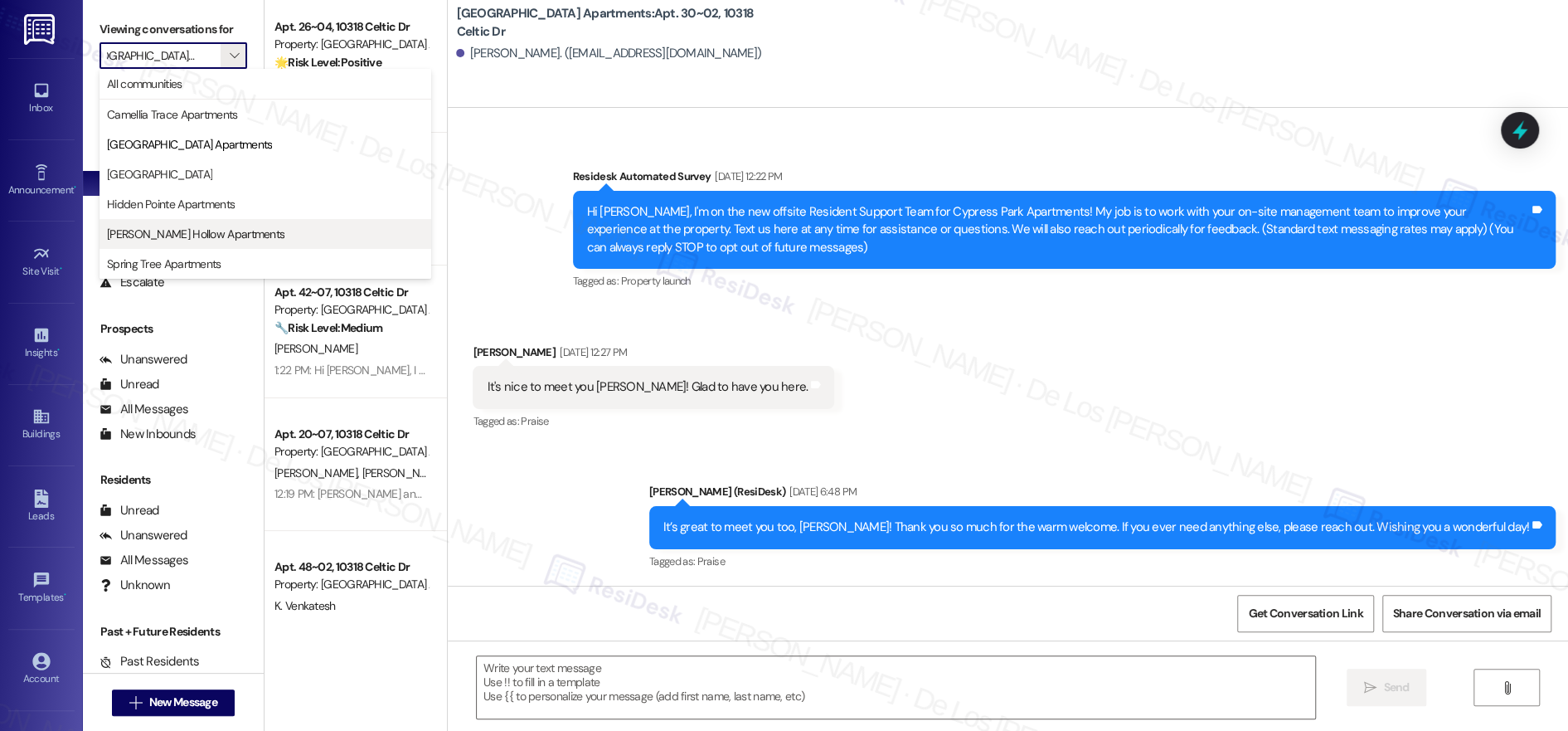
click at [186, 238] on span "[PERSON_NAME] Hollow Apartments" at bounding box center [195, 234] width 178 height 17
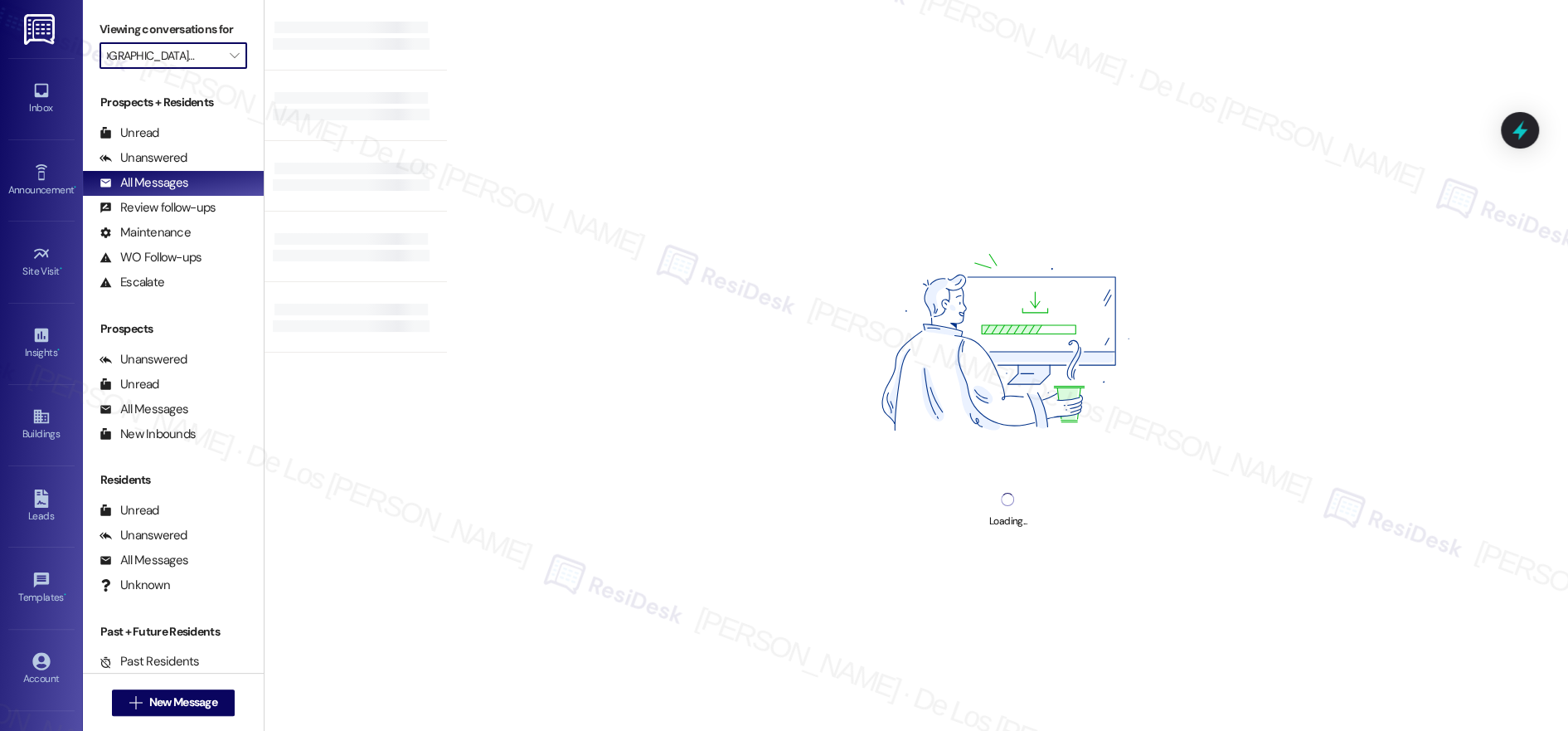
type input "[PERSON_NAME] Hollow Apartments"
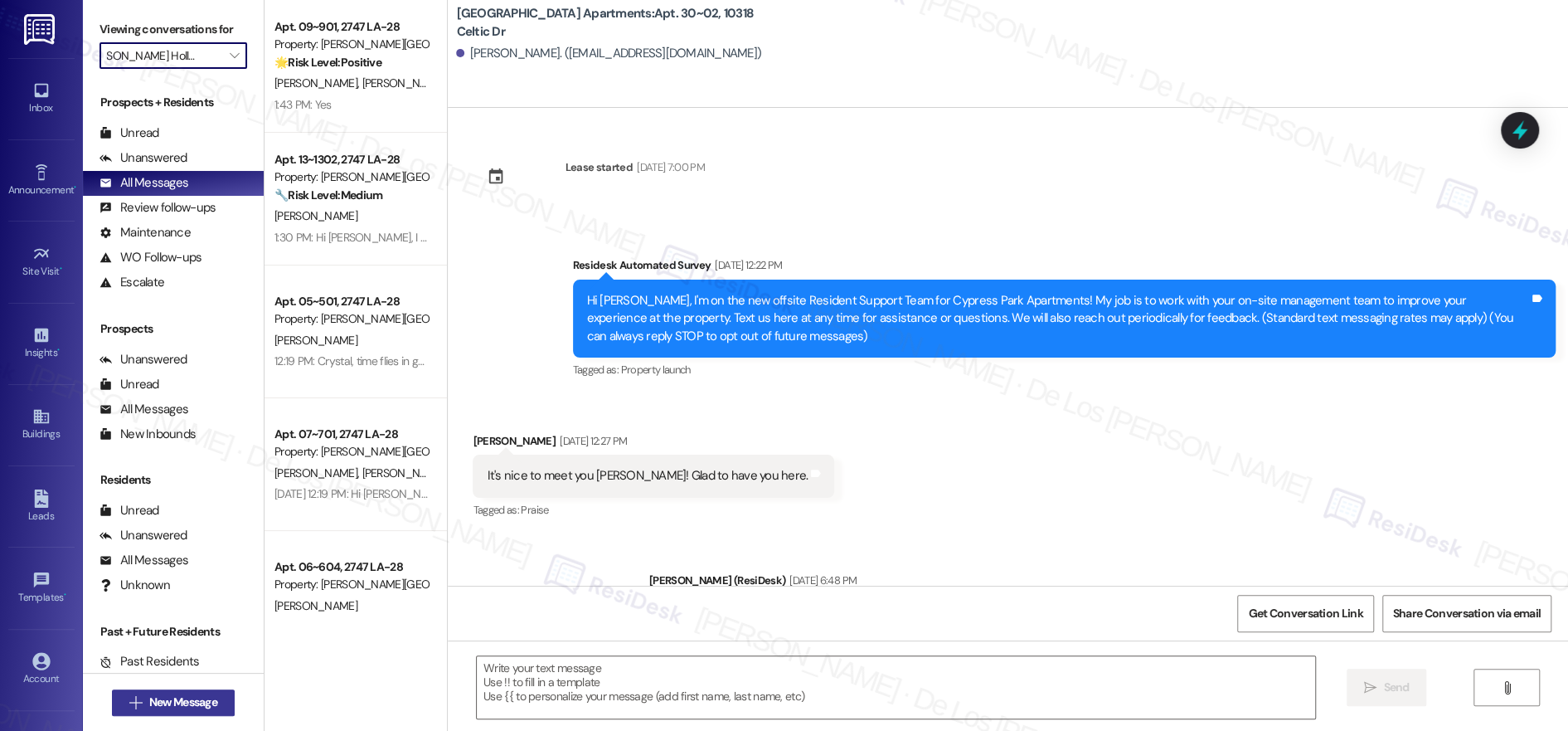
type textarea "Fetching suggested responses. Please feel free to read through the conversation…"
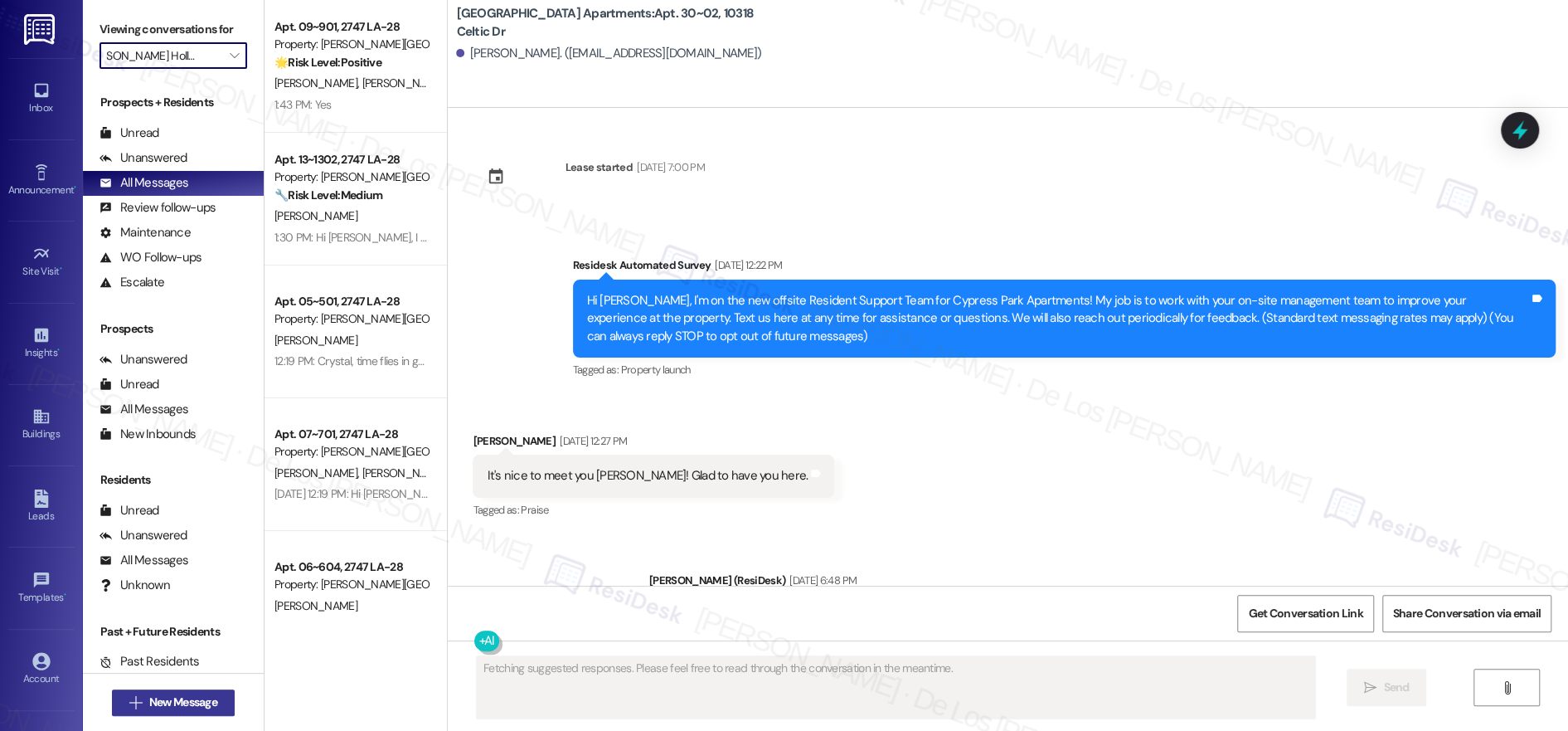
scroll to position [0, 0]
click at [185, 702] on span "New Message" at bounding box center [183, 702] width 68 height 18
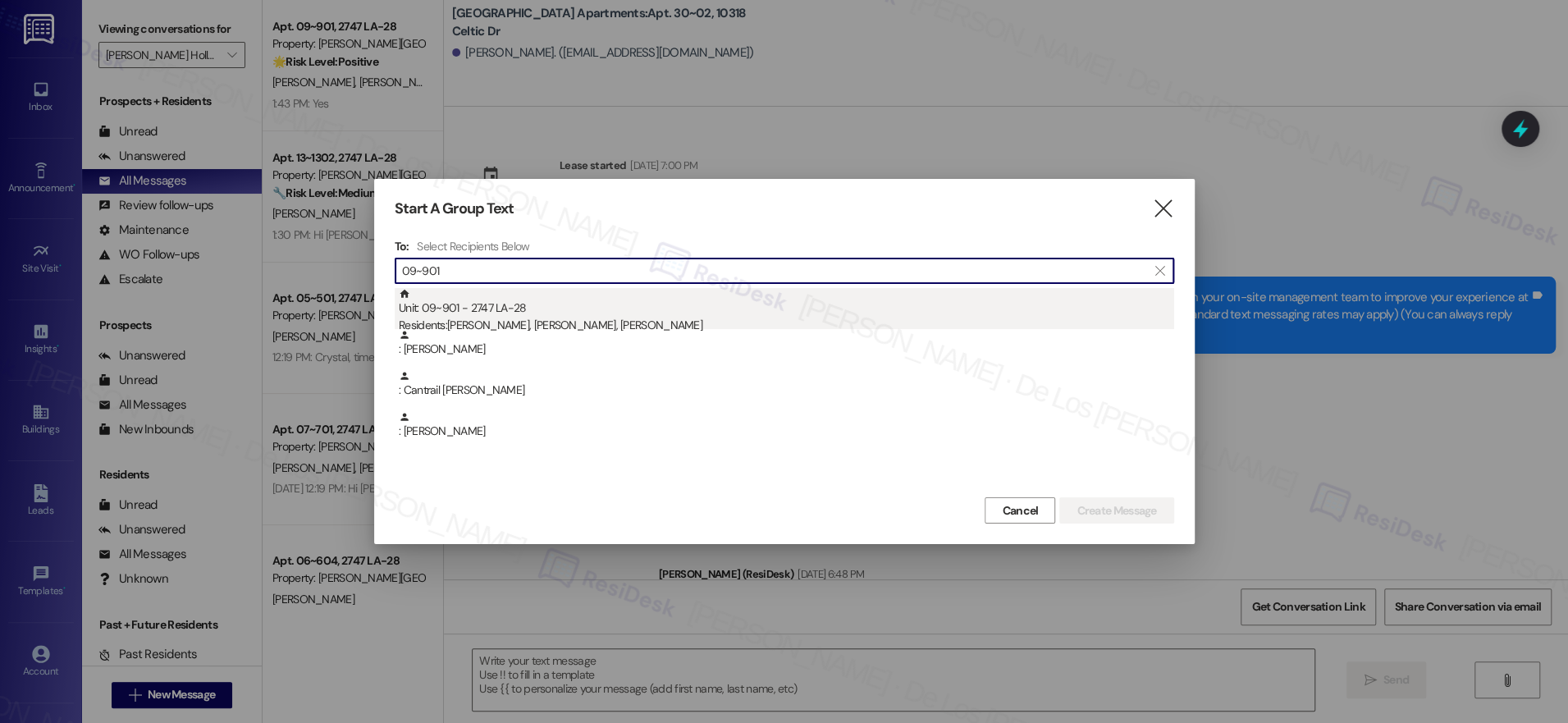
type input "09~901"
click at [595, 310] on div "Unit: 09~901 - 2747 LA-28 Residents: [PERSON_NAME], [PERSON_NAME], [PERSON_NAME]" at bounding box center [787, 311] width 775 height 47
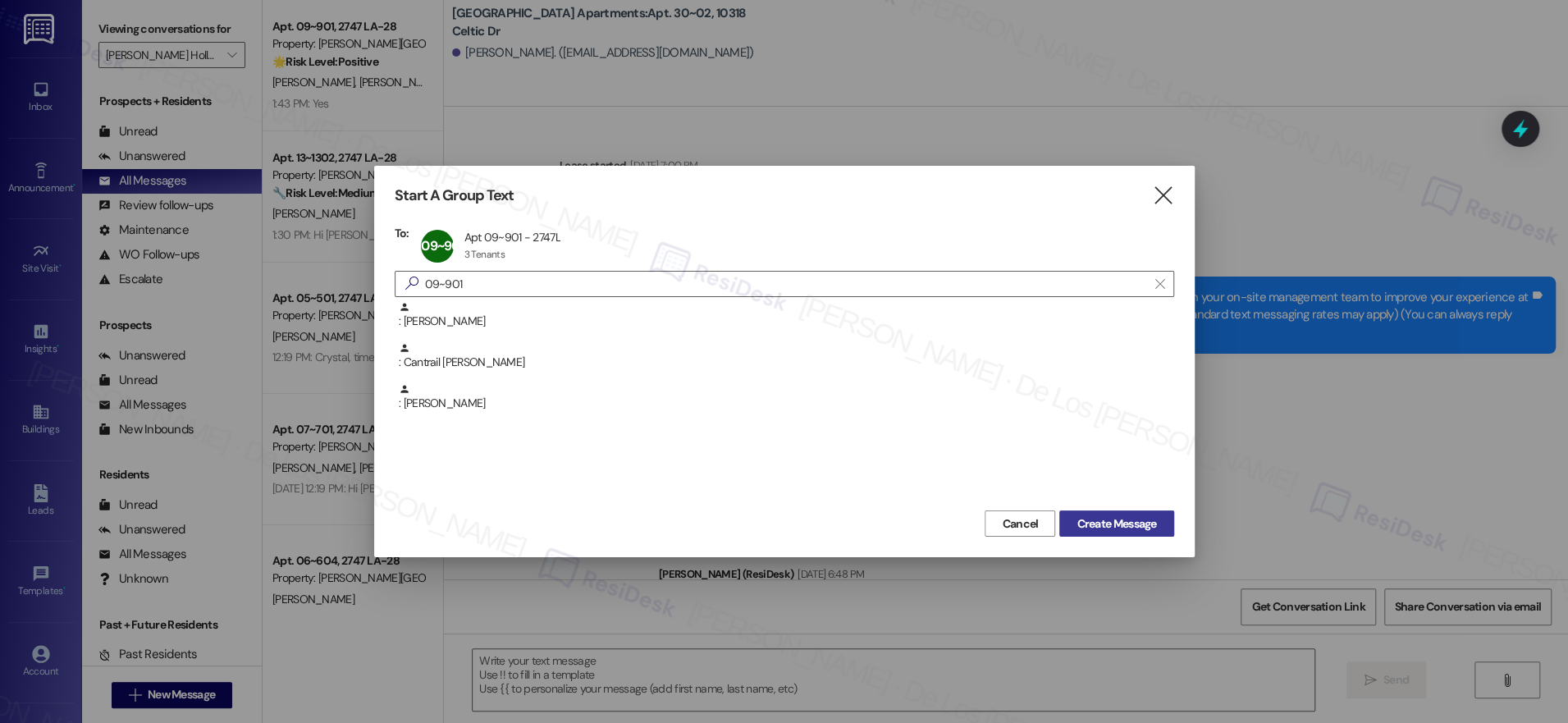
click at [1118, 518] on span "Create Message" at bounding box center [1116, 523] width 80 height 17
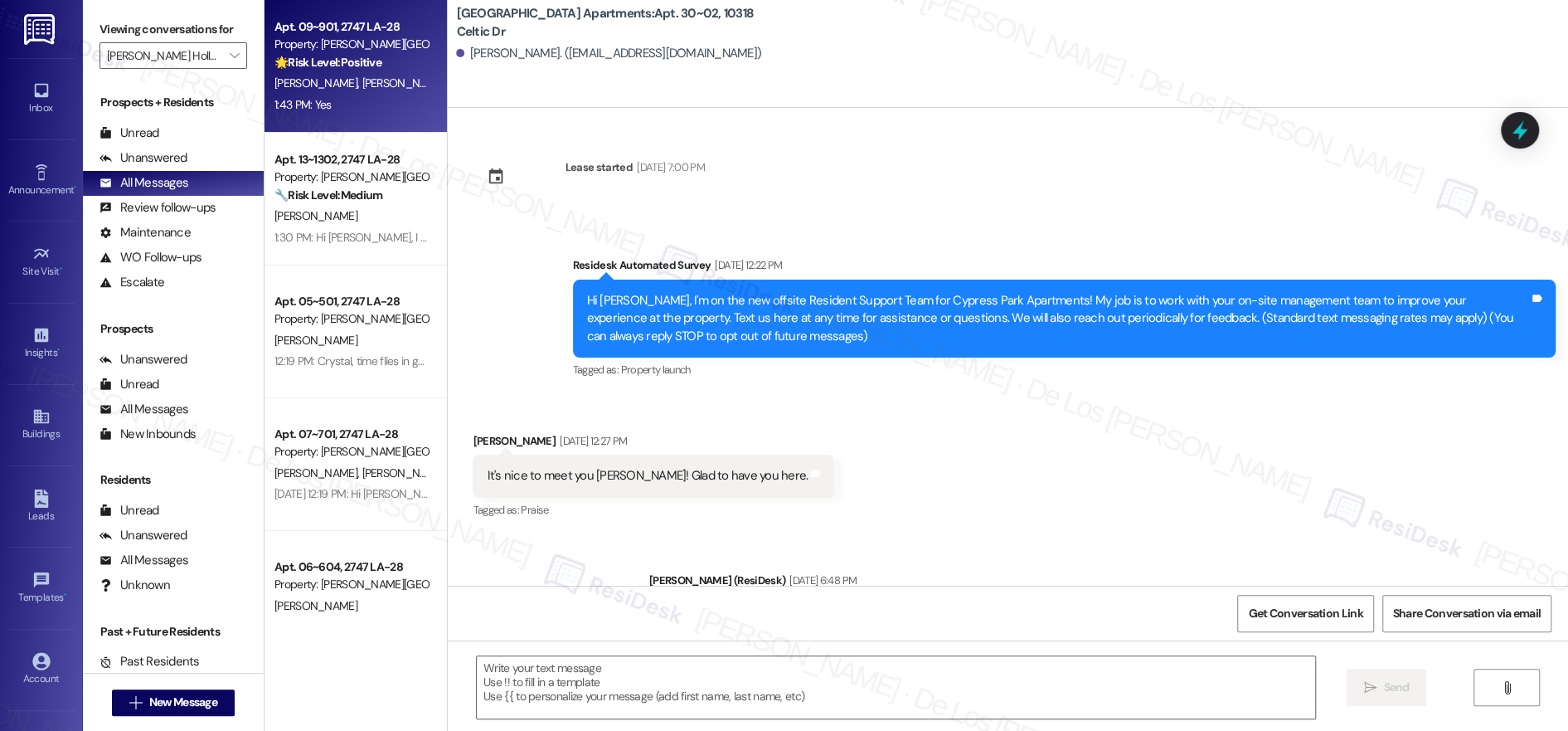
type textarea "Fetching suggested responses. Please feel free to read through the conversation…"
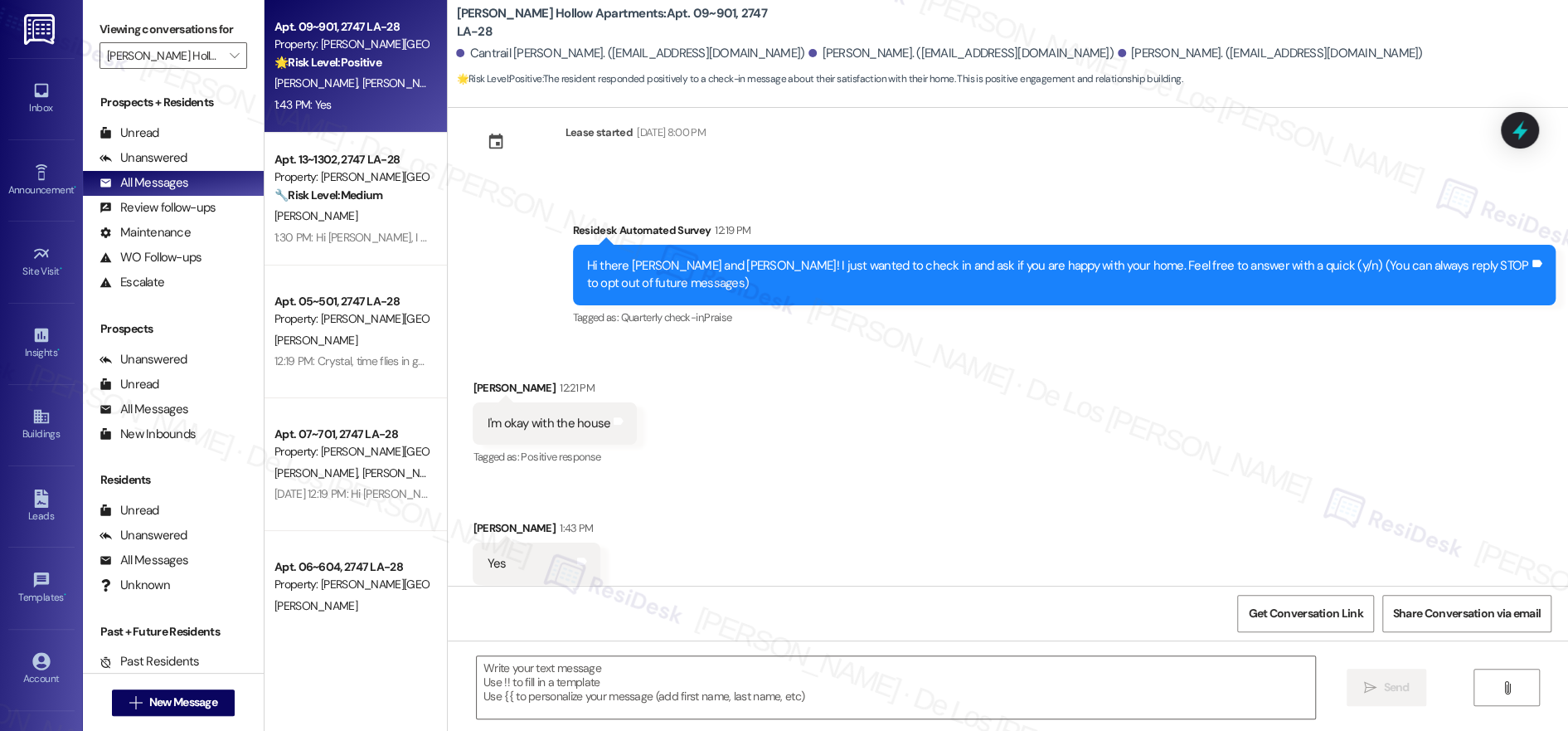
scroll to position [72, 0]
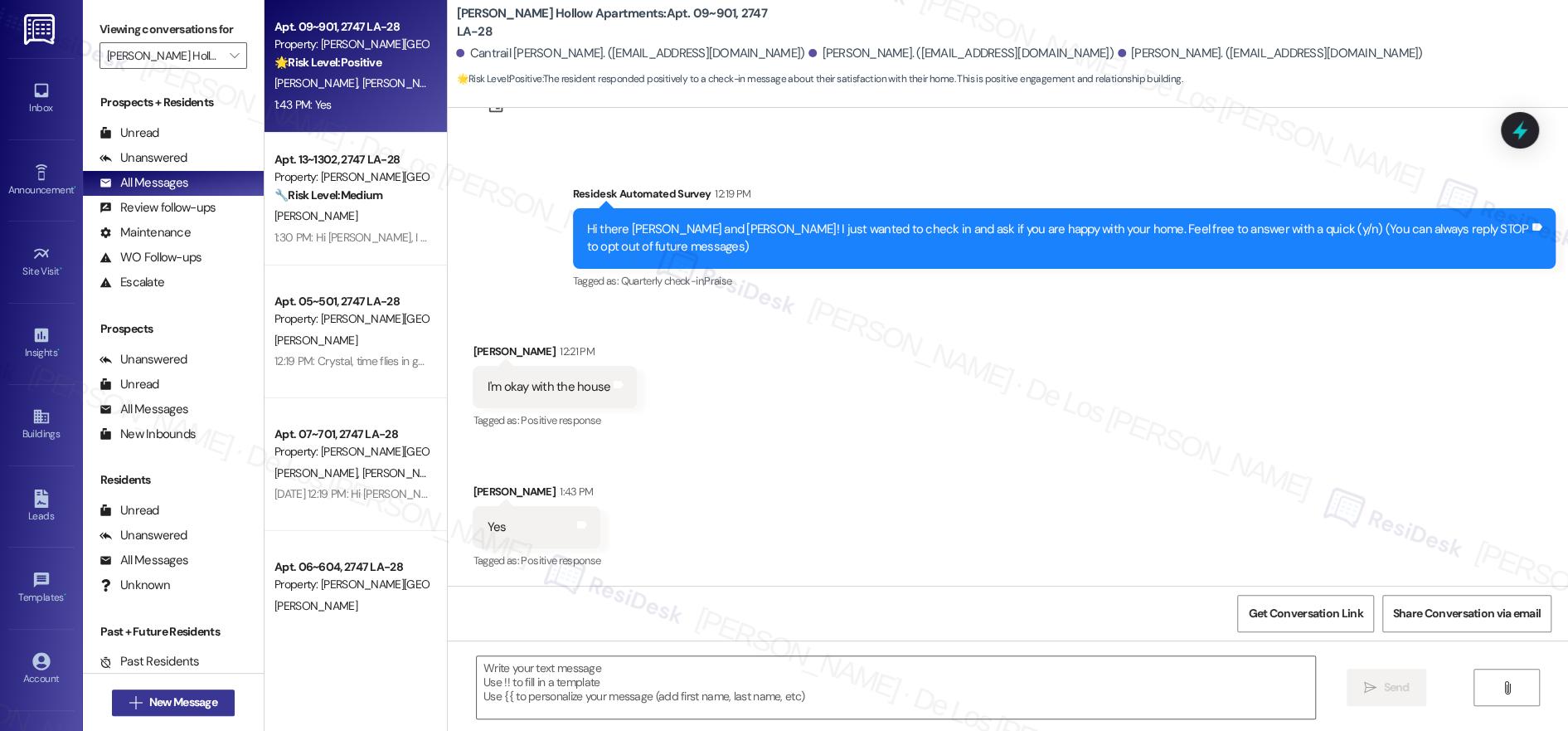
click at [116, 699] on button " New Message" at bounding box center [173, 703] width 123 height 27
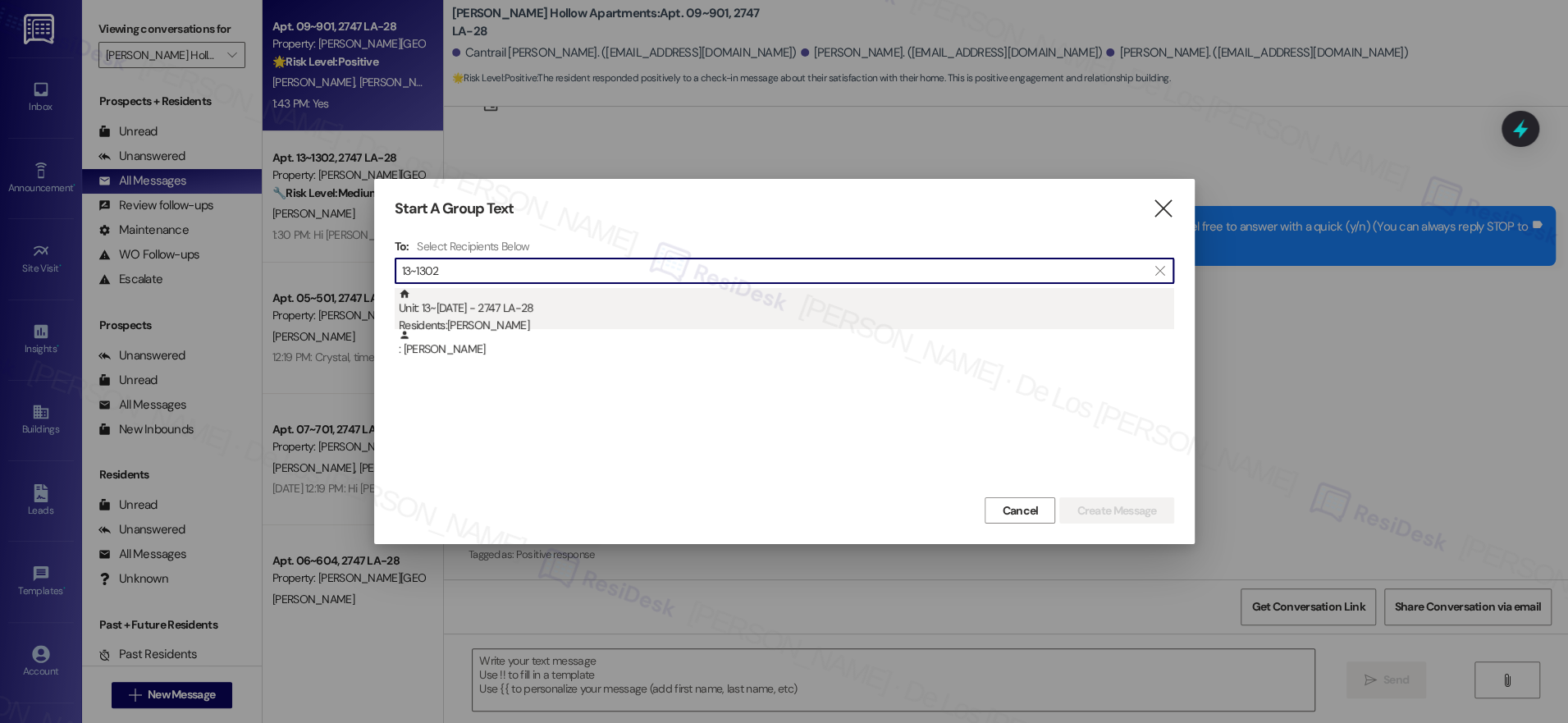
type input "13~1302"
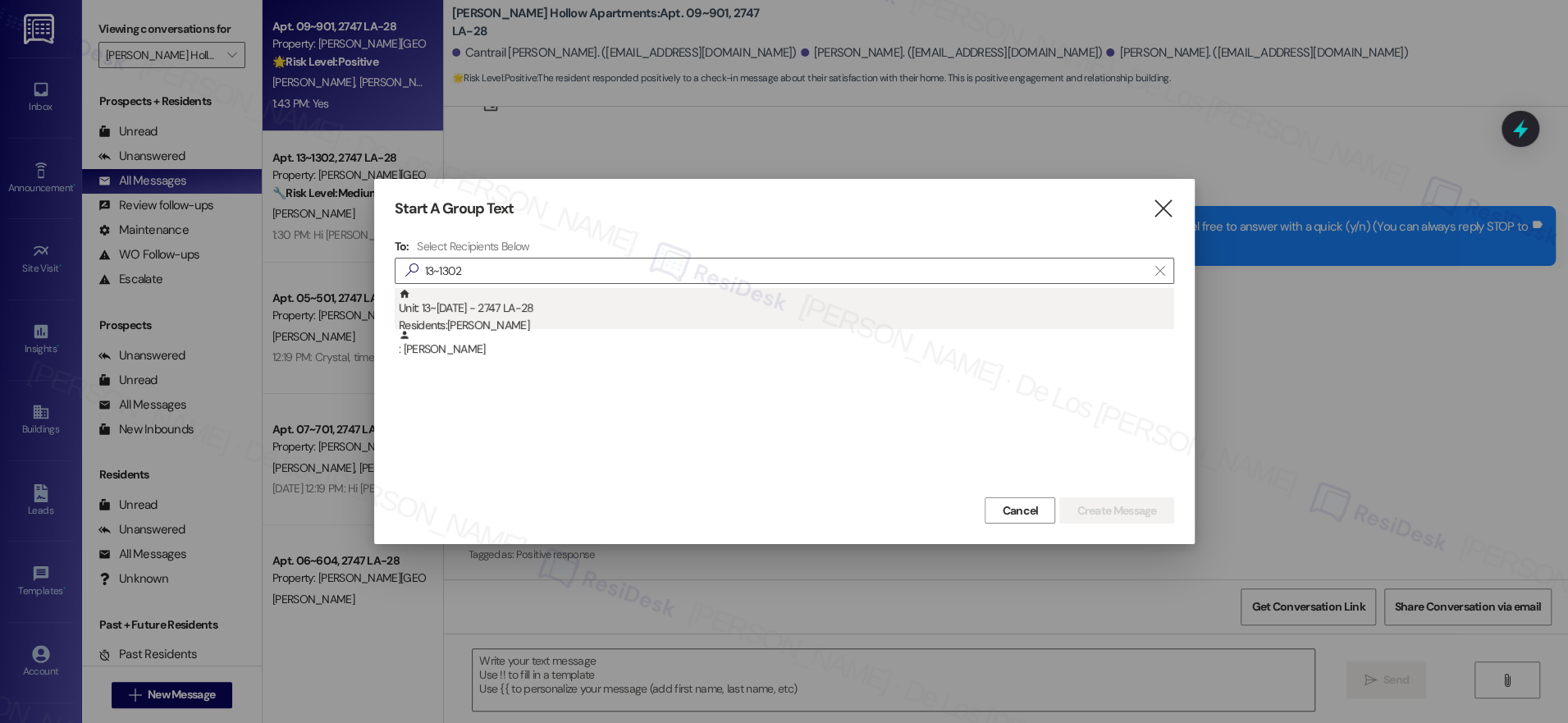
click at [624, 298] on div "Unit: 13~[DATE] - 2747 LA-28 Residents: [PERSON_NAME]" at bounding box center [787, 311] width 775 height 47
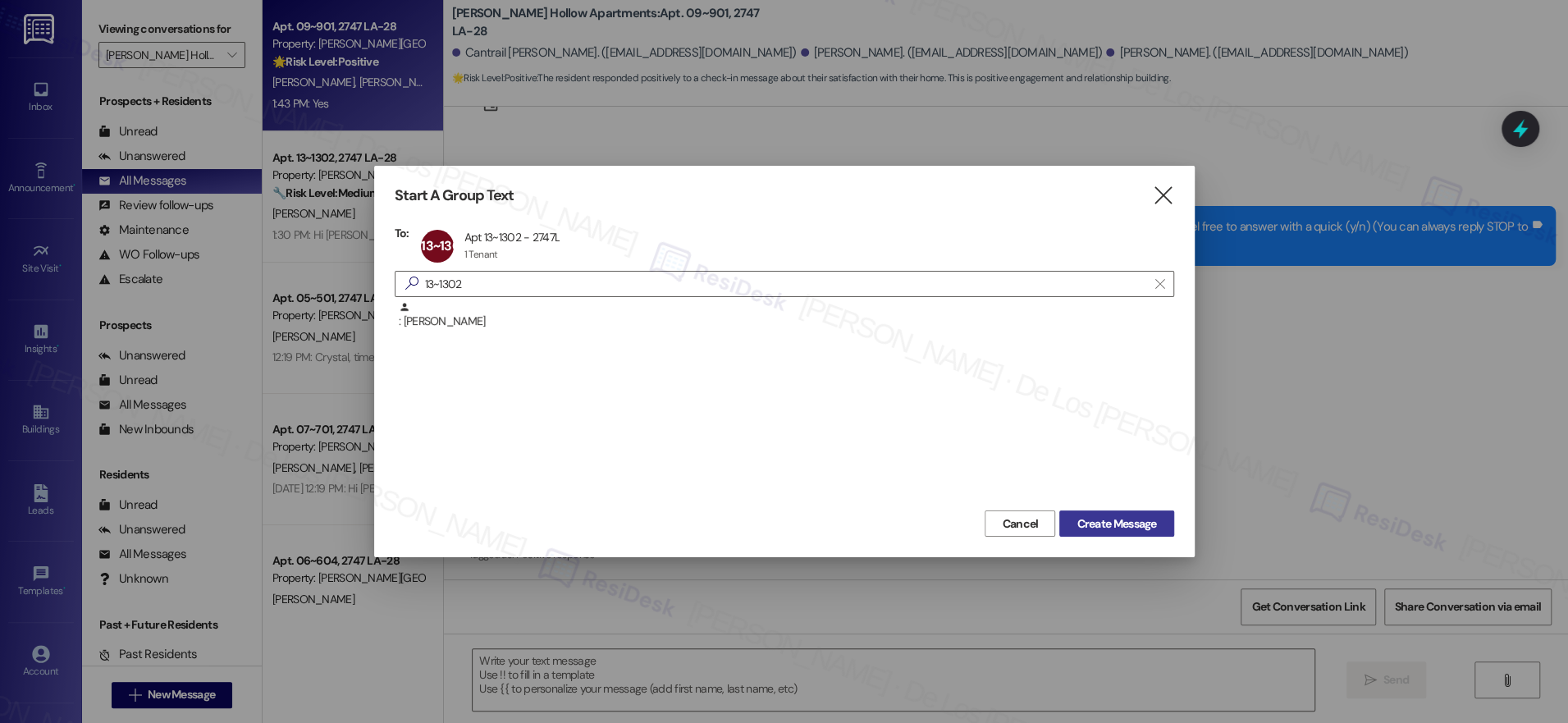
click at [1103, 520] on span "Create Message" at bounding box center [1116, 523] width 80 height 17
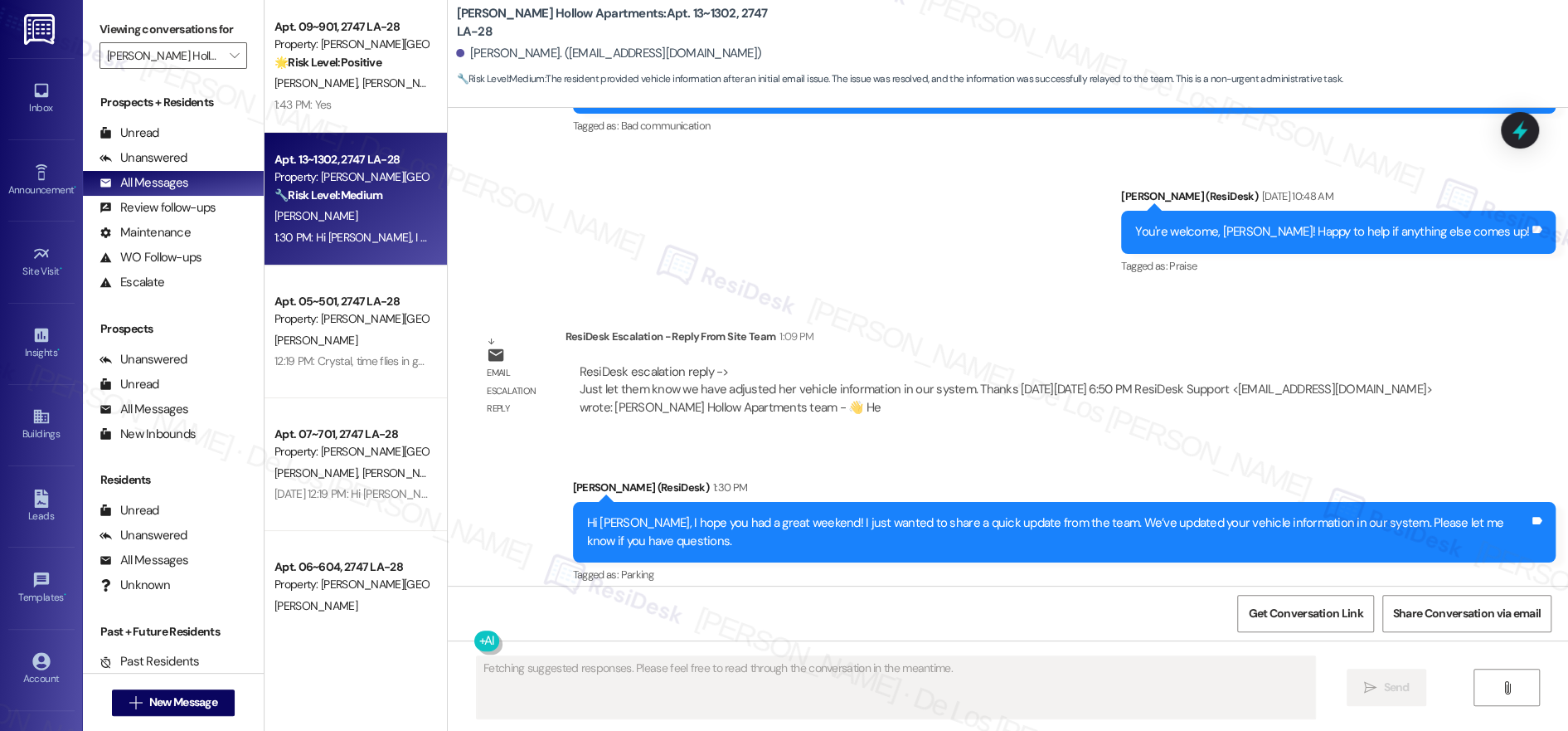
scroll to position [1528, 0]
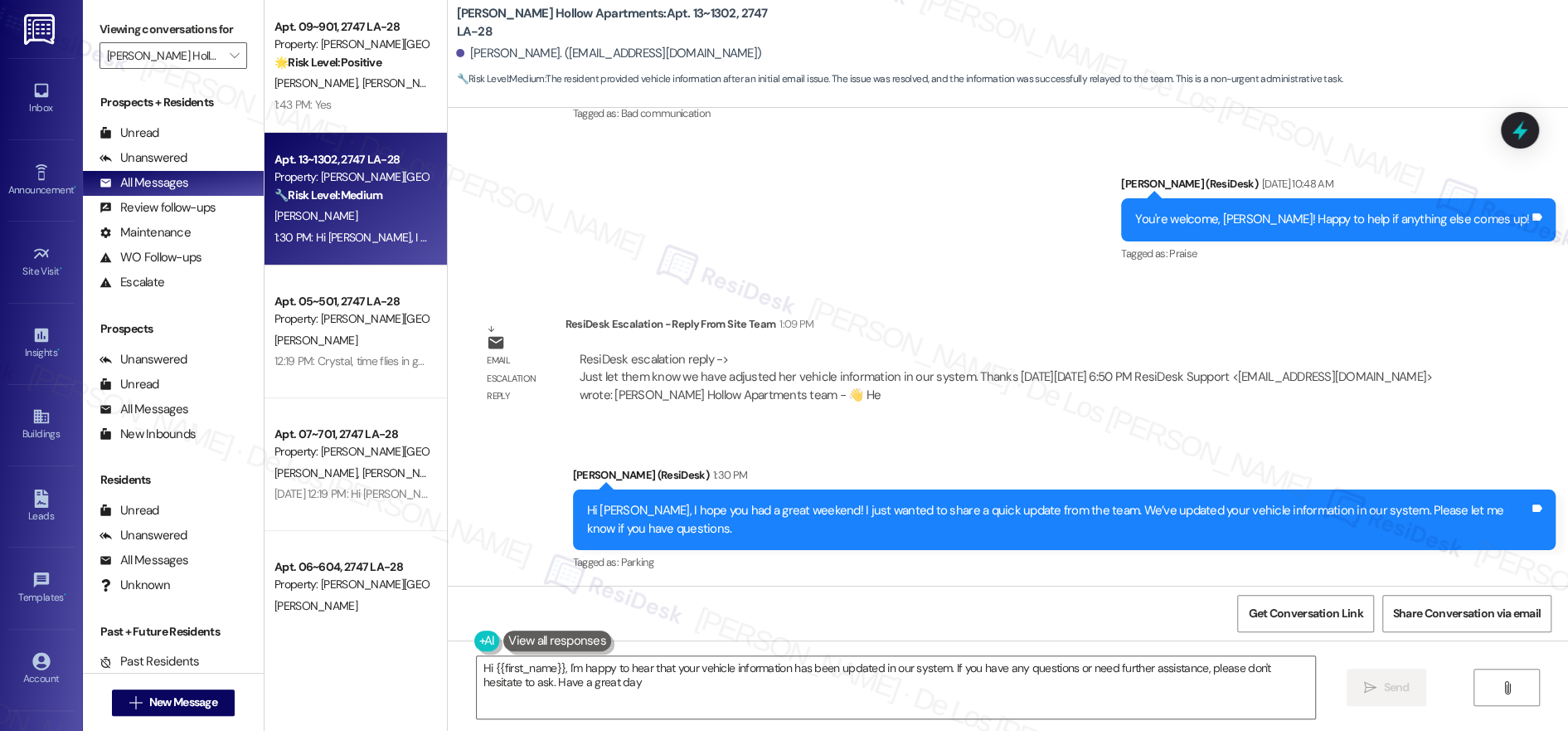
type textarea "Hi {{first_name}}, I'm happy to hear that your vehicle information has been upd…"
click at [1264, 602] on span "Get Conversation Link" at bounding box center [1305, 613] width 121 height 36
click at [199, 697] on span "New Message" at bounding box center [183, 702] width 68 height 18
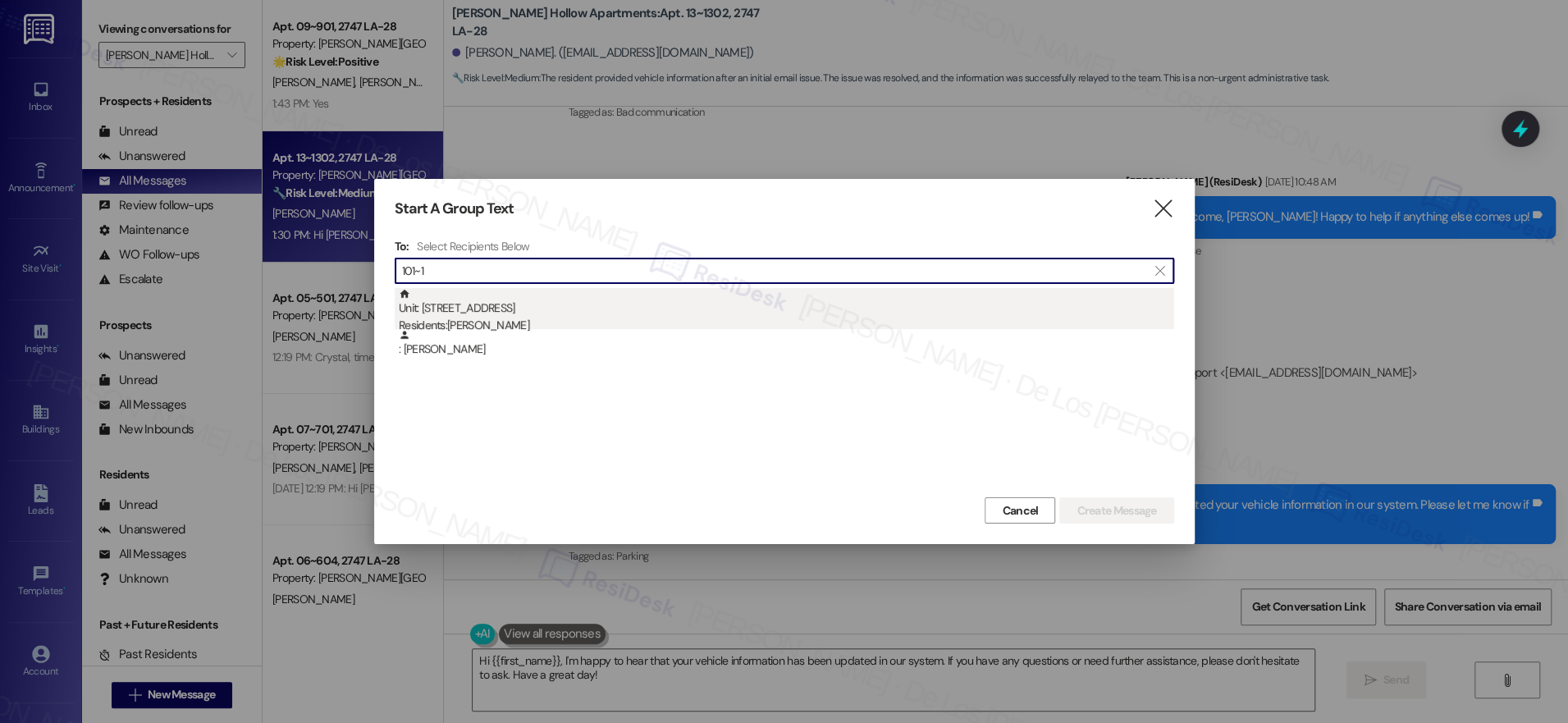
type input "101~1"
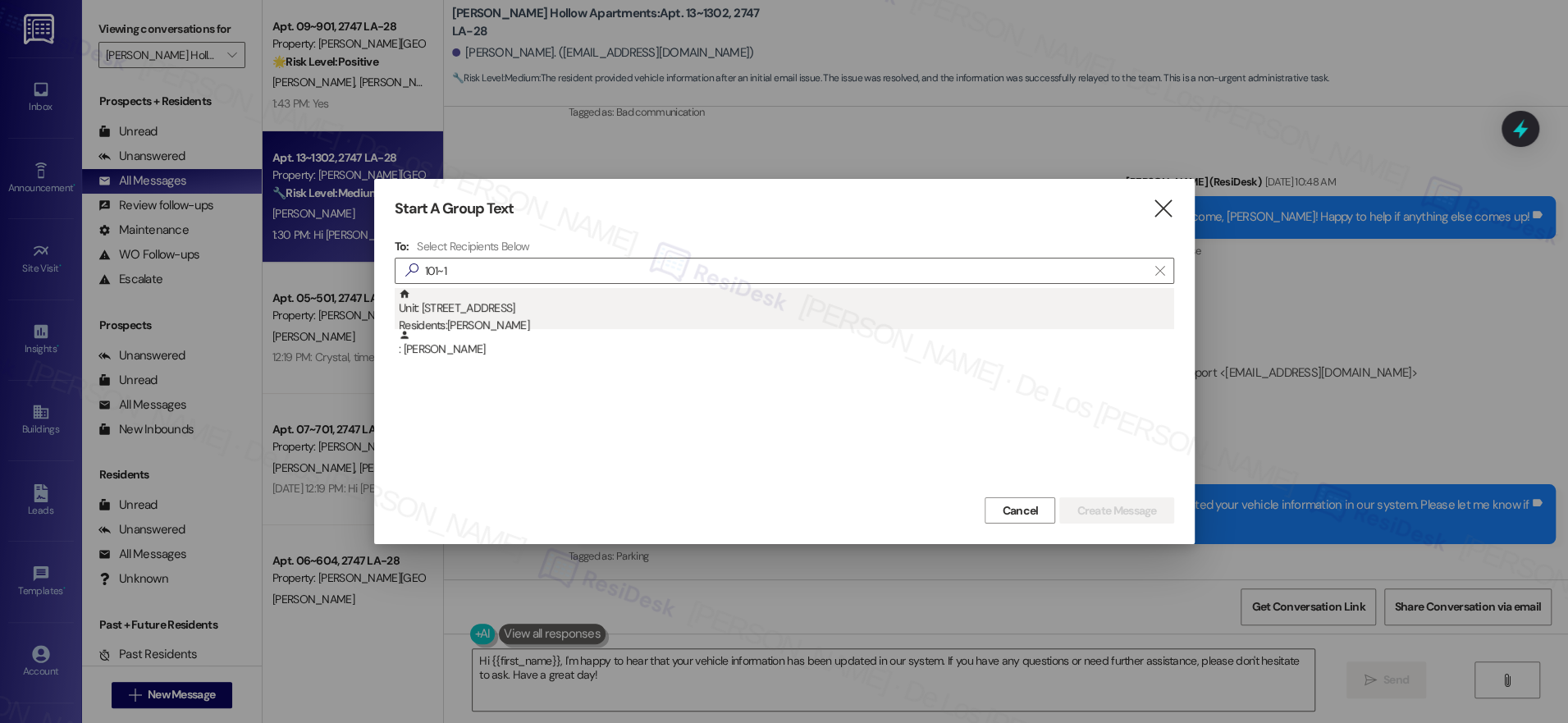
click at [607, 314] on div "Unit: 101~1 - 5350 Groom Road Residents: [PERSON_NAME]" at bounding box center [787, 311] width 775 height 47
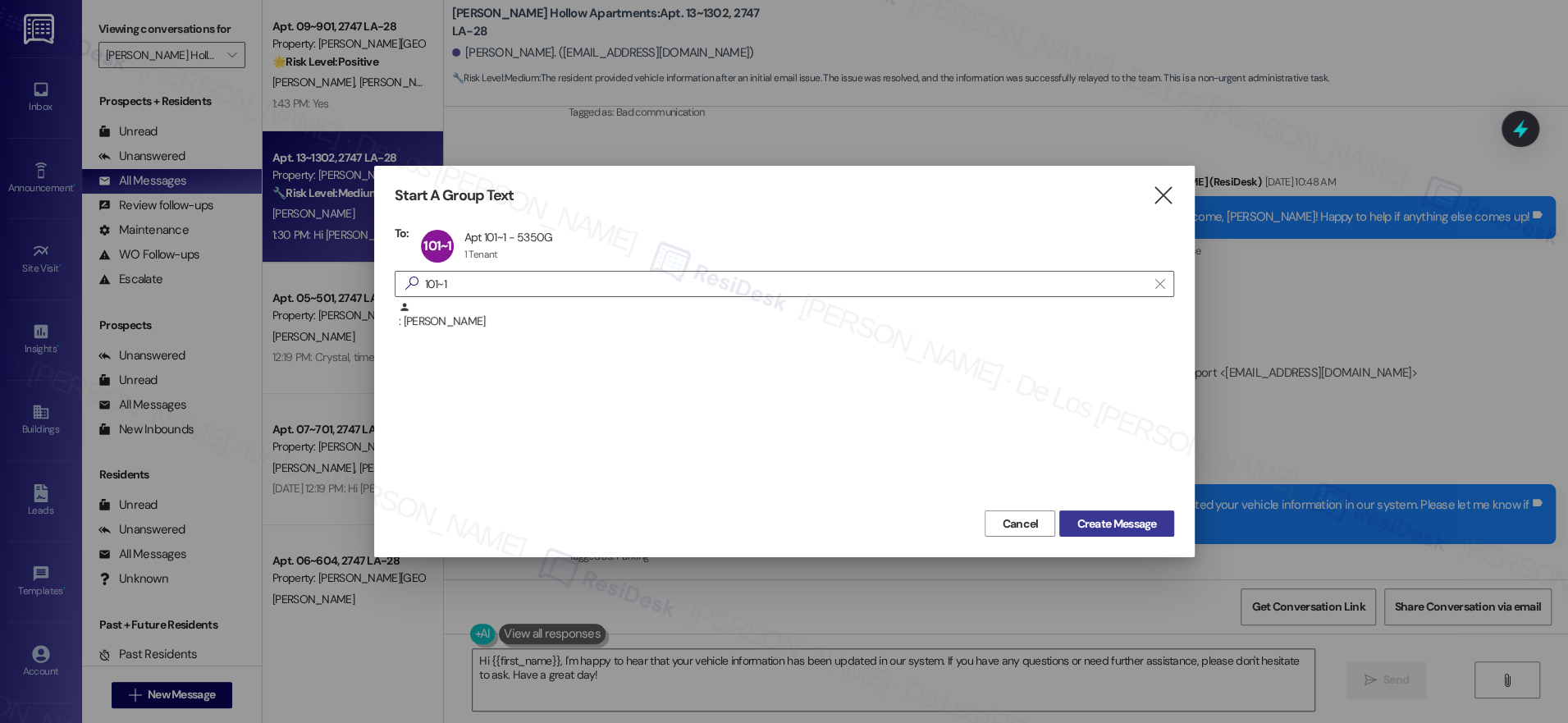
click at [1131, 533] on button "Create Message" at bounding box center [1116, 523] width 114 height 26
click at [1134, 526] on span "Create Message" at bounding box center [1116, 523] width 80 height 17
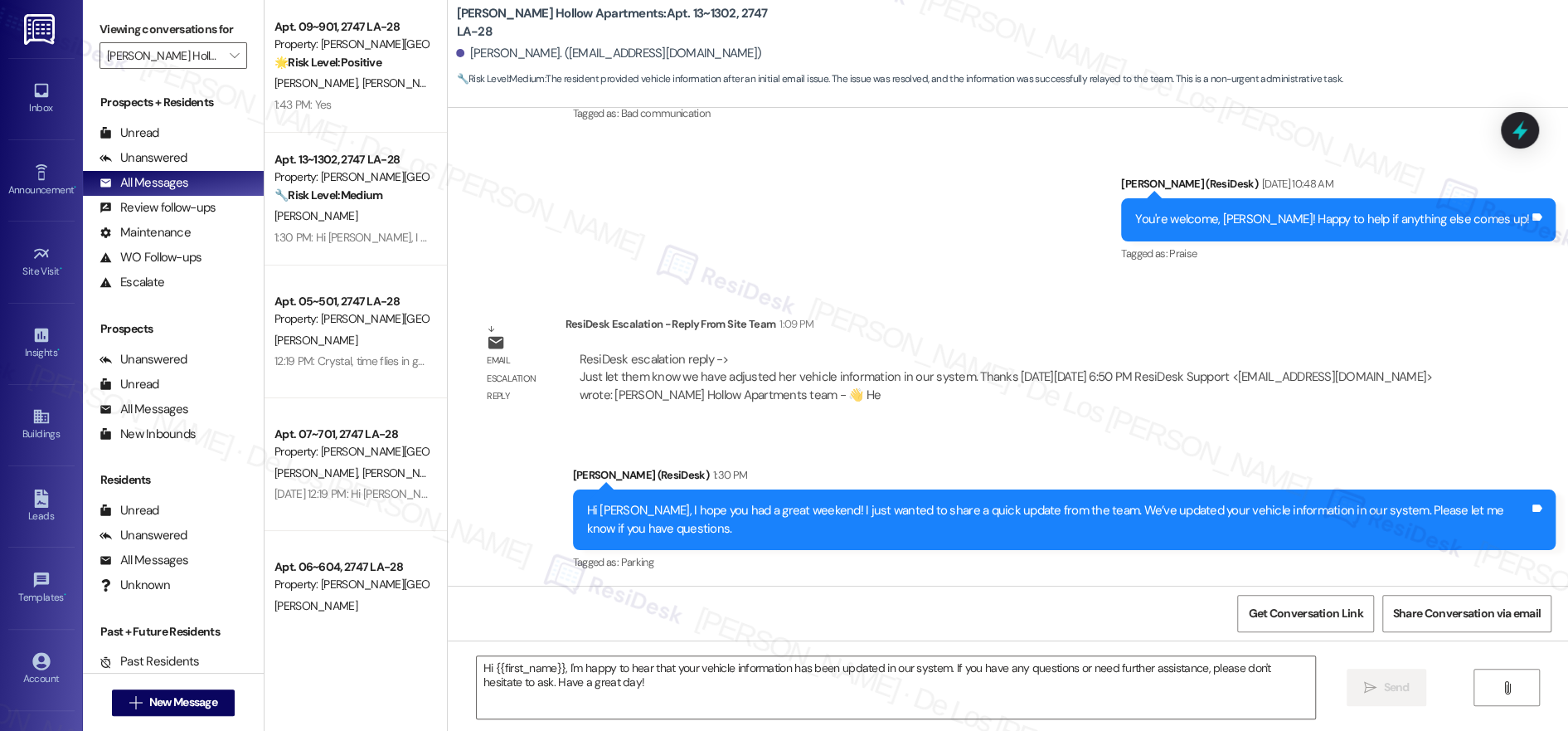
type textarea "Fetching suggested responses. Please feel free to read through the conversation…"
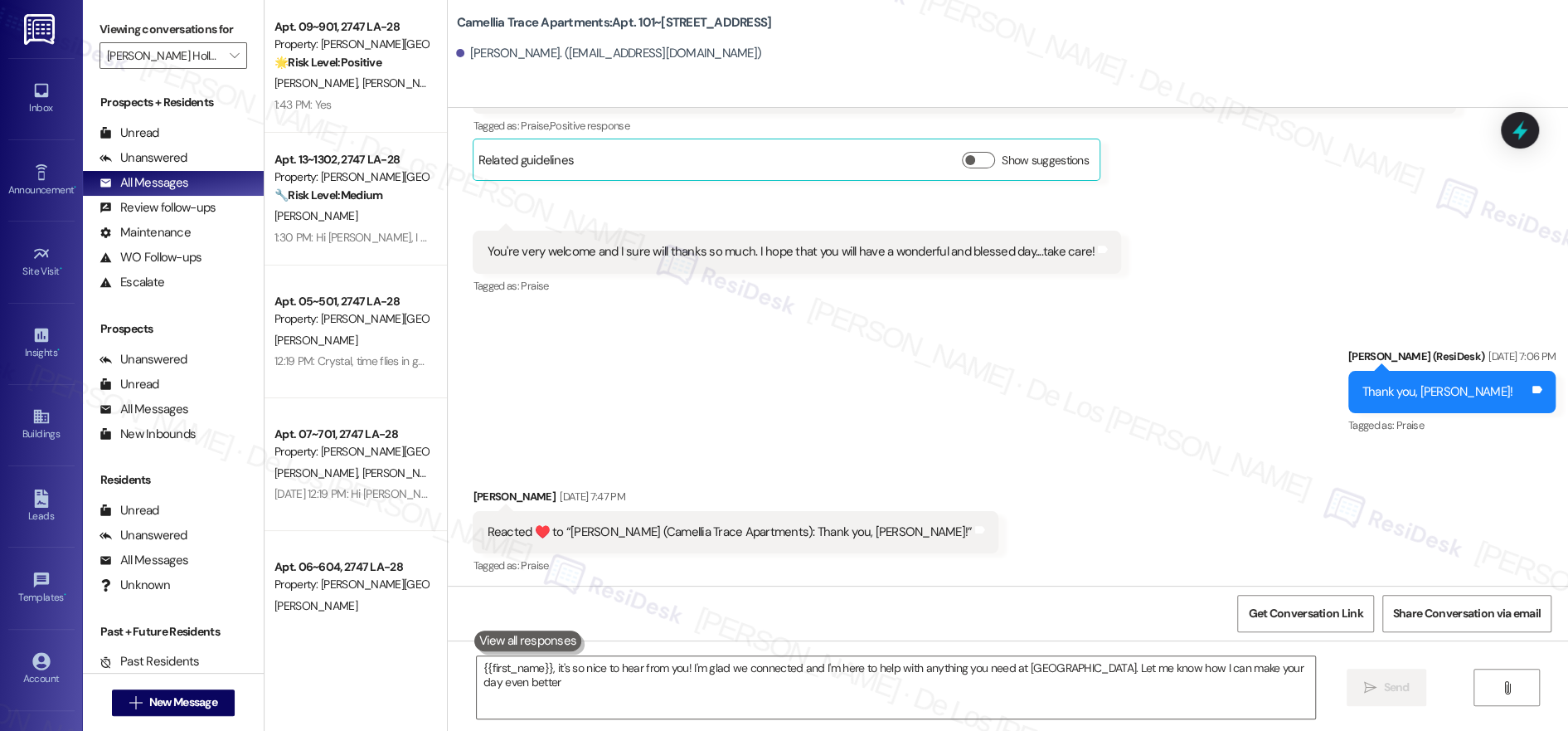
type textarea "{{first_name}}, it's so nice to hear from you! I'm glad we connected and I'm he…"
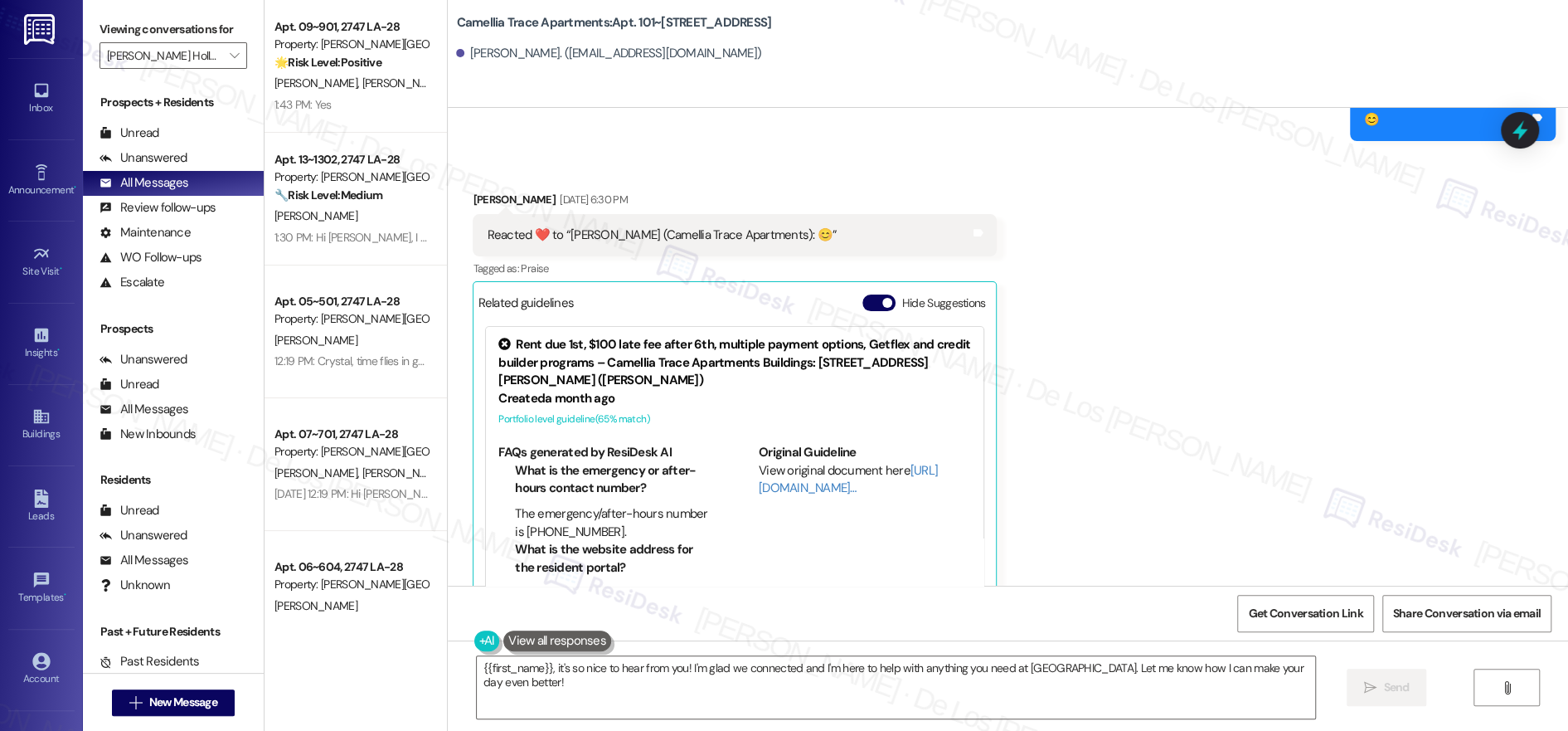
scroll to position [1488, 0]
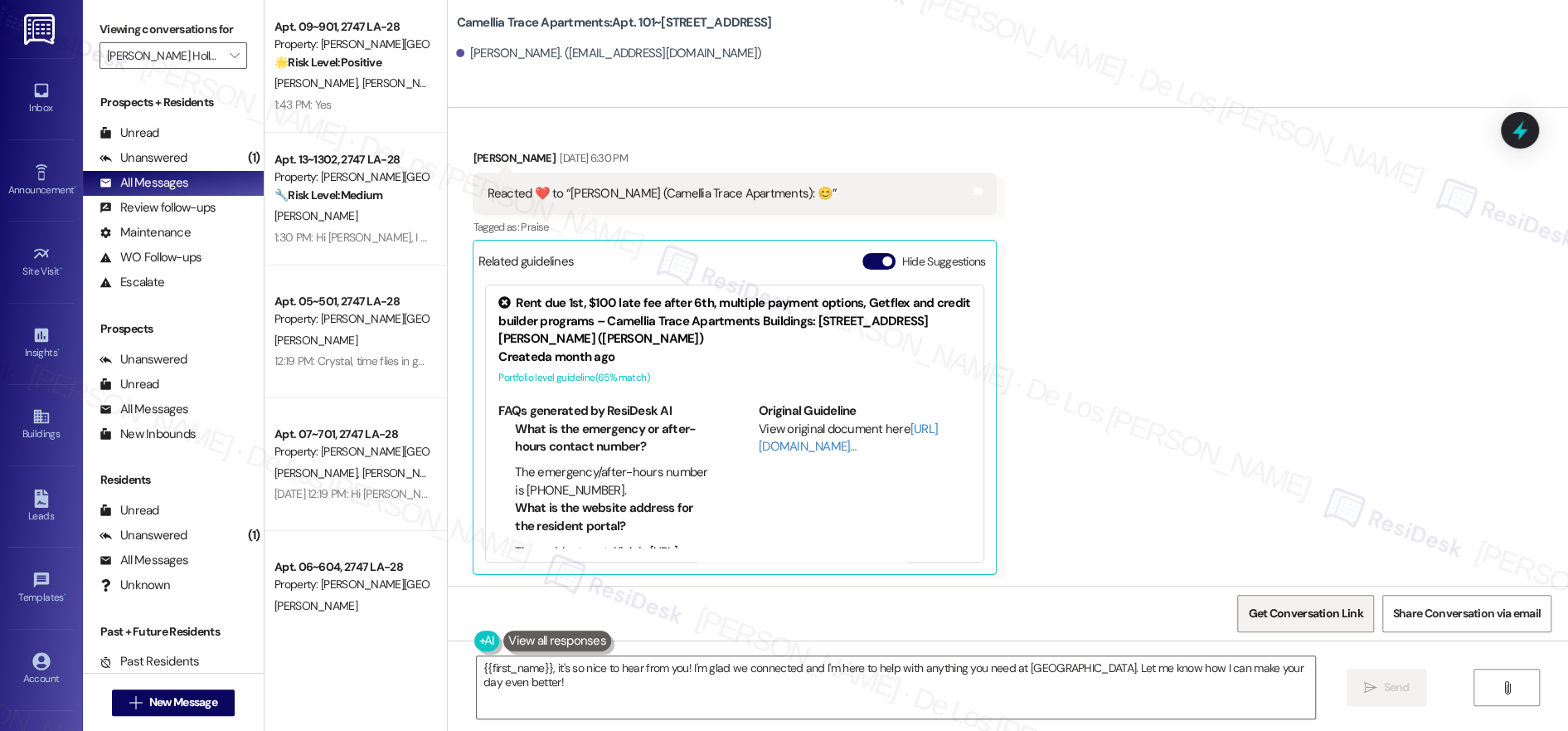
click at [1345, 616] on span "Get Conversation Link" at bounding box center [1305, 613] width 114 height 18
click at [211, 700] on span "New Message" at bounding box center [183, 702] width 75 height 18
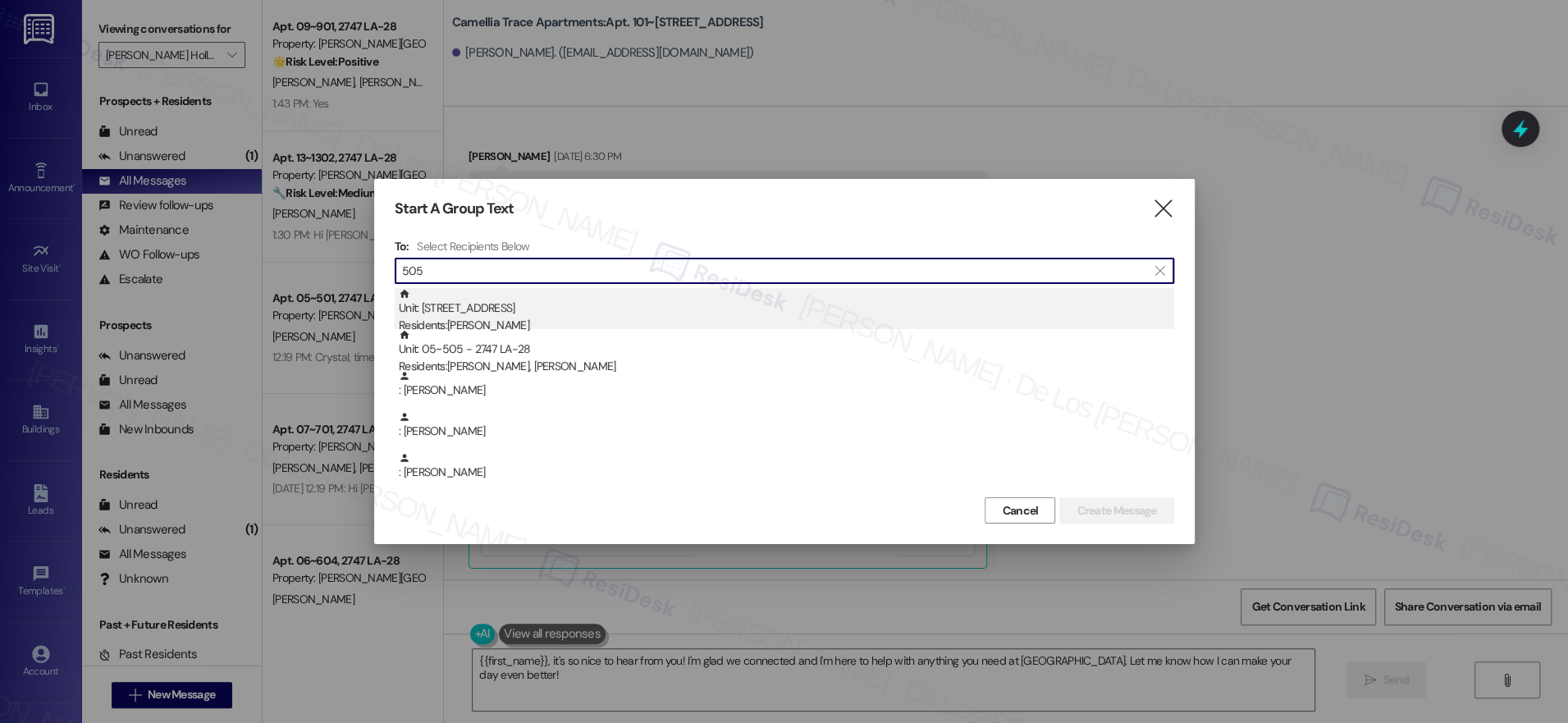
type input "505"
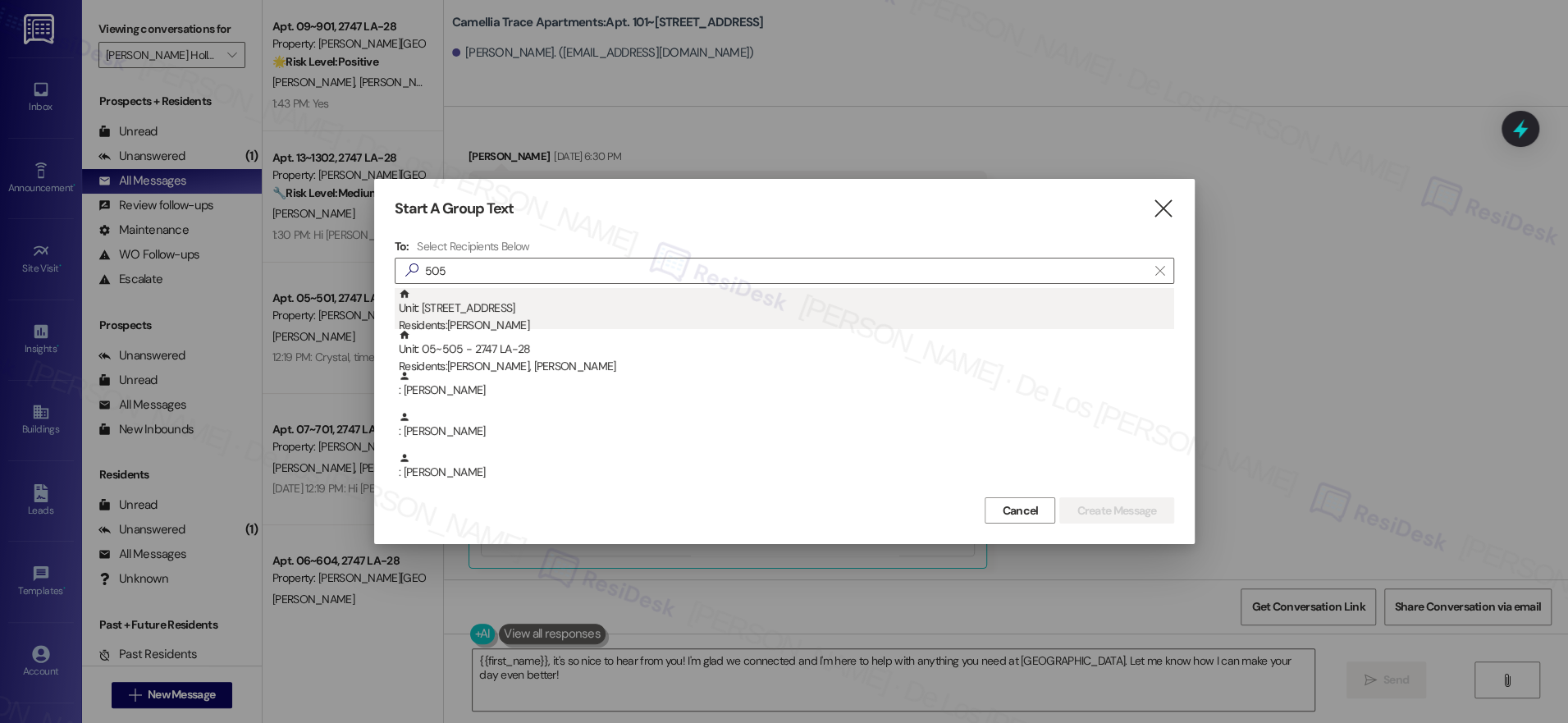
click at [652, 306] on div "Unit: [STREET_ADDRESS] Residents: [PERSON_NAME]" at bounding box center [787, 311] width 775 height 47
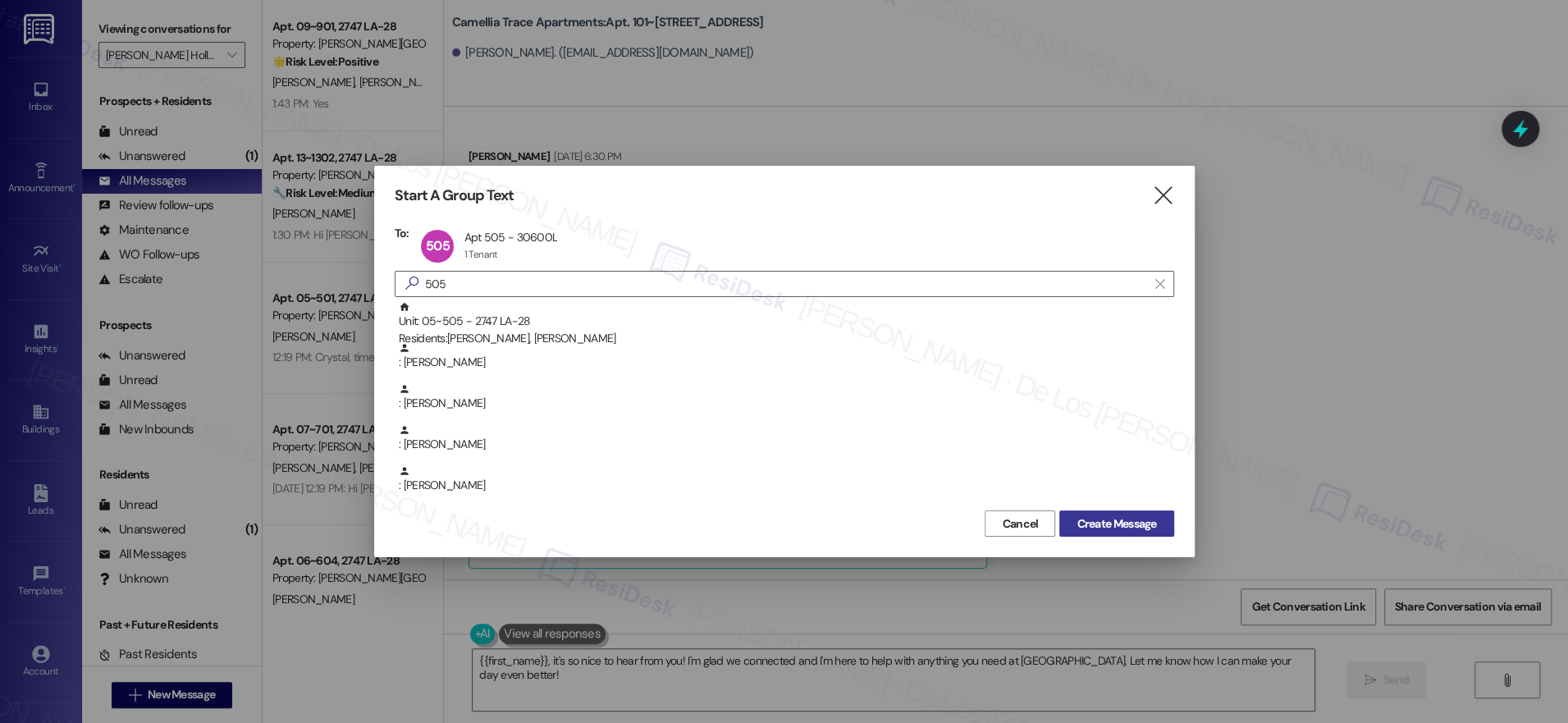
click at [1091, 519] on span "Create Message" at bounding box center [1116, 523] width 80 height 17
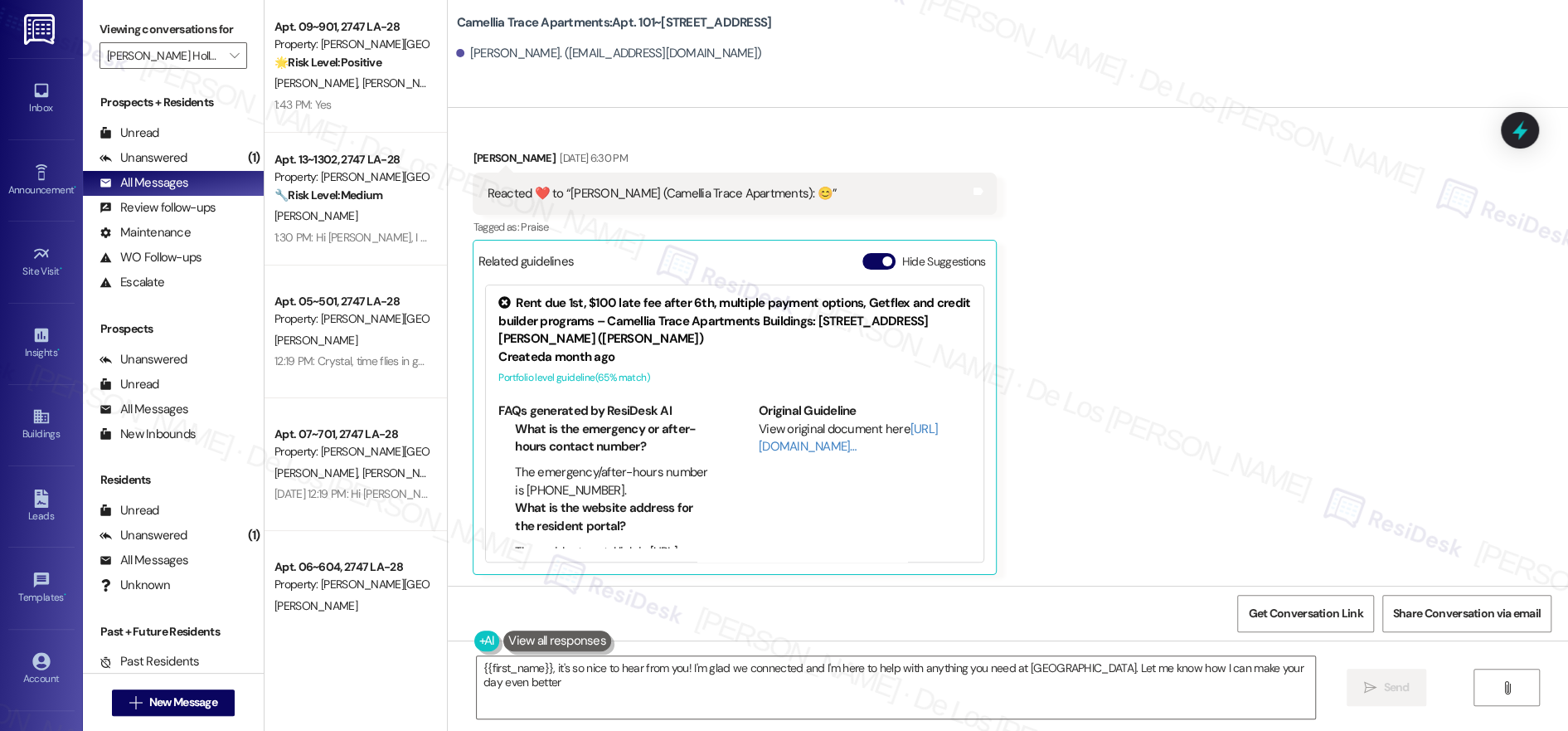
type textarea "{{first_name}}, it's so nice to hear from you! I'm glad we connected and I'm he…"
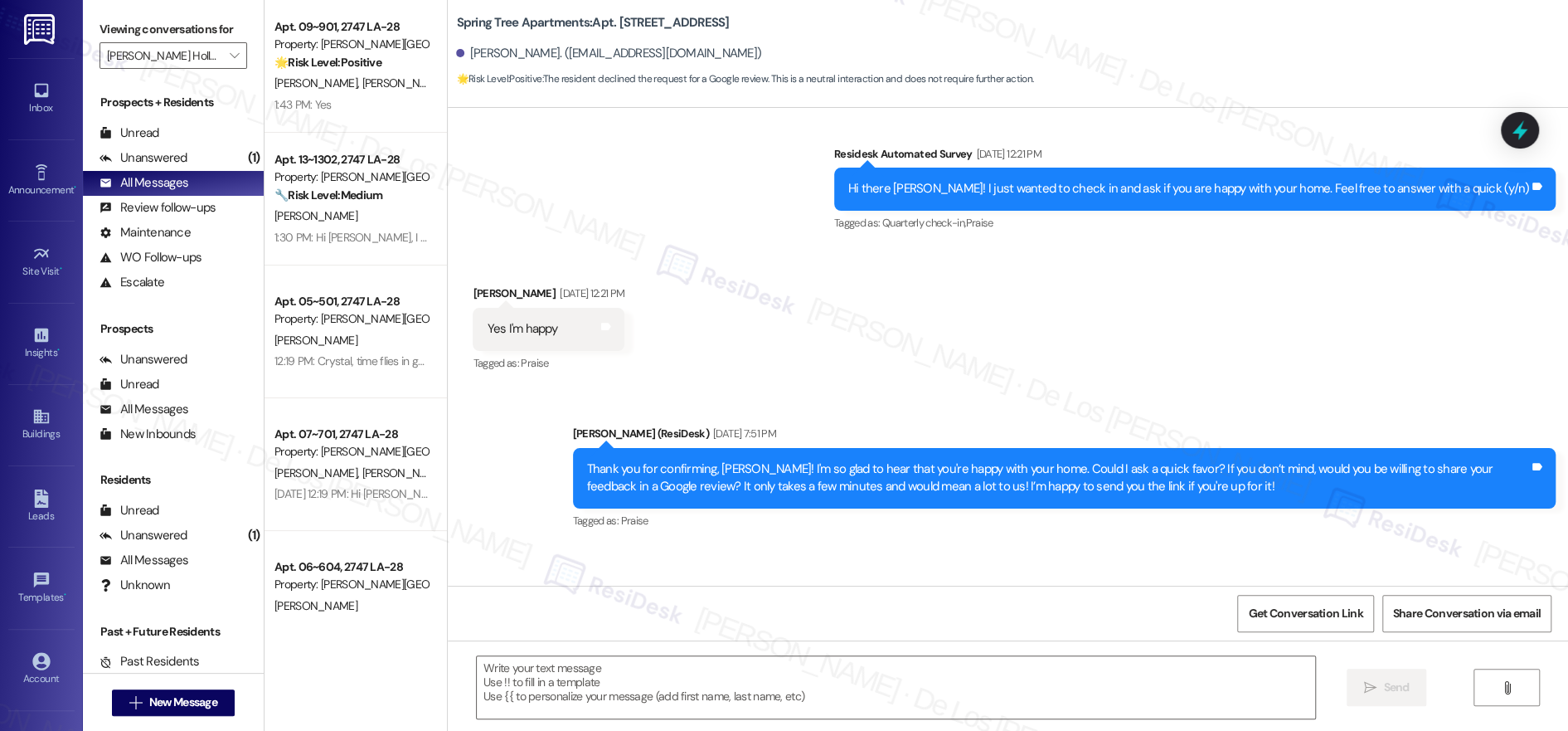
type textarea "Fetching suggested responses. Please feel free to read through the conversation…"
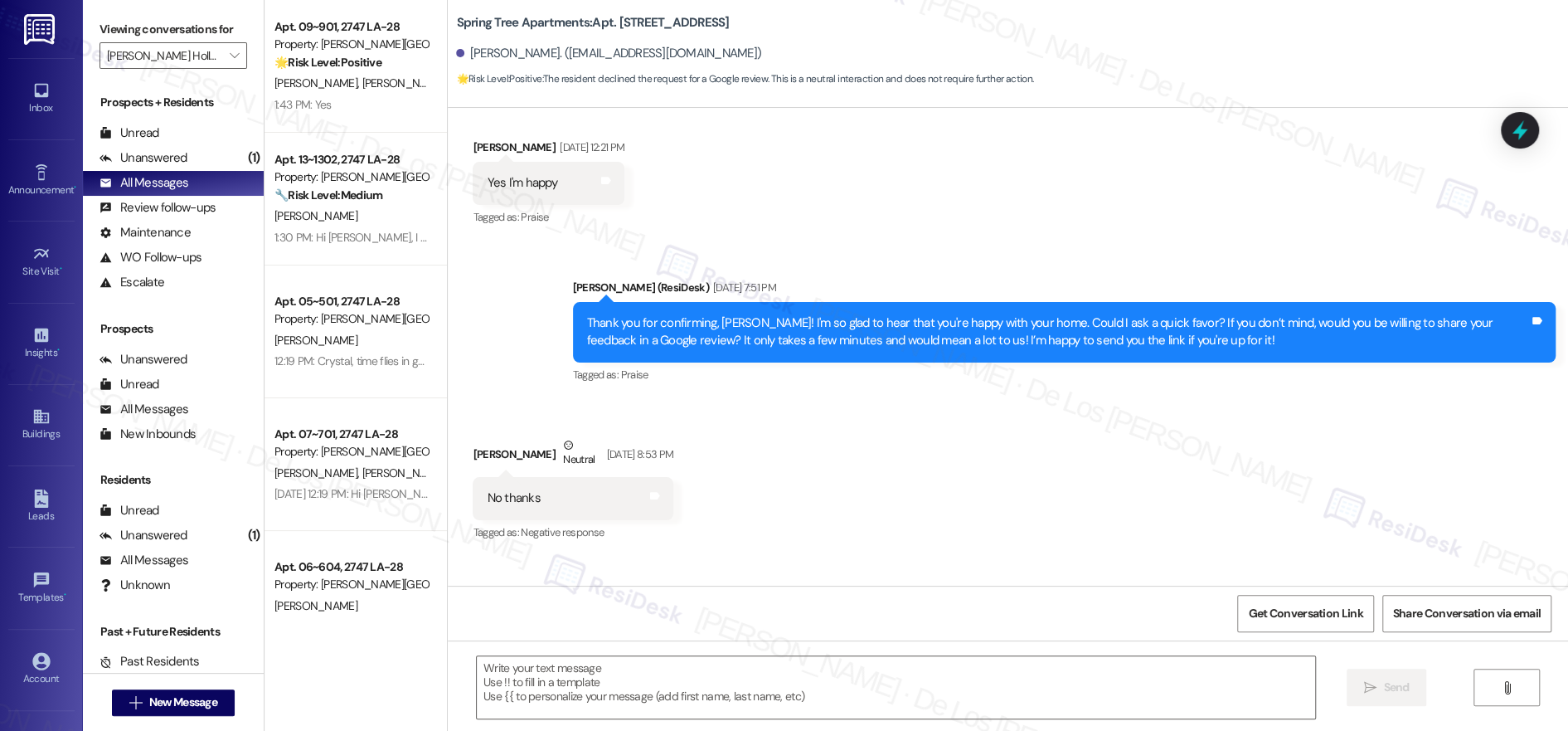
scroll to position [702, 0]
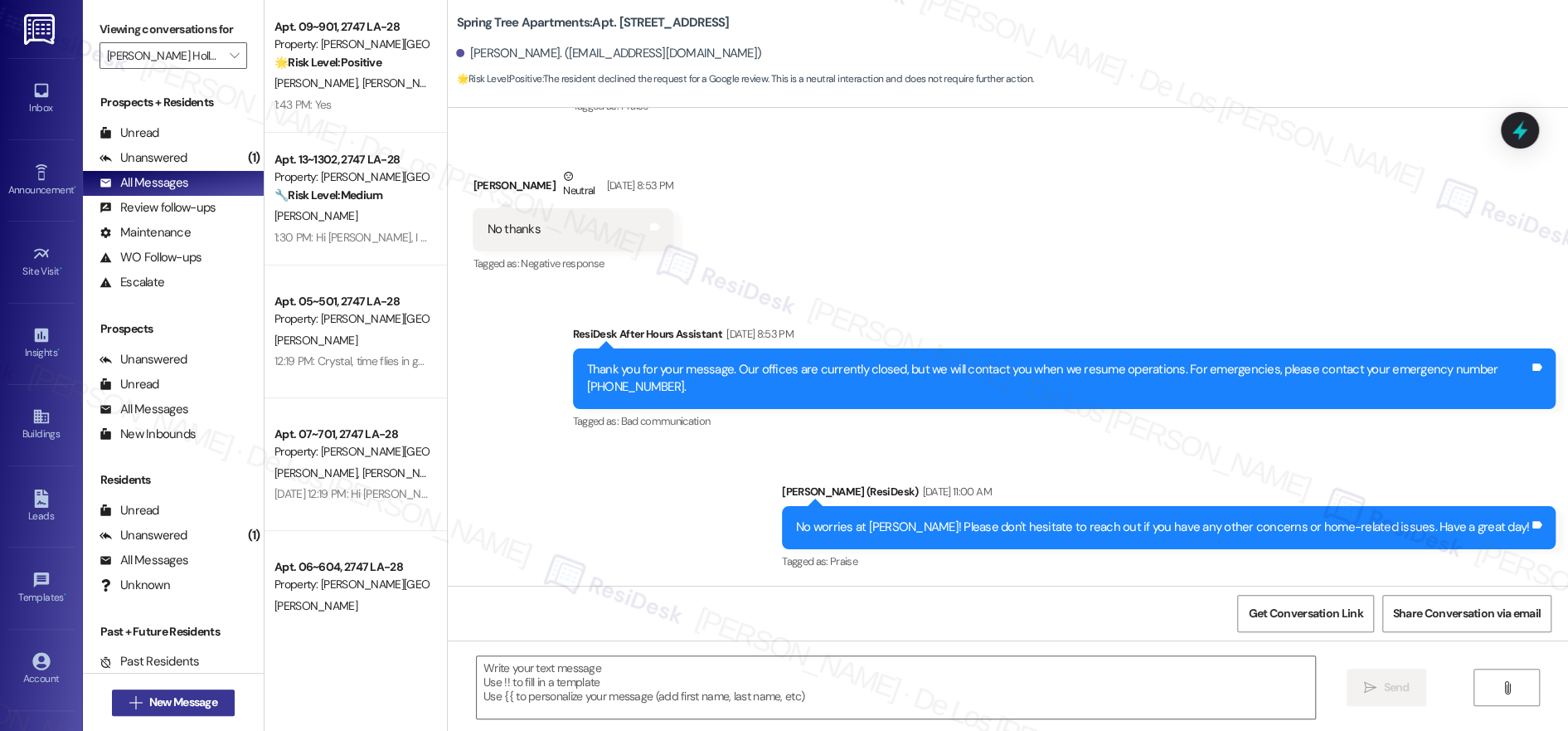
click at [212, 699] on span "New Message" at bounding box center [183, 702] width 75 height 18
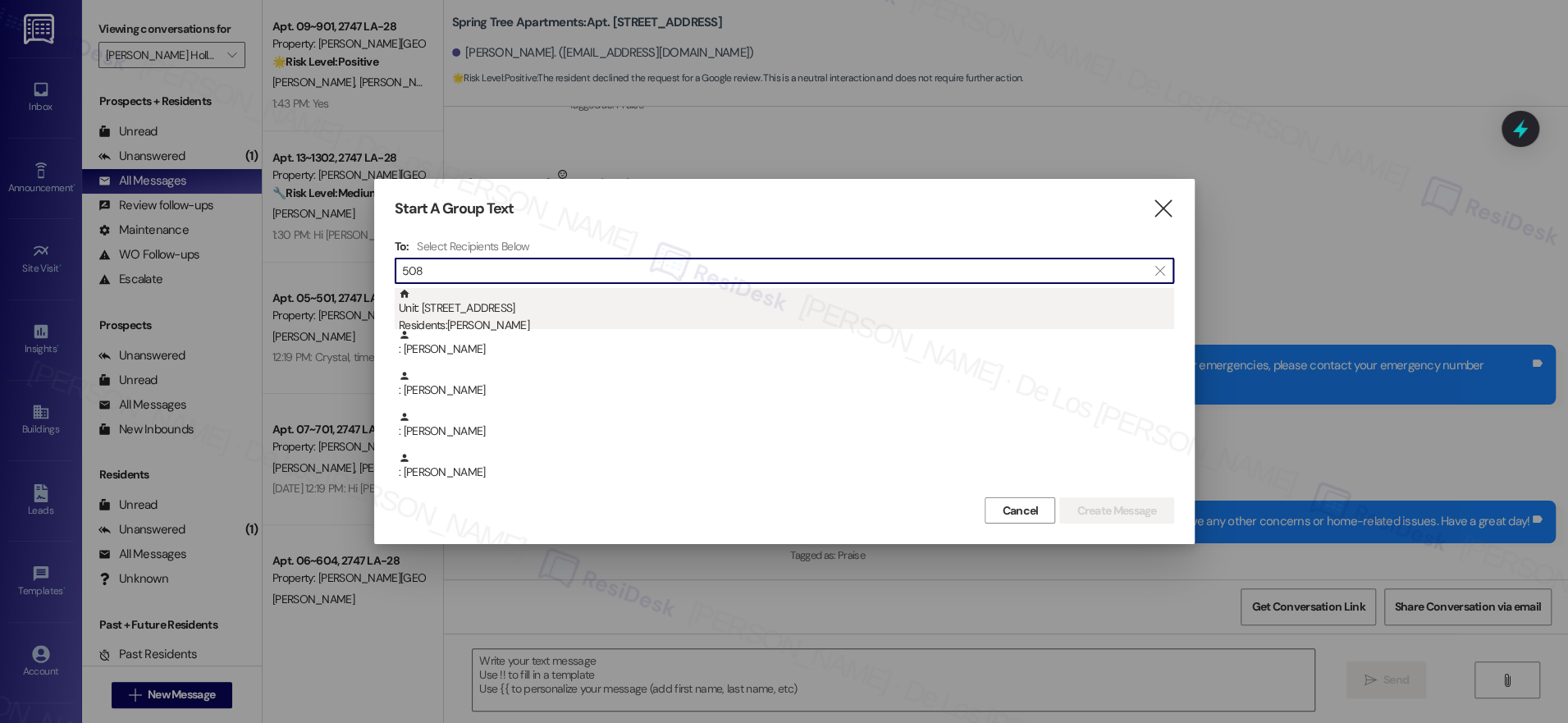
type input "508"
click at [582, 318] on div "Residents: [PERSON_NAME]" at bounding box center [787, 325] width 775 height 17
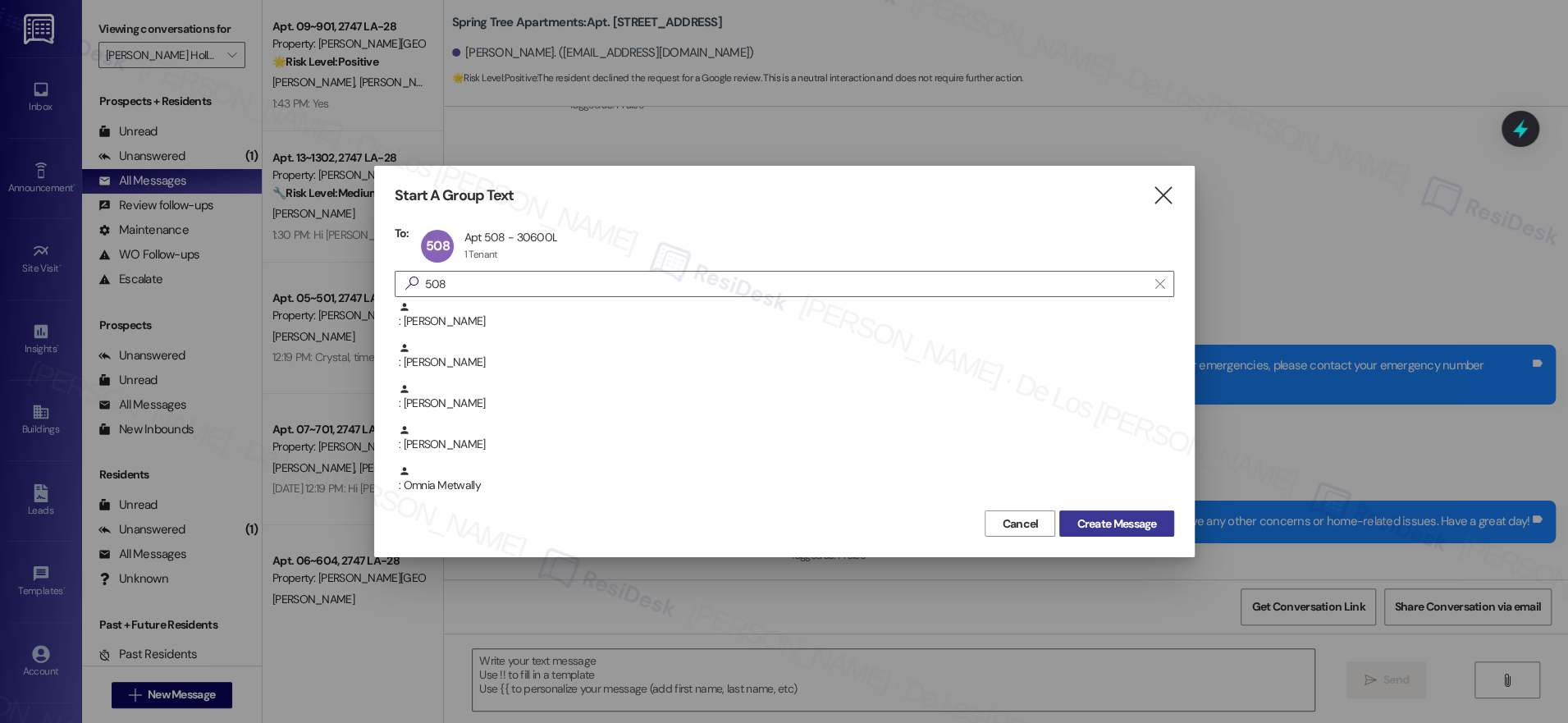
click at [1076, 523] on span "Create Message" at bounding box center [1116, 523] width 80 height 17
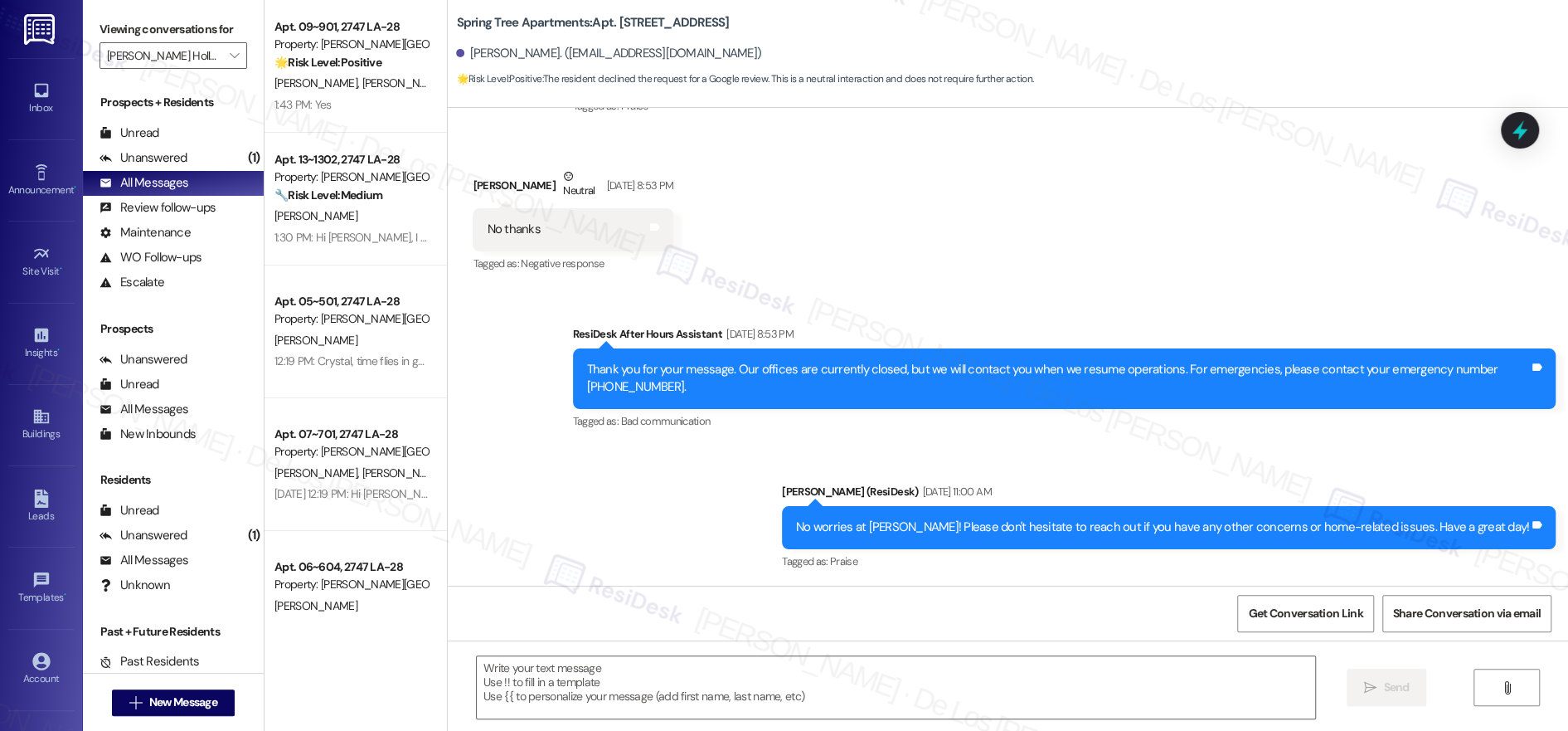
type textarea "Fetching suggested responses. Please feel free to read through the conversation…"
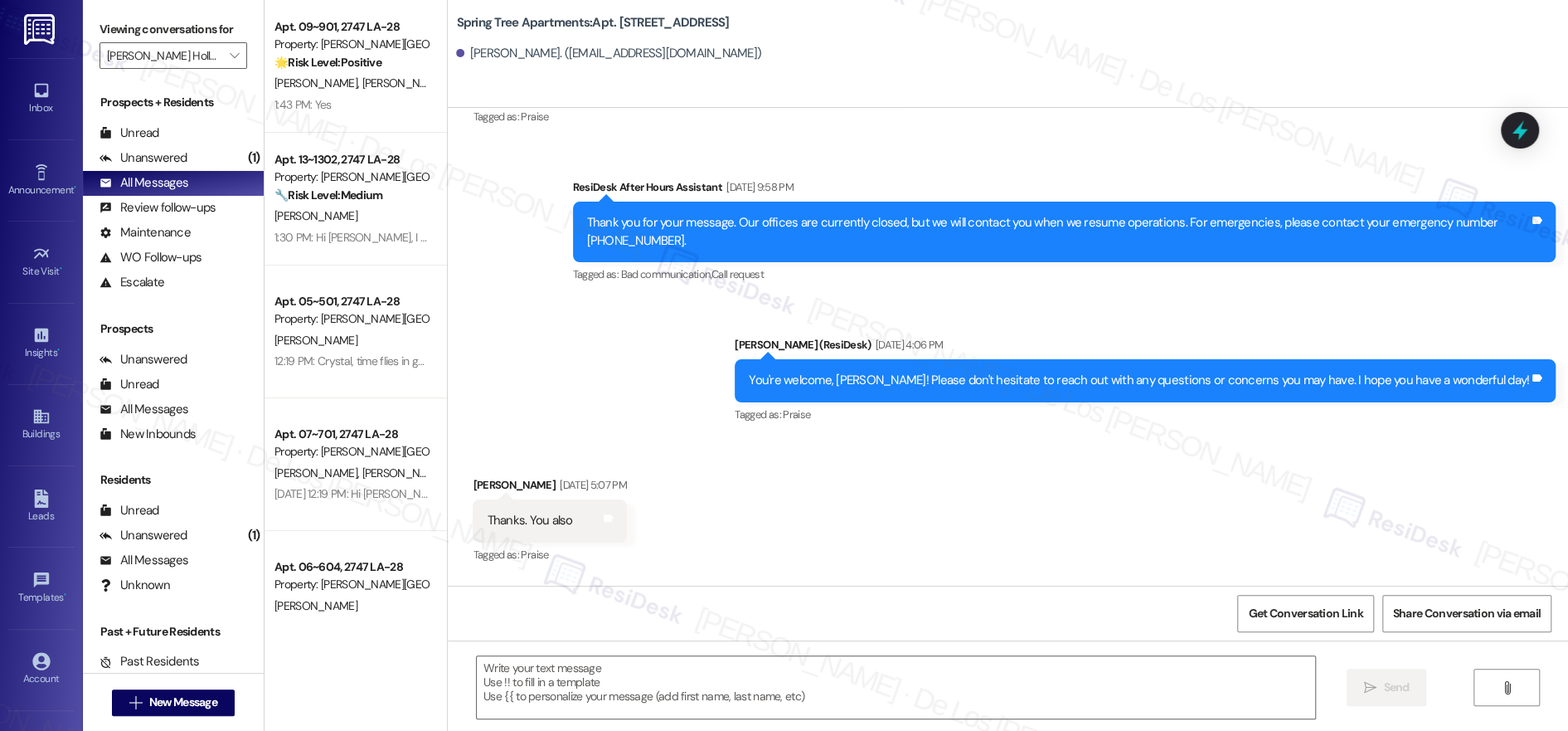
scroll to position [527, 0]
